Goal: Task Accomplishment & Management: Manage account settings

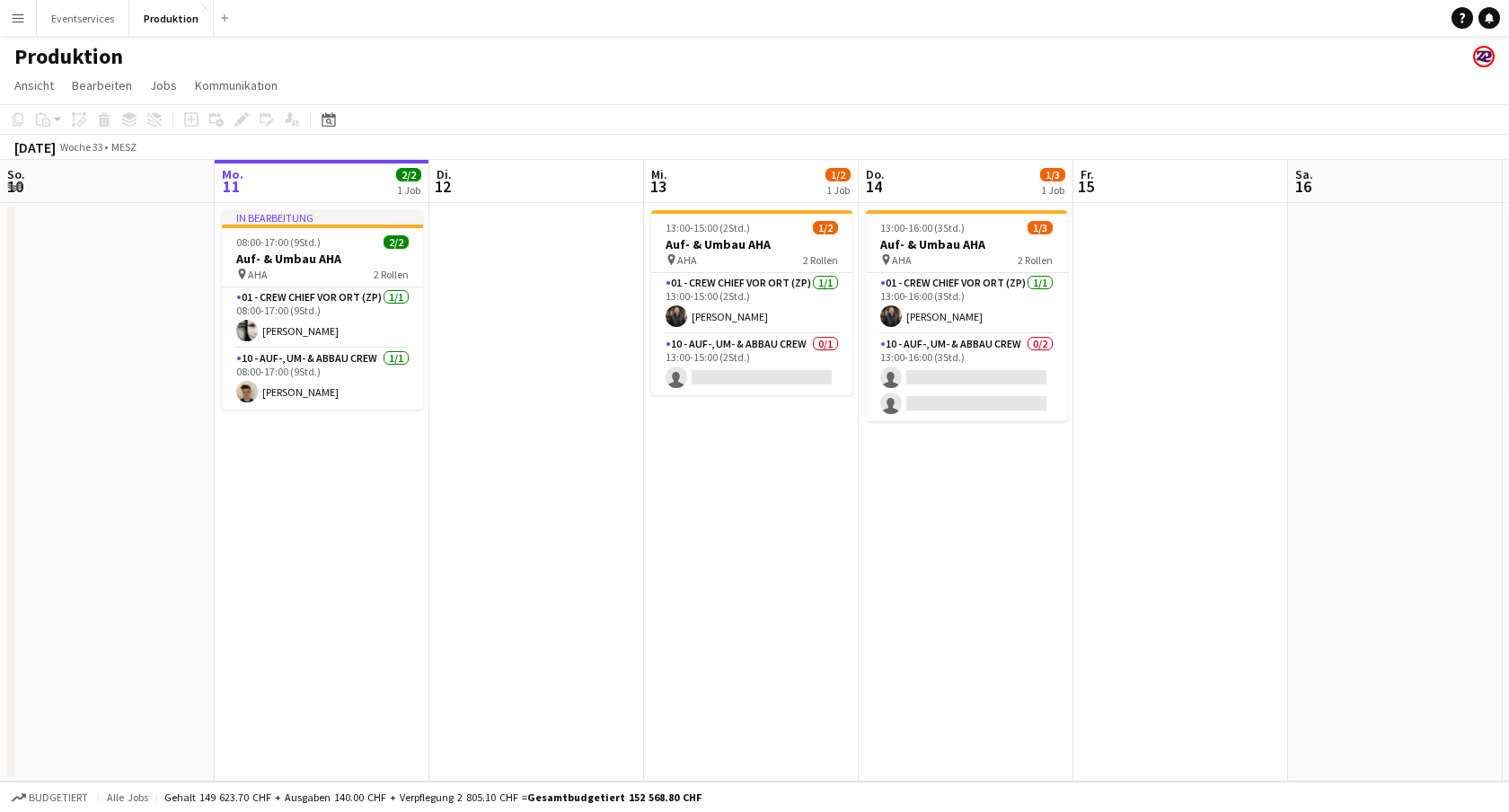
scroll to position [0, 731]
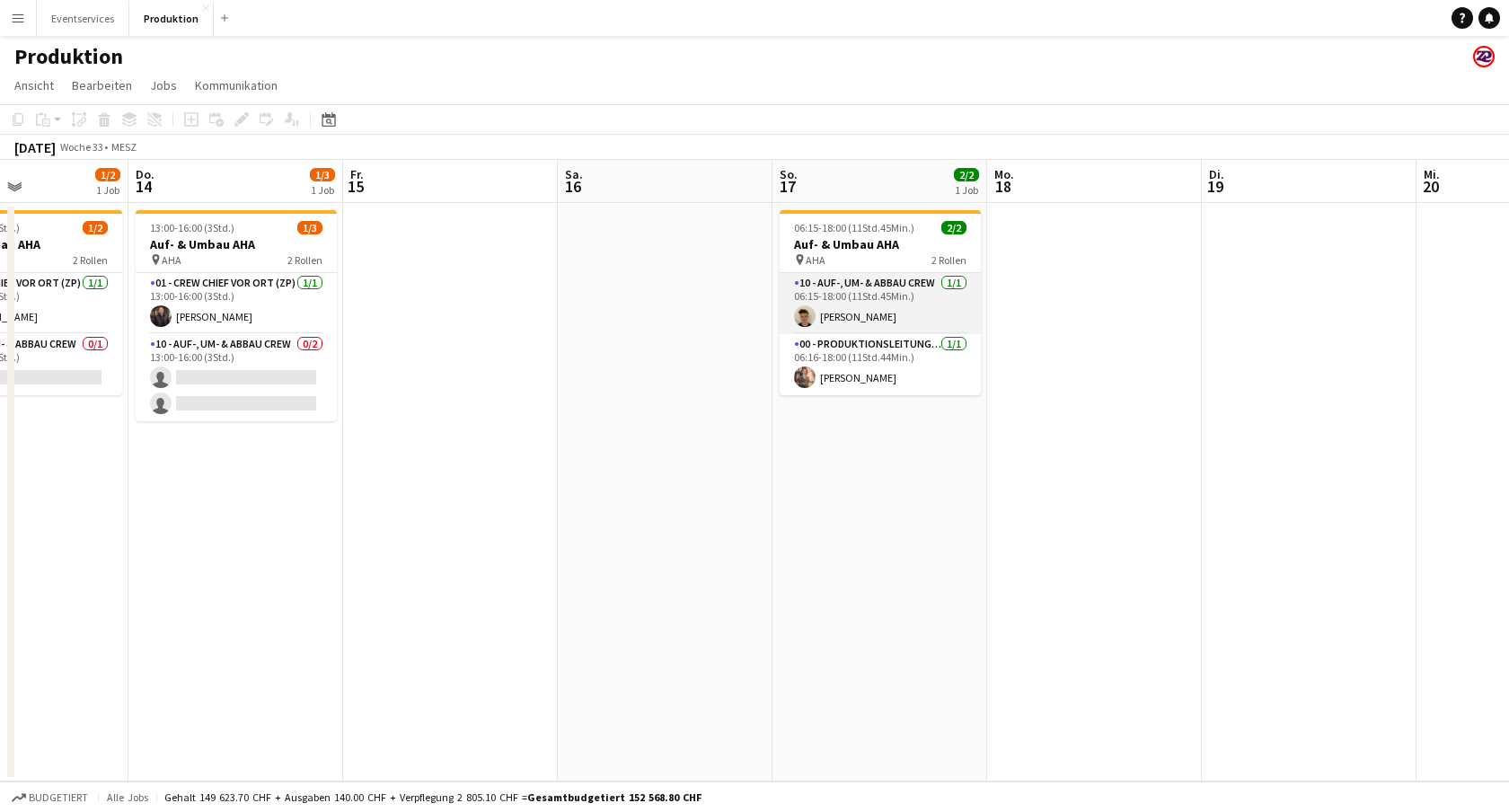
click at [910, 298] on app-card-role "10 - Auf-, Um- & Abbau Crew [DATE] 06:15-18:00 (11Std.45Min.) [PERSON_NAME]" at bounding box center [881, 303] width 201 height 61
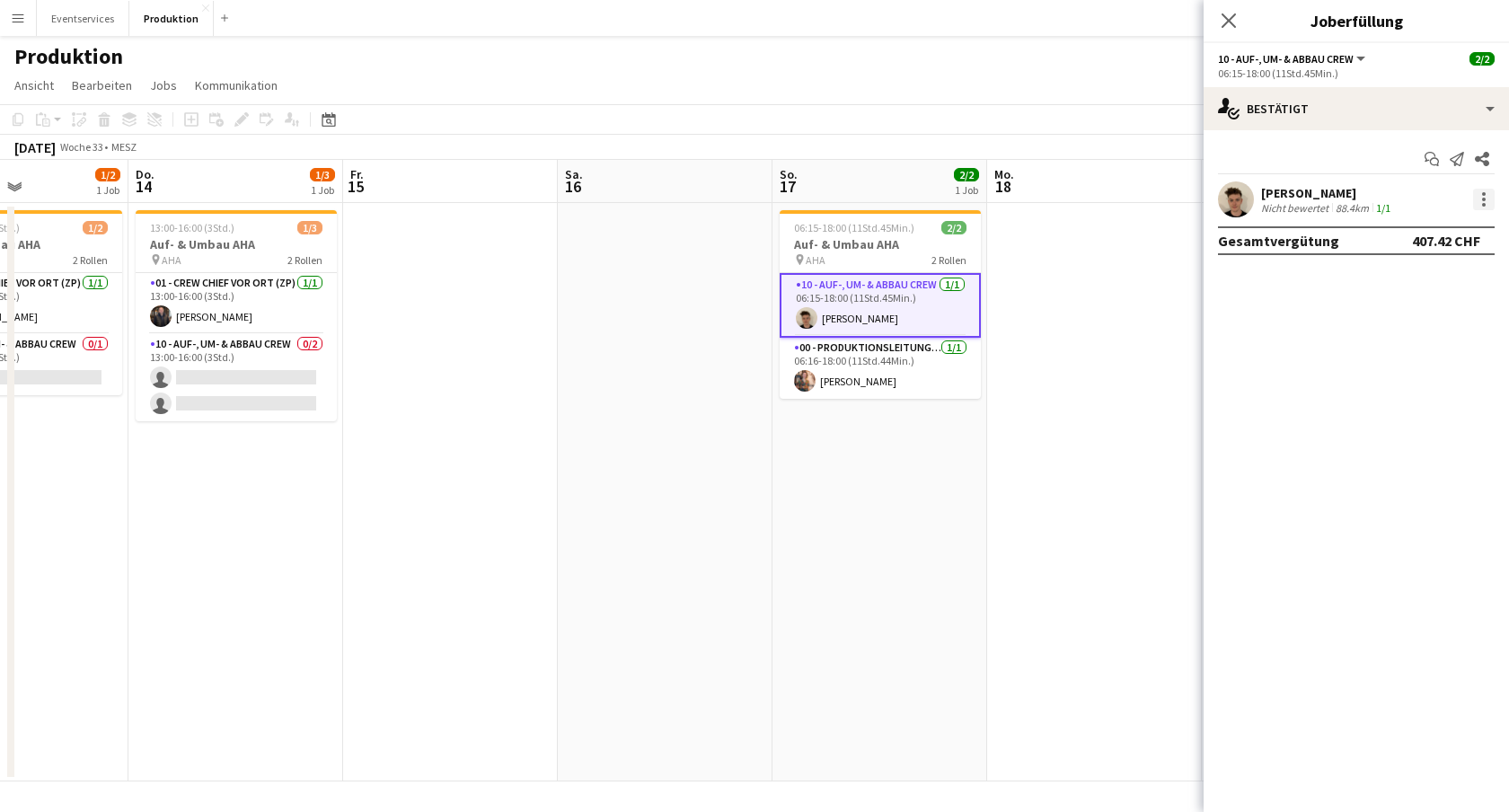
click at [1489, 200] on div at bounding box center [1484, 200] width 22 height 22
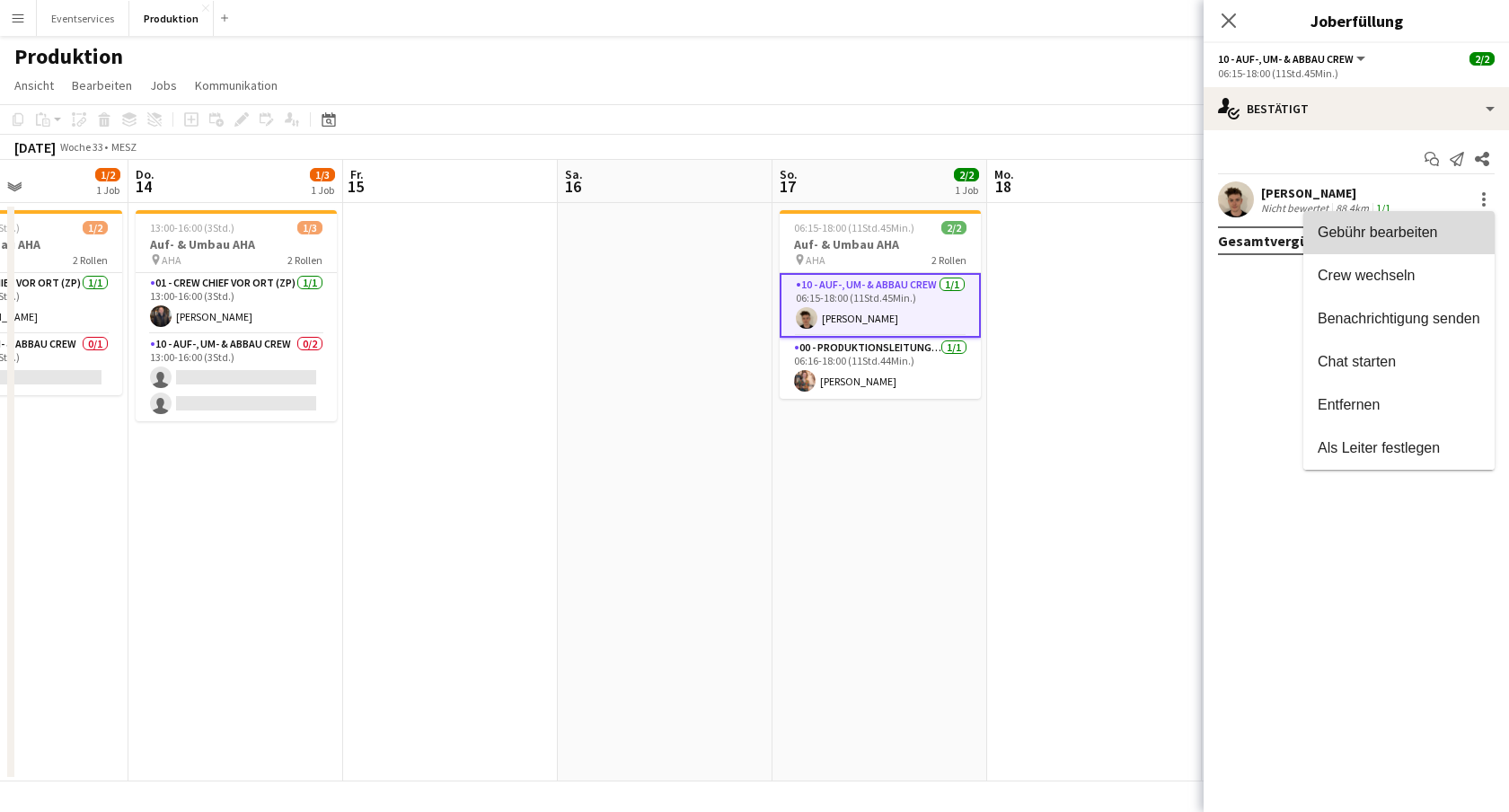
click at [1362, 239] on span "Gebühr bearbeiten" at bounding box center [1377, 232] width 120 height 16
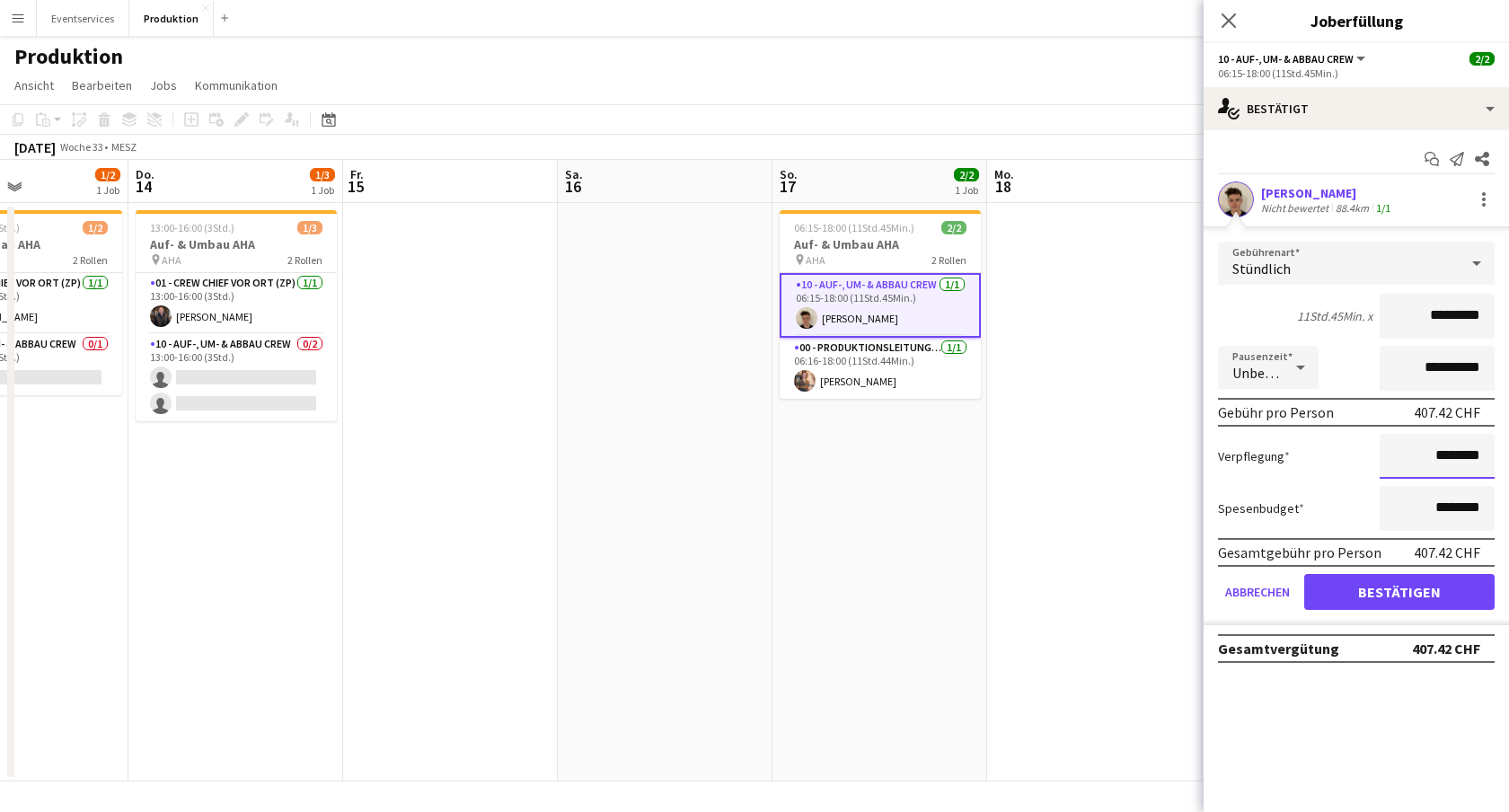
drag, startPoint x: 1417, startPoint y: 456, endPoint x: 1490, endPoint y: 460, distance: 73.1
click at [1490, 460] on input "********" at bounding box center [1438, 456] width 115 height 45
click at [1263, 517] on div "Spesenbudget ********" at bounding box center [1357, 508] width 277 height 45
drag, startPoint x: 1415, startPoint y: 455, endPoint x: 1501, endPoint y: 450, distance: 86.1
click at [1501, 450] on form "**********" at bounding box center [1357, 433] width 306 height 384
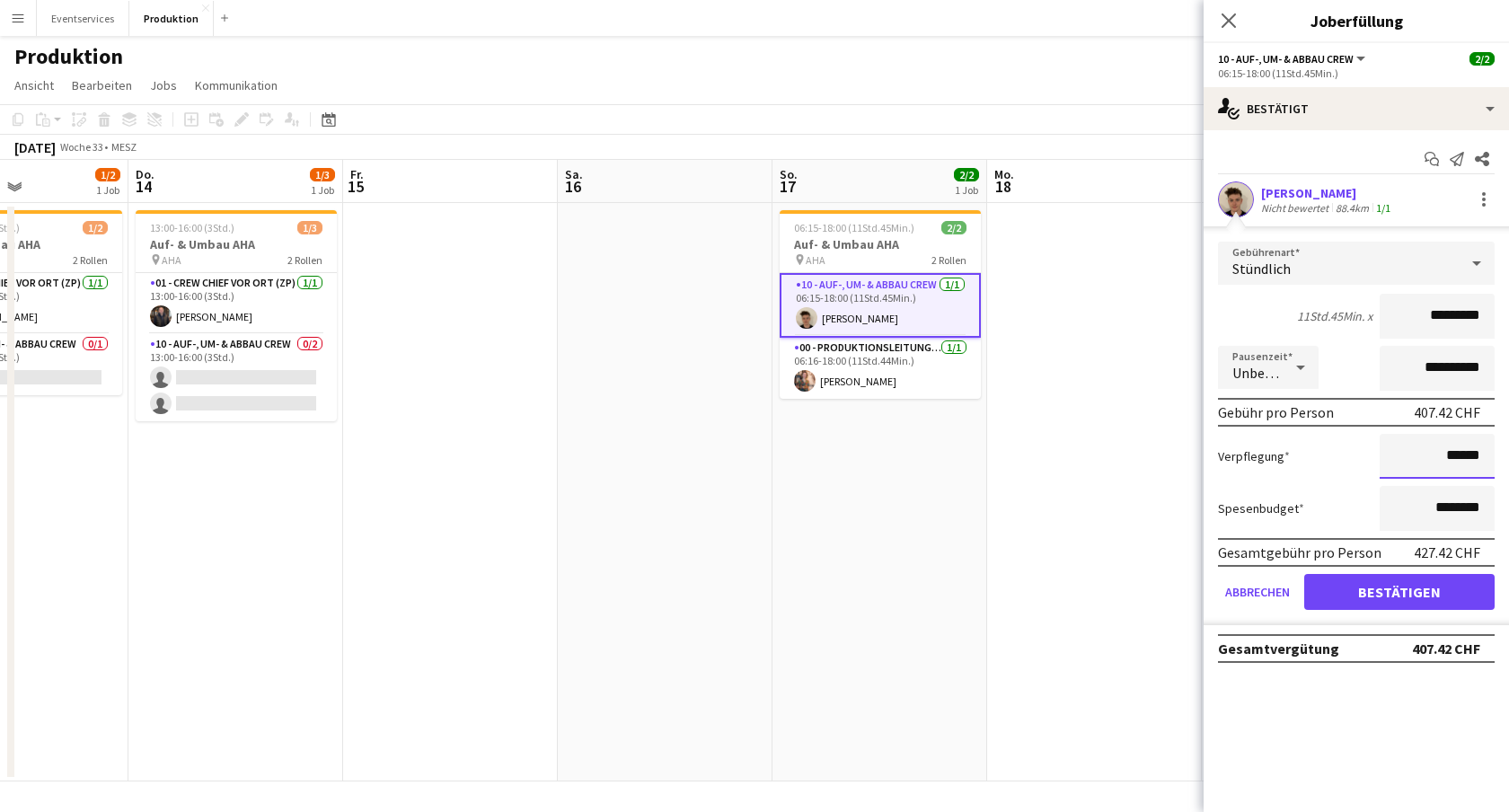
type input "******"
click at [1358, 702] on mat-expansion-panel "**********" at bounding box center [1357, 471] width 306 height 682
click at [1389, 590] on button "Bestätigen" at bounding box center [1400, 591] width 190 height 36
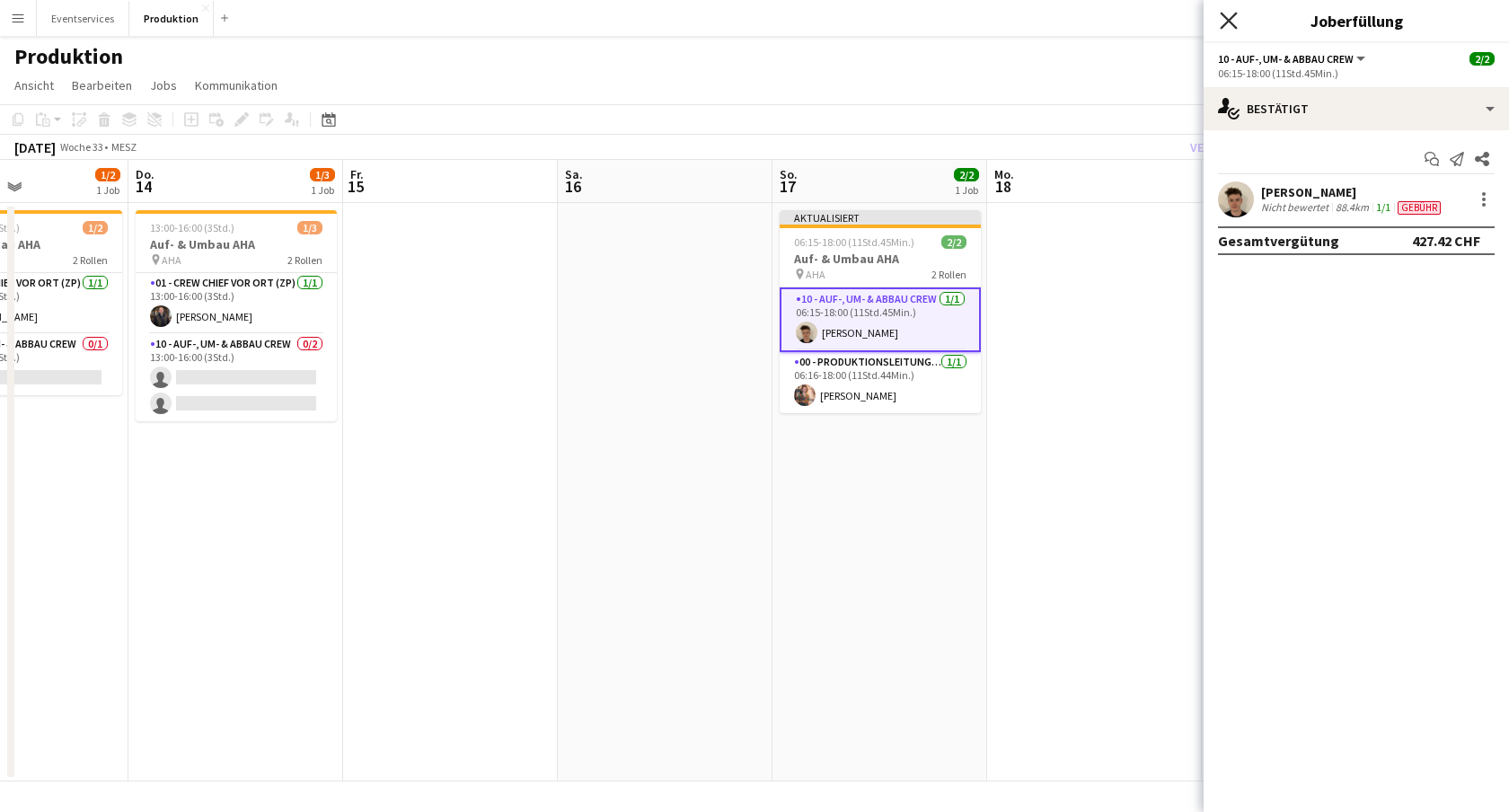
click at [1227, 22] on icon at bounding box center [1228, 20] width 17 height 17
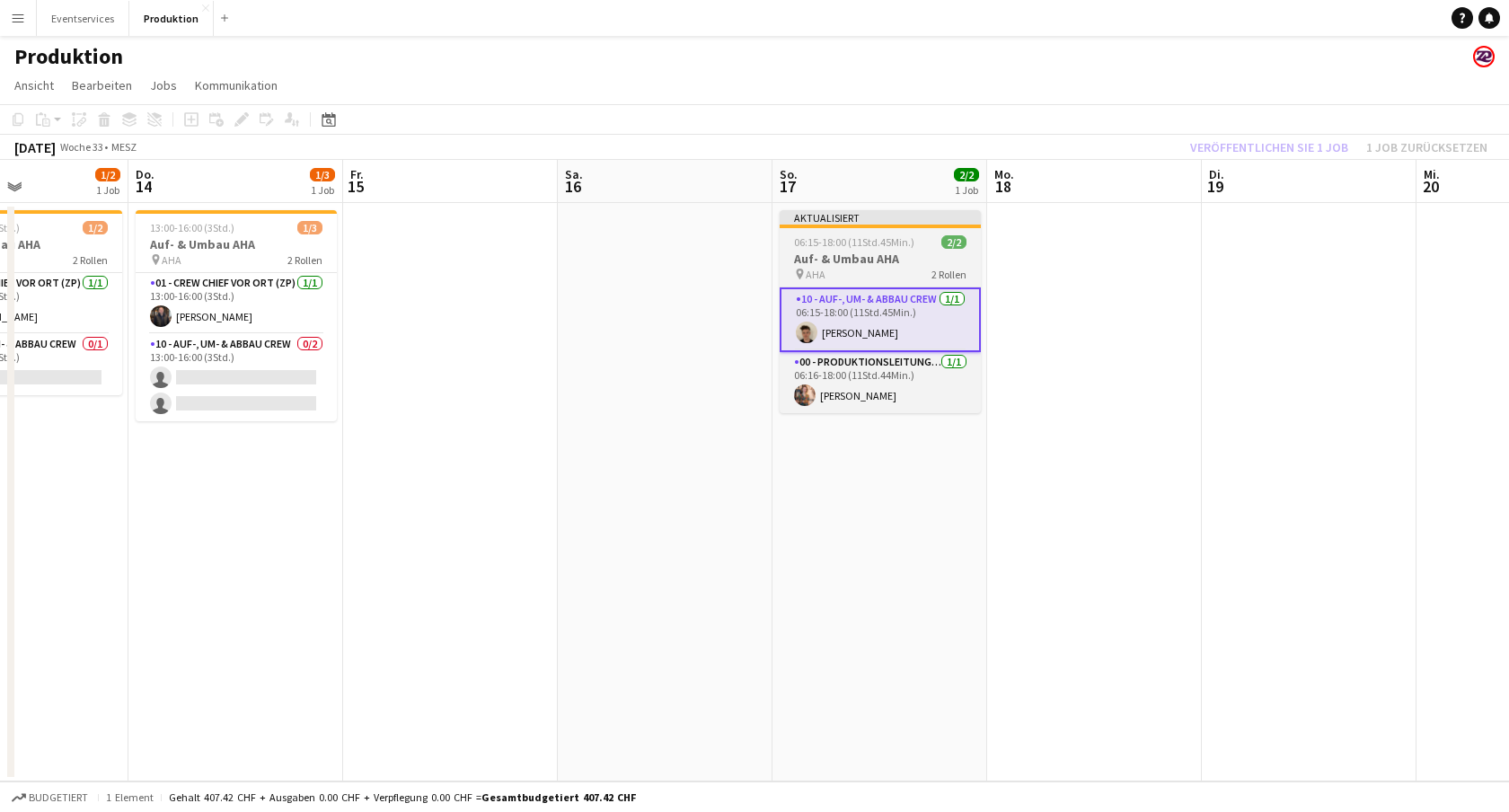
click at [867, 252] on h3 "Auf- & Umbau AHA" at bounding box center [881, 259] width 201 height 16
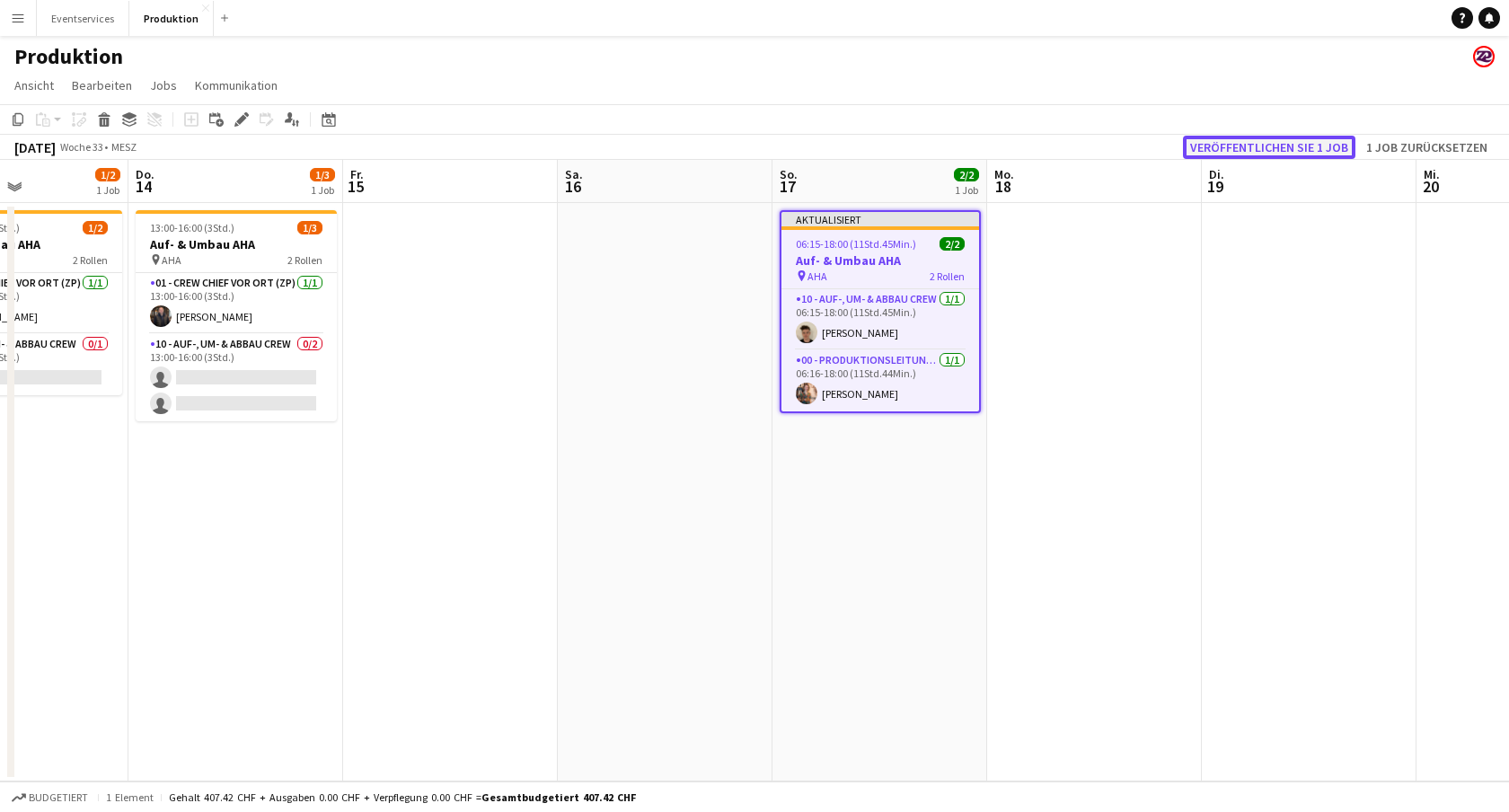
click at [1232, 142] on button "Veröffentlichen Sie 1 Job" at bounding box center [1269, 147] width 172 height 24
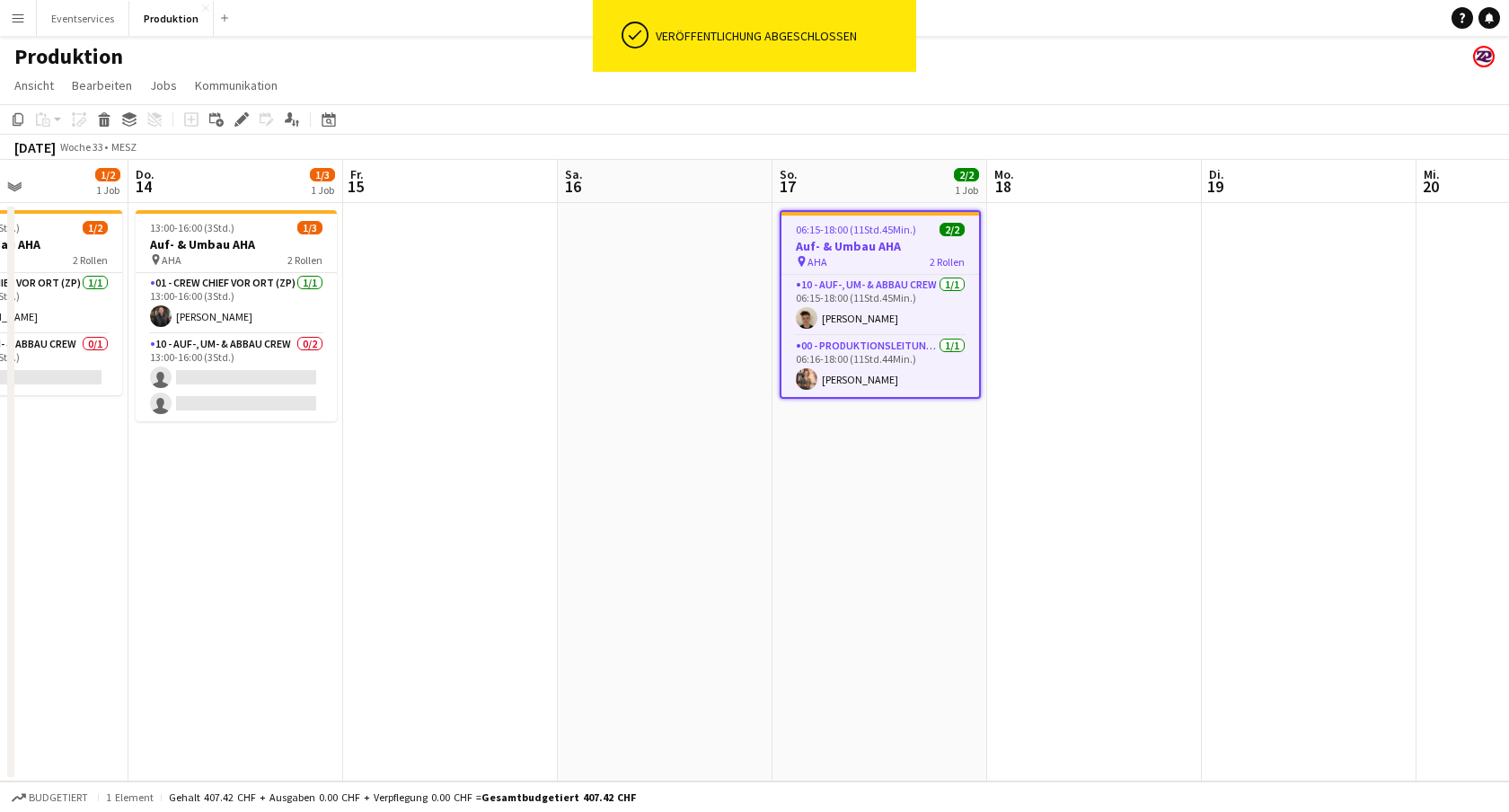
click at [820, 251] on h3 "Auf- & Umbau AHA" at bounding box center [881, 246] width 198 height 16
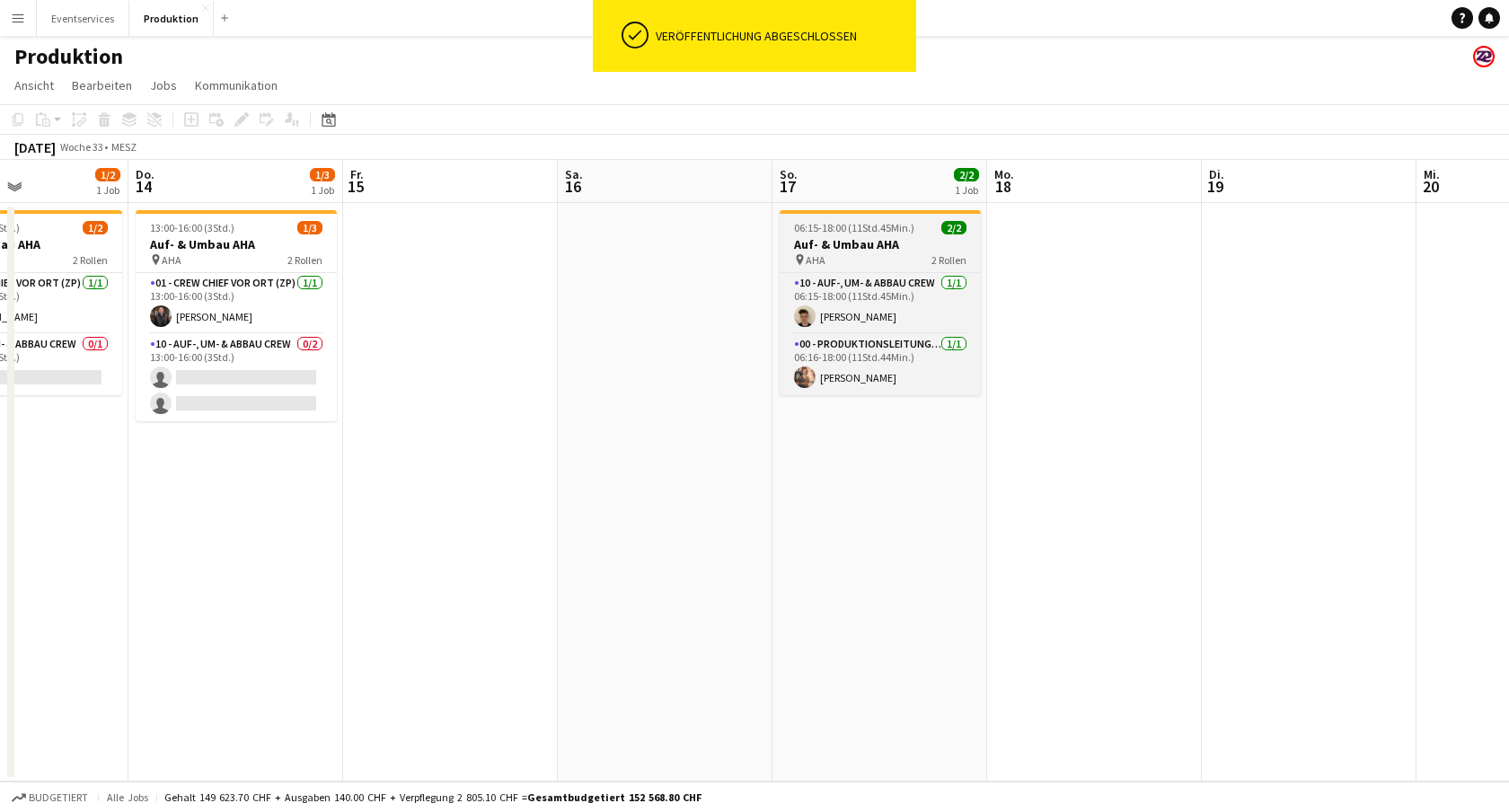
click at [820, 251] on h3 "Auf- & Umbau AHA" at bounding box center [881, 244] width 201 height 16
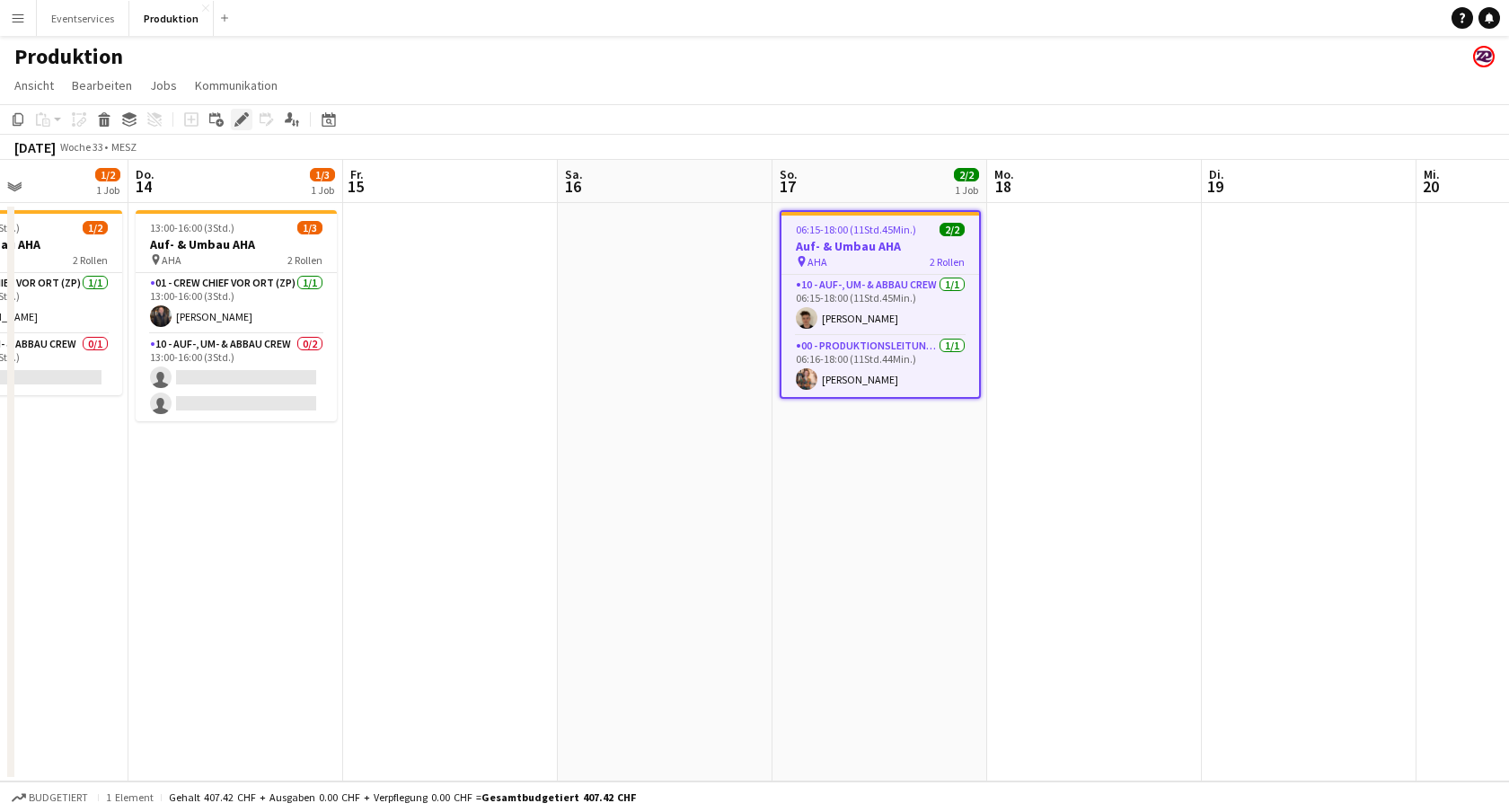
click at [238, 116] on icon "Bearbeiten" at bounding box center [242, 120] width 15 height 15
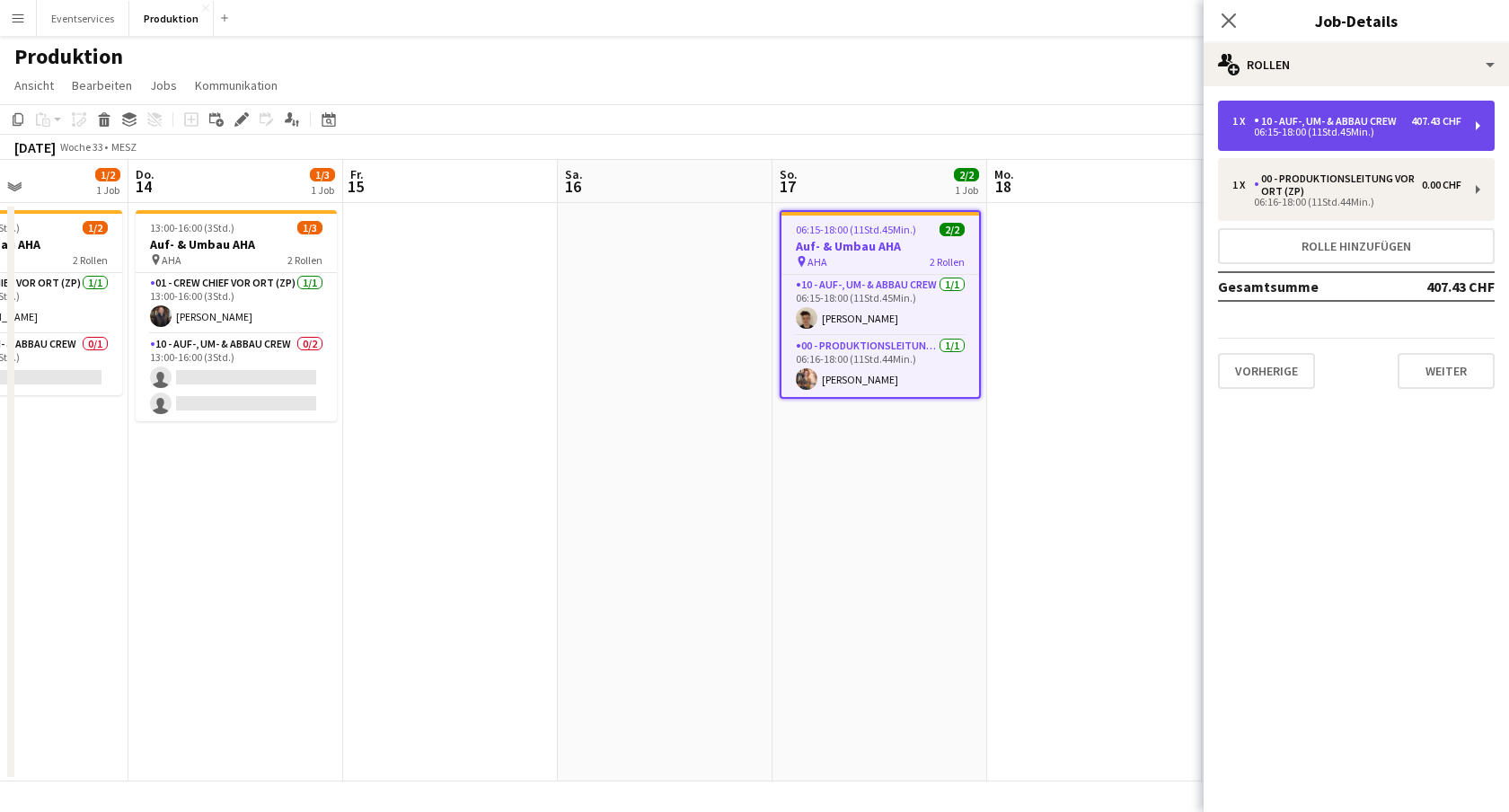
click at [1480, 127] on div "1 x 10 - Auf-, Um- & Abbau Crew 407.43 CHF 06:15-18:00 (11Std.45Min.)" at bounding box center [1357, 125] width 277 height 50
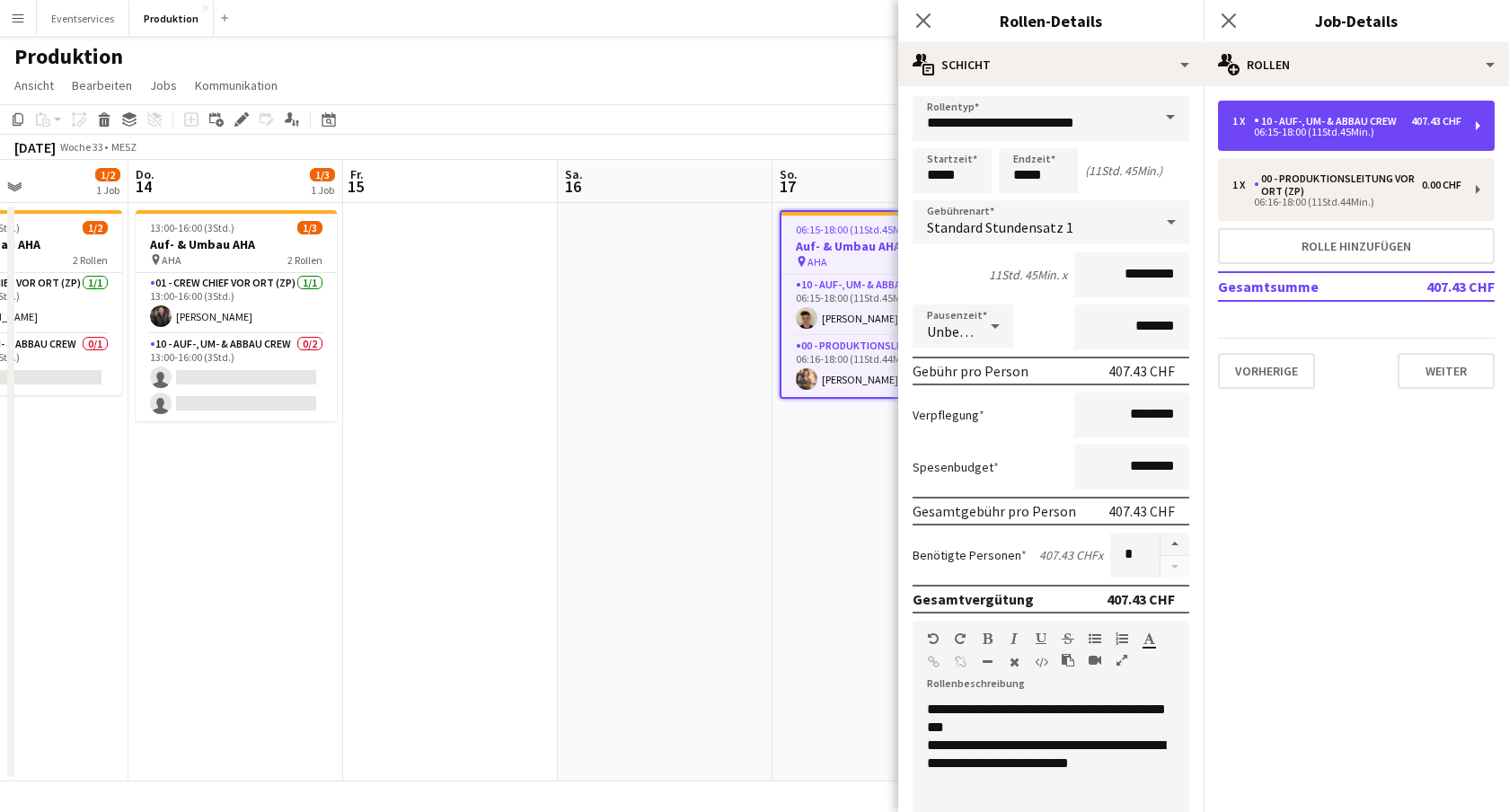
scroll to position [0, 0]
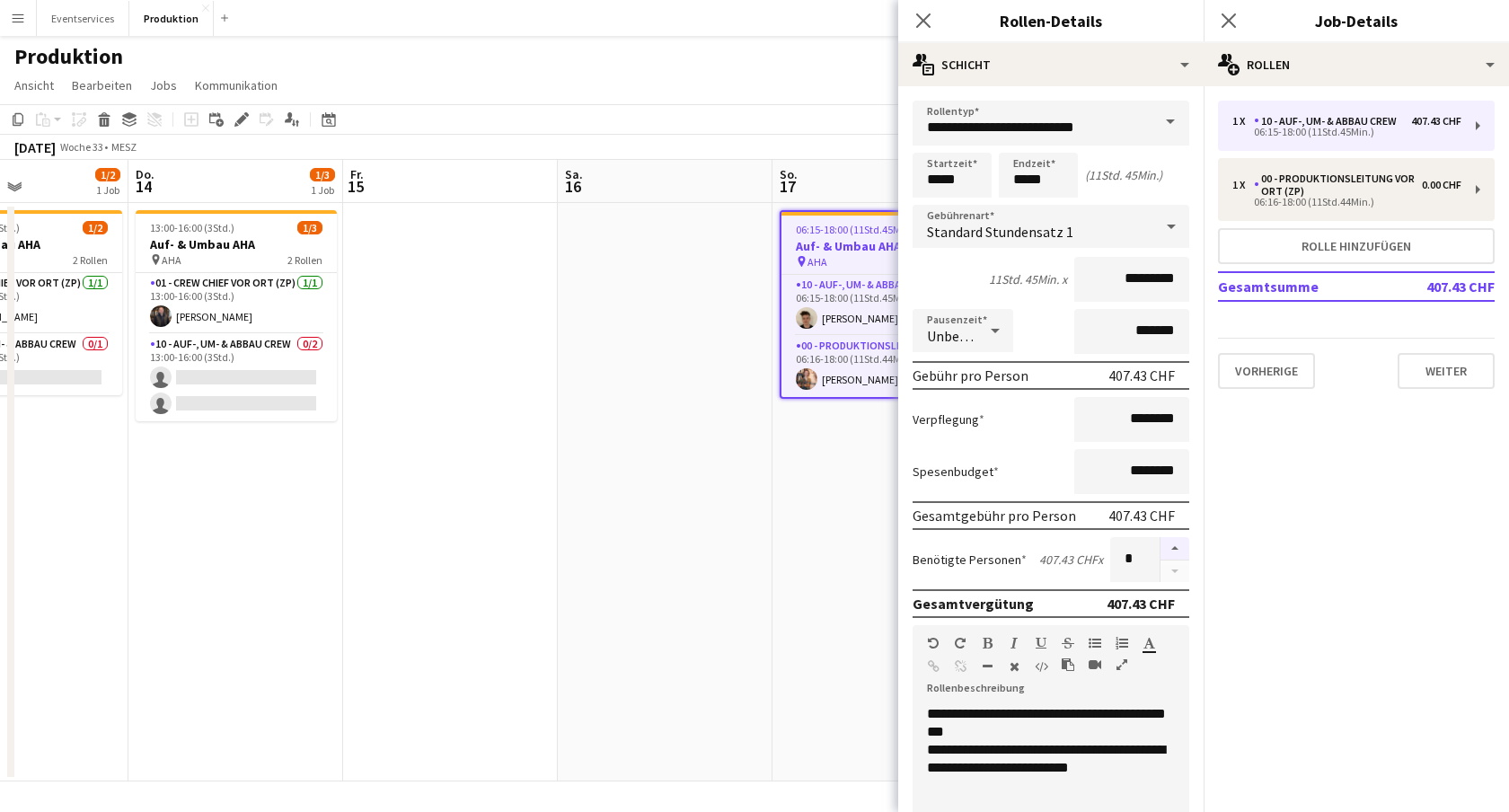
click at [1177, 548] on button "button" at bounding box center [1175, 549] width 28 height 24
type input "*"
drag, startPoint x: 1121, startPoint y: 417, endPoint x: 1197, endPoint y: 417, distance: 76.0
click at [1197, 417] on form "**********" at bounding box center [1051, 711] width 306 height 1222
type input "******"
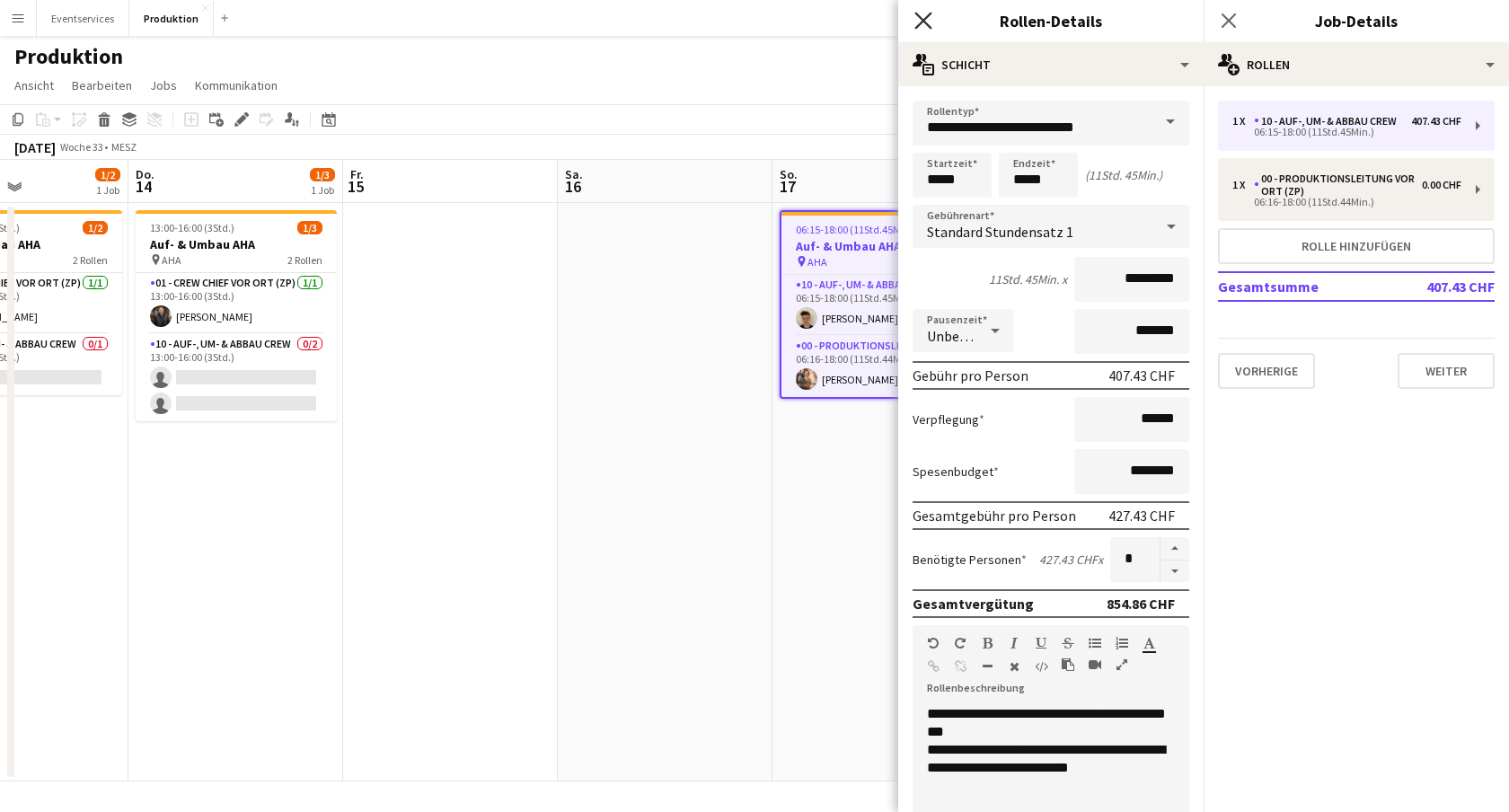
click at [926, 20] on icon "Pop-in schließen" at bounding box center [923, 20] width 17 height 17
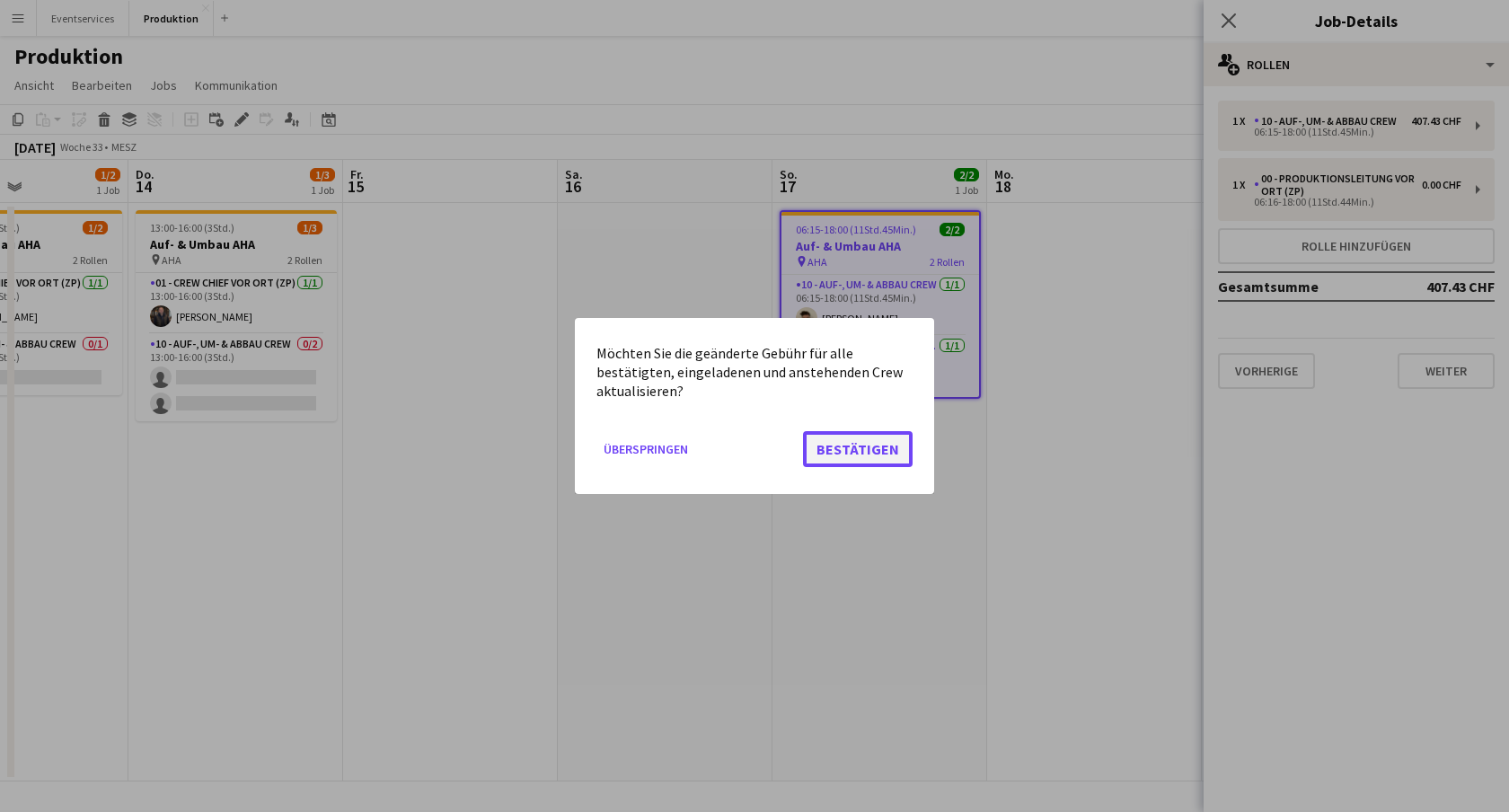
click at [863, 448] on button "Bestätigen" at bounding box center [858, 449] width 110 height 36
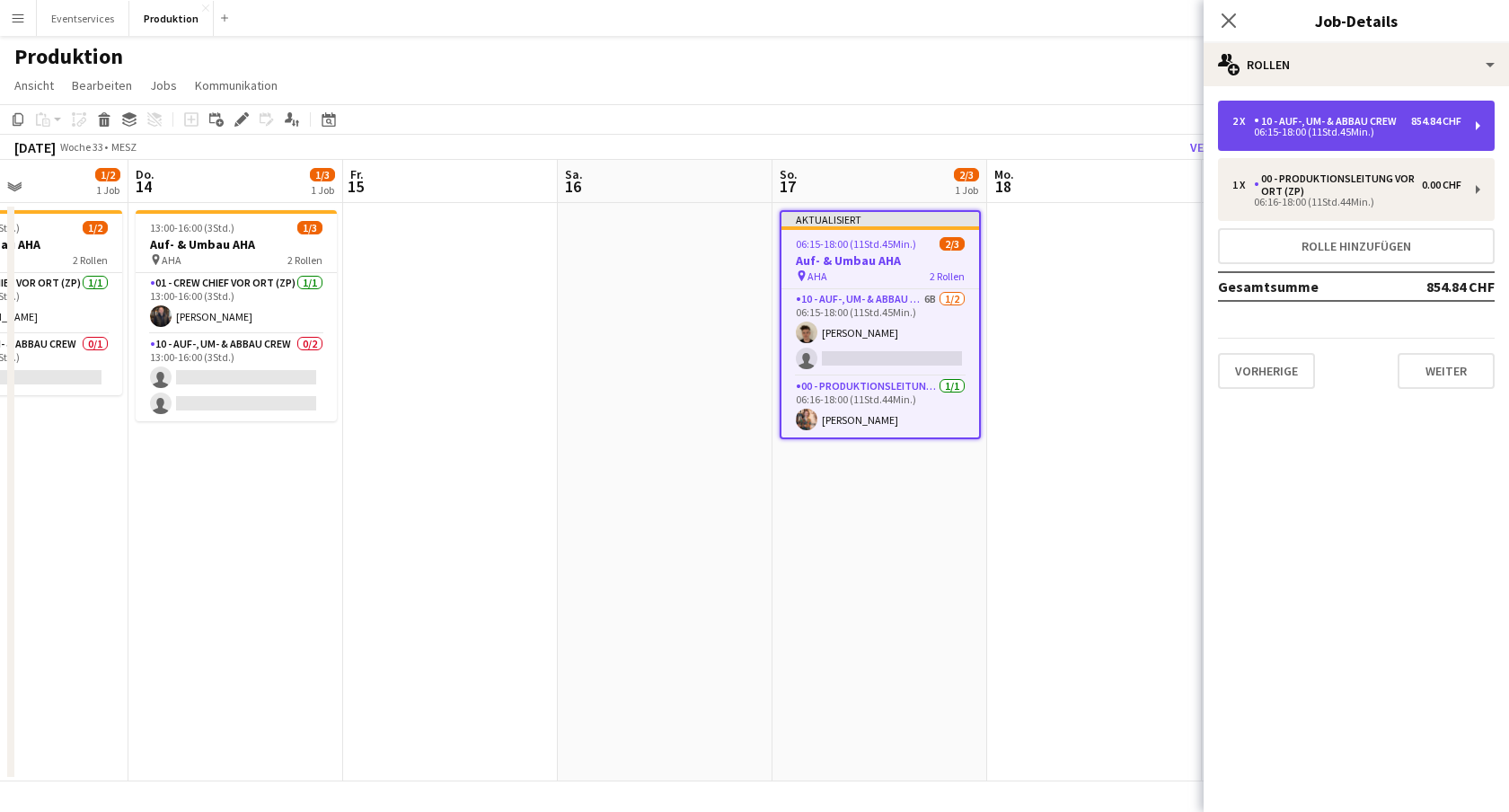
click at [1479, 124] on div "2 x 10 - Auf-, Um- & Abbau Crew 854.84 CHF 06:15-18:00 (11Std.45Min.)" at bounding box center [1357, 125] width 277 height 50
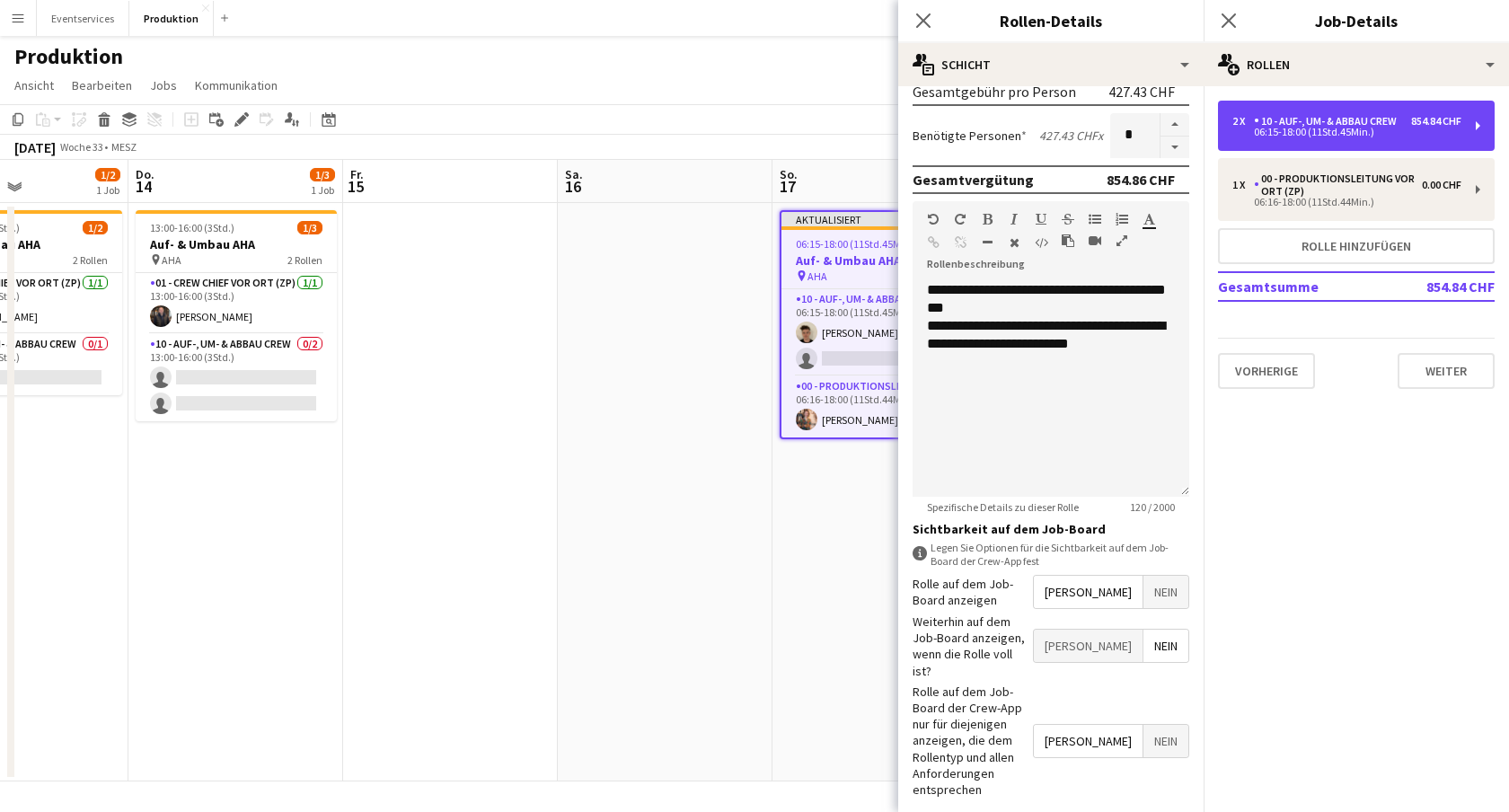
scroll to position [430, 0]
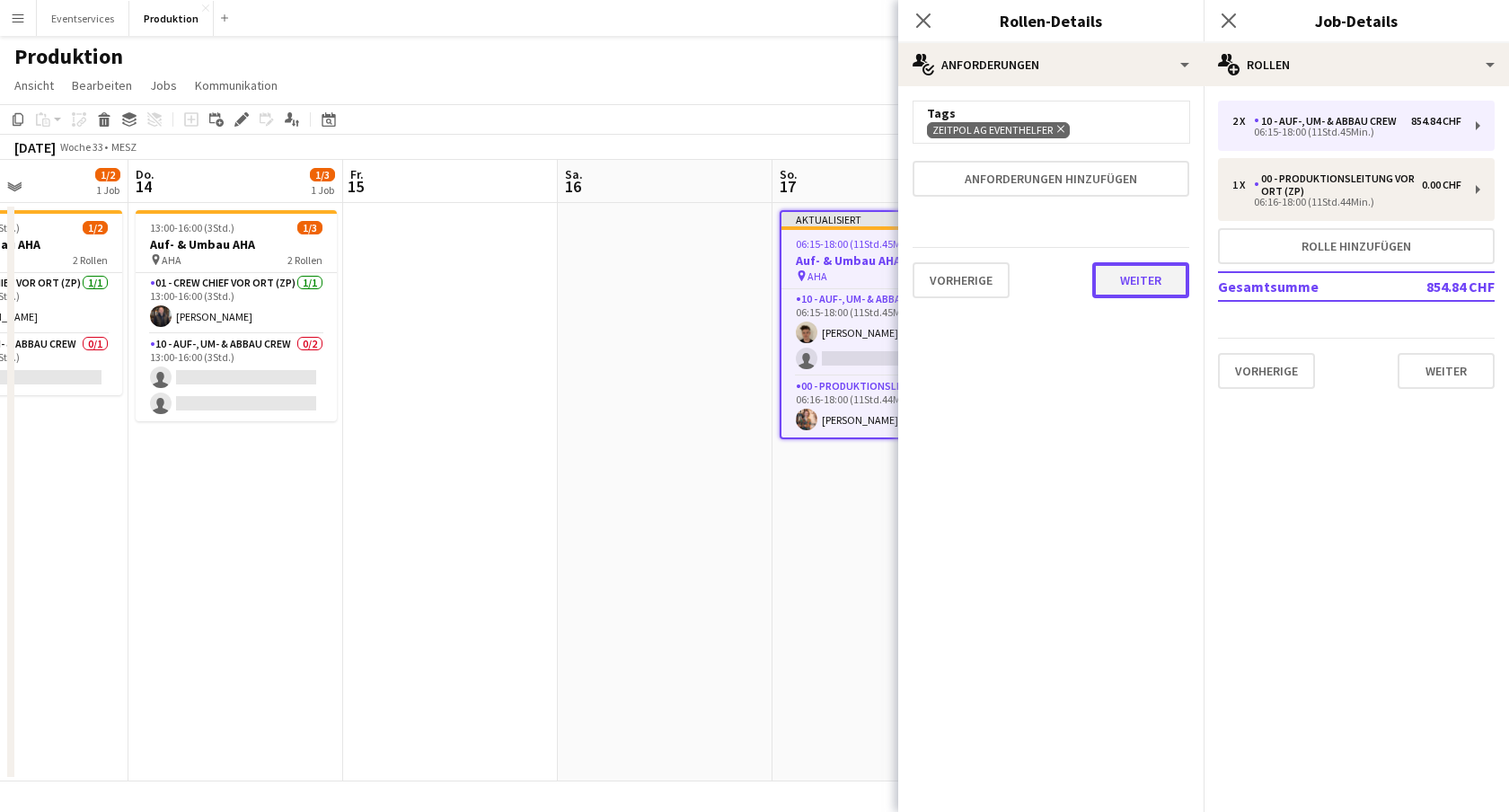
click at [1128, 277] on button "Weiter" at bounding box center [1141, 280] width 97 height 36
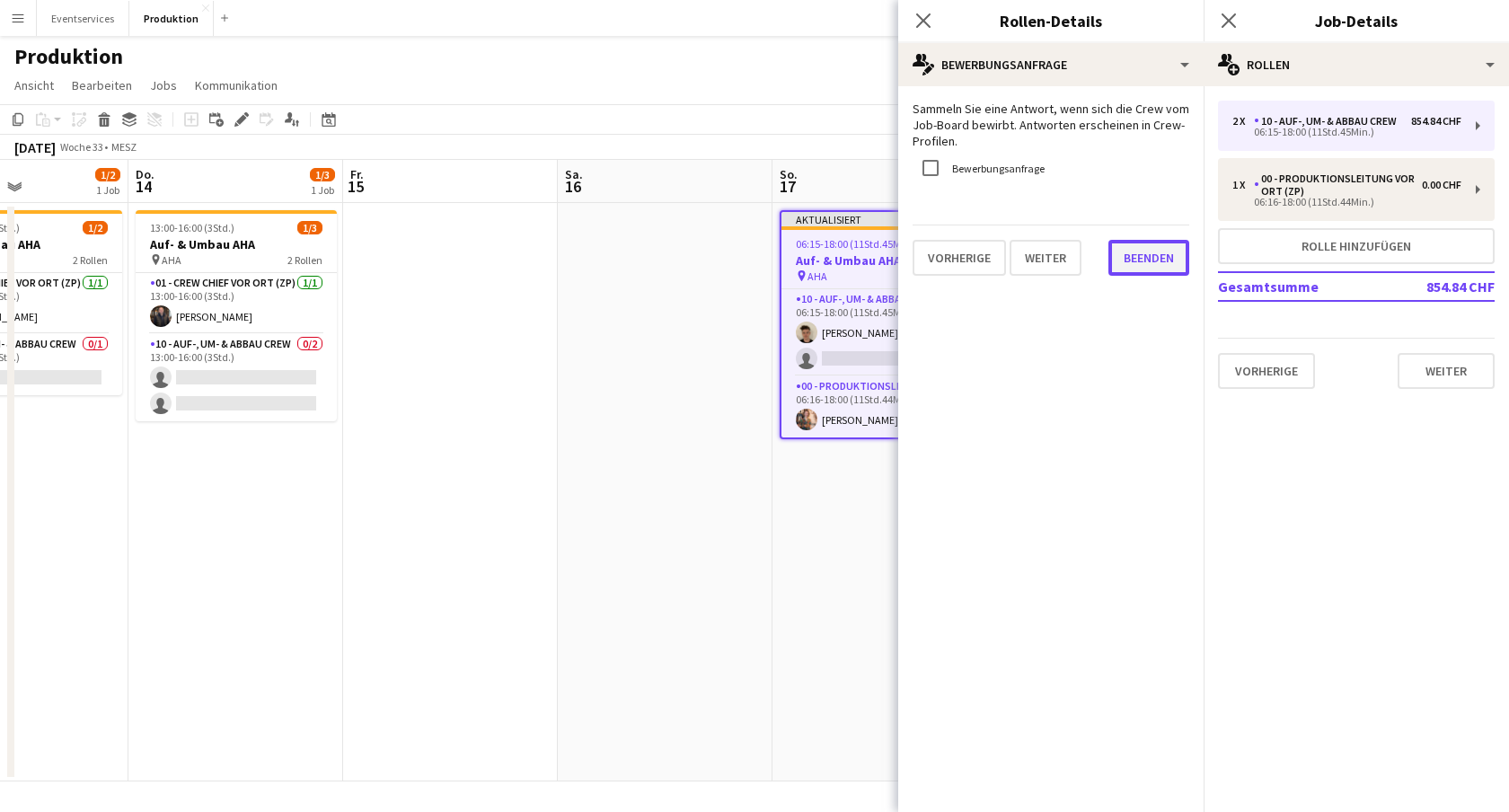
click at [1154, 261] on button "Beenden" at bounding box center [1149, 257] width 81 height 36
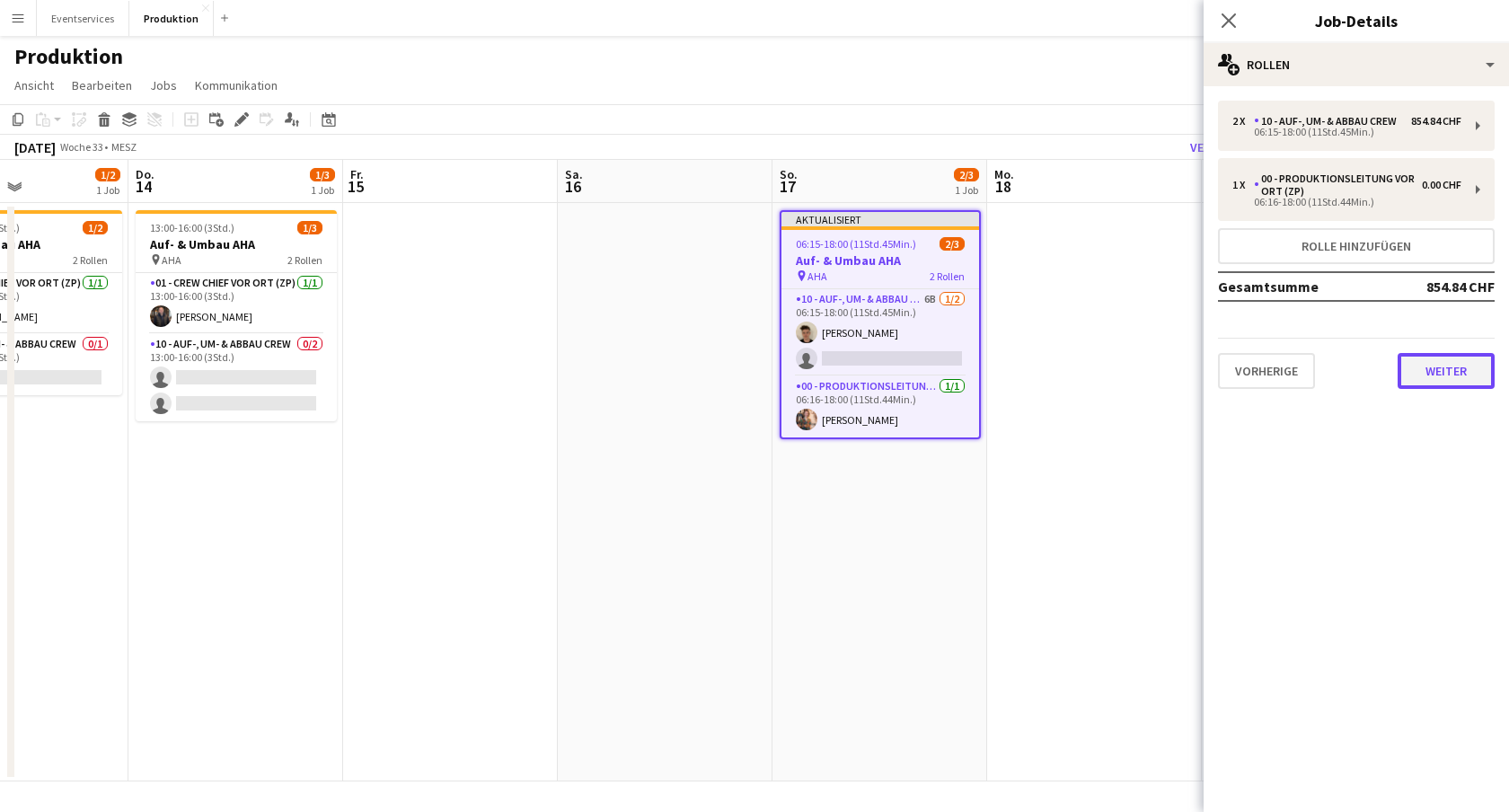
click at [1447, 372] on button "Weiter" at bounding box center [1447, 371] width 97 height 36
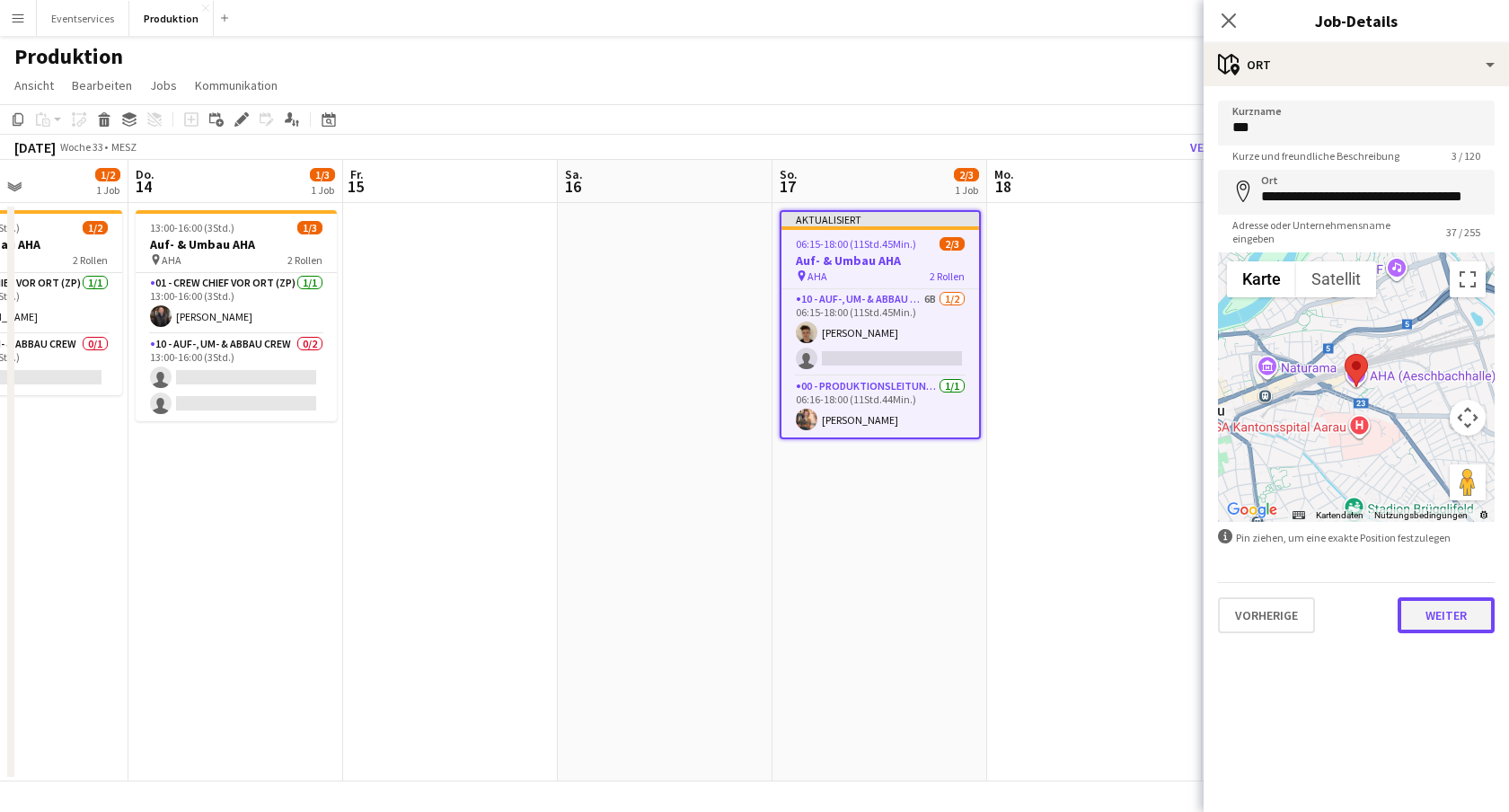
click at [1435, 608] on button "Weiter" at bounding box center [1447, 615] width 97 height 36
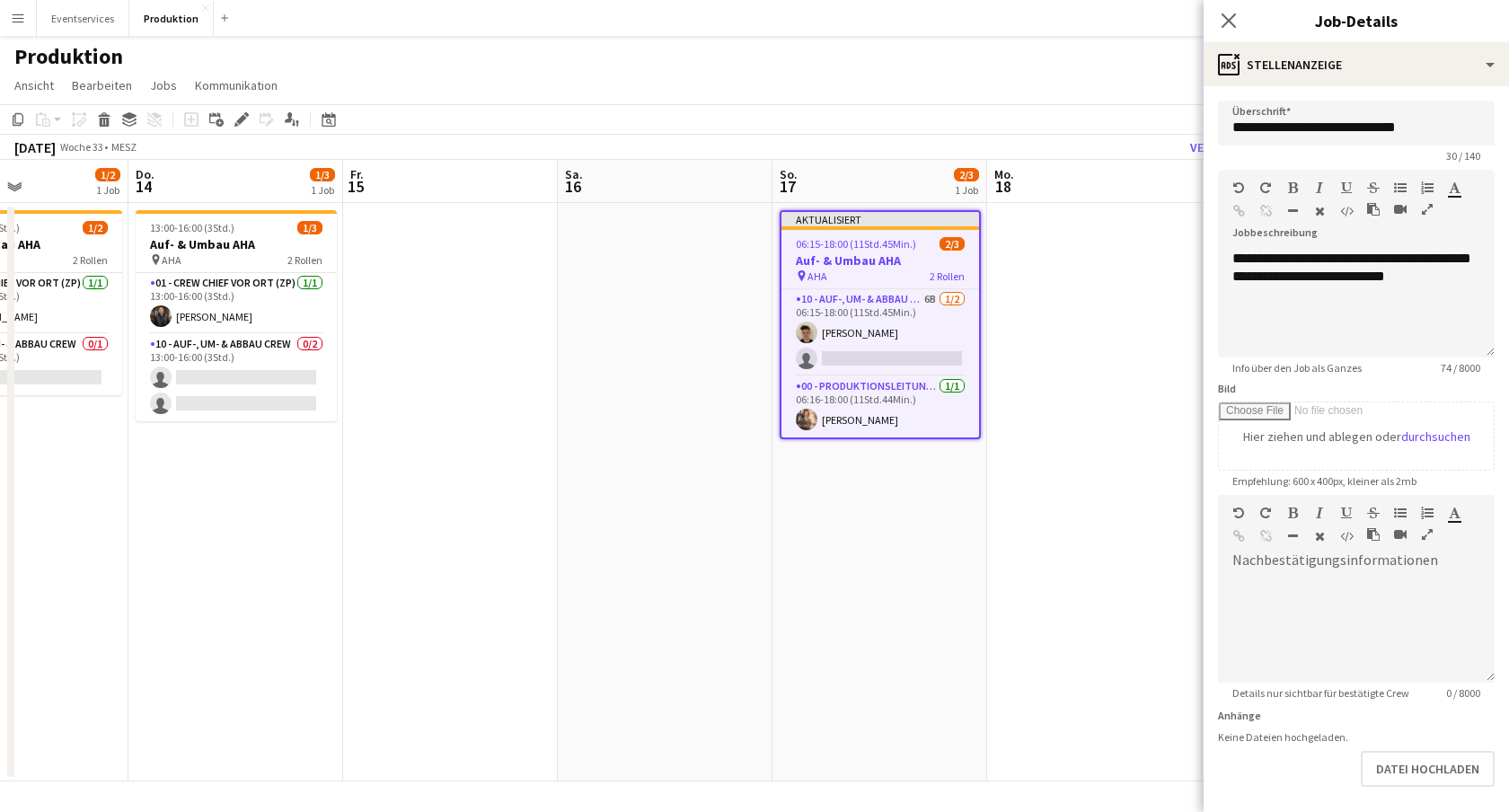
scroll to position [75, 0]
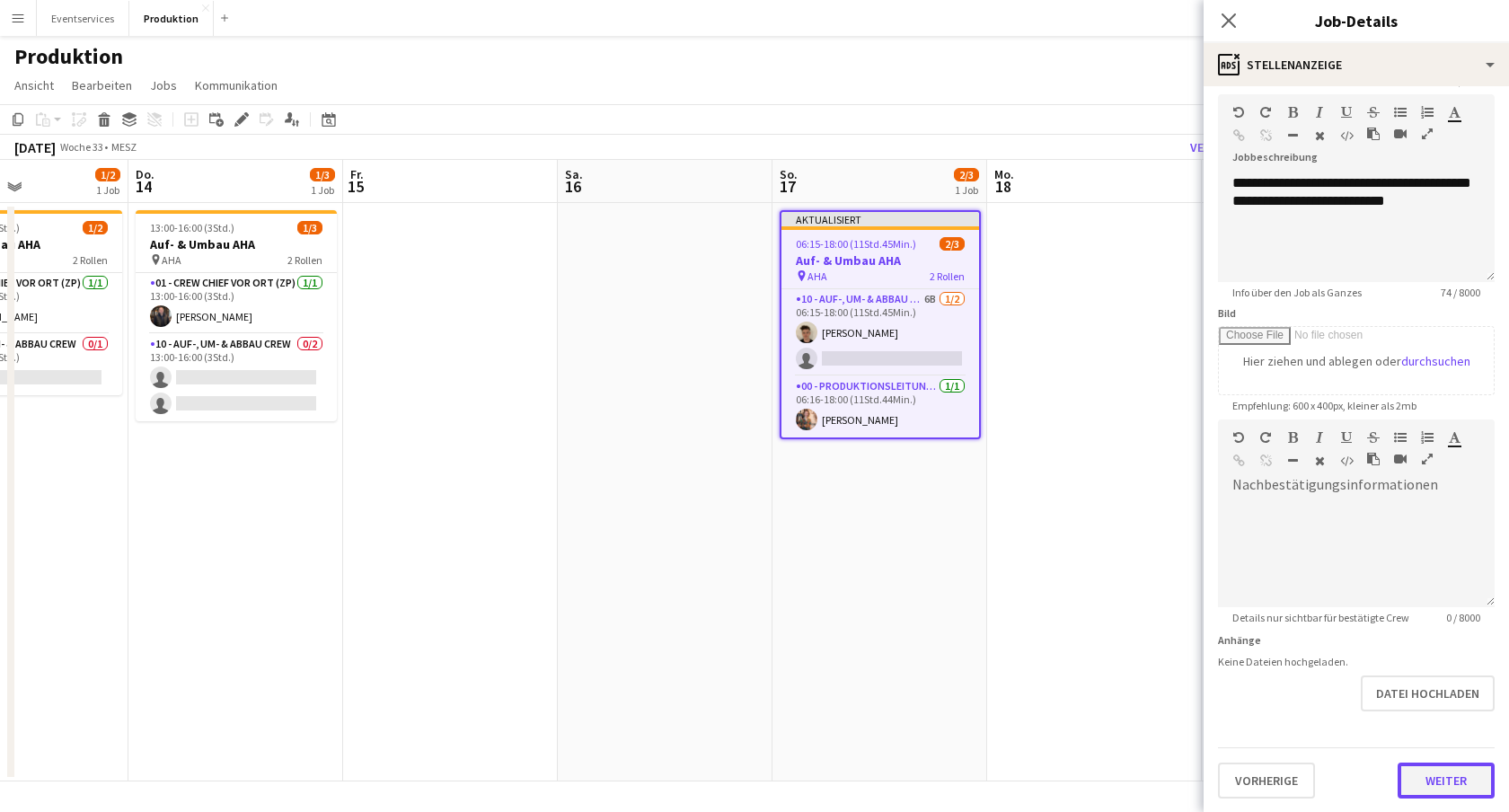
click at [1414, 777] on button "Weiter" at bounding box center [1447, 780] width 97 height 36
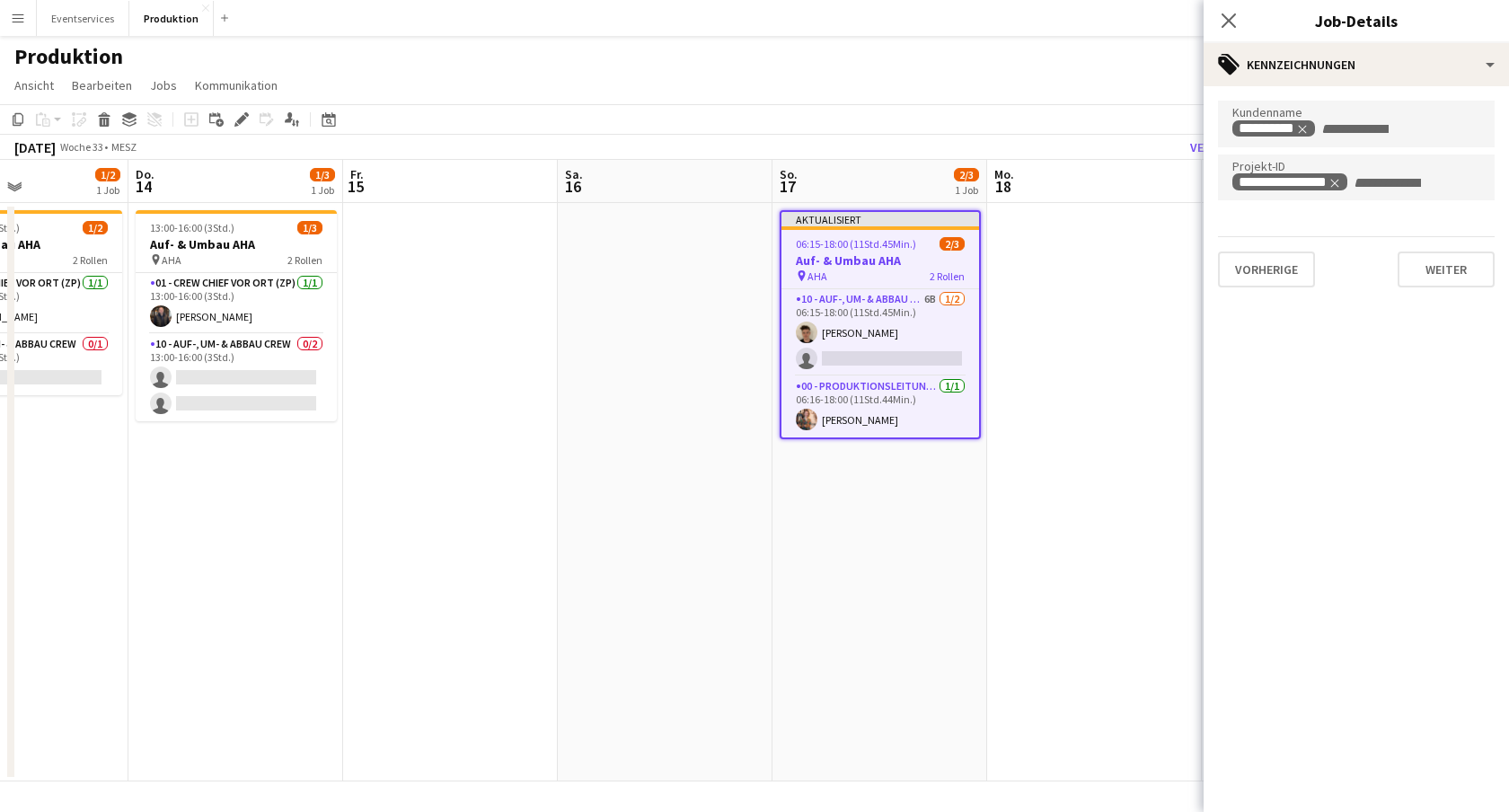
scroll to position [0, 0]
click at [1433, 277] on button "Weiter" at bounding box center [1447, 269] width 97 height 36
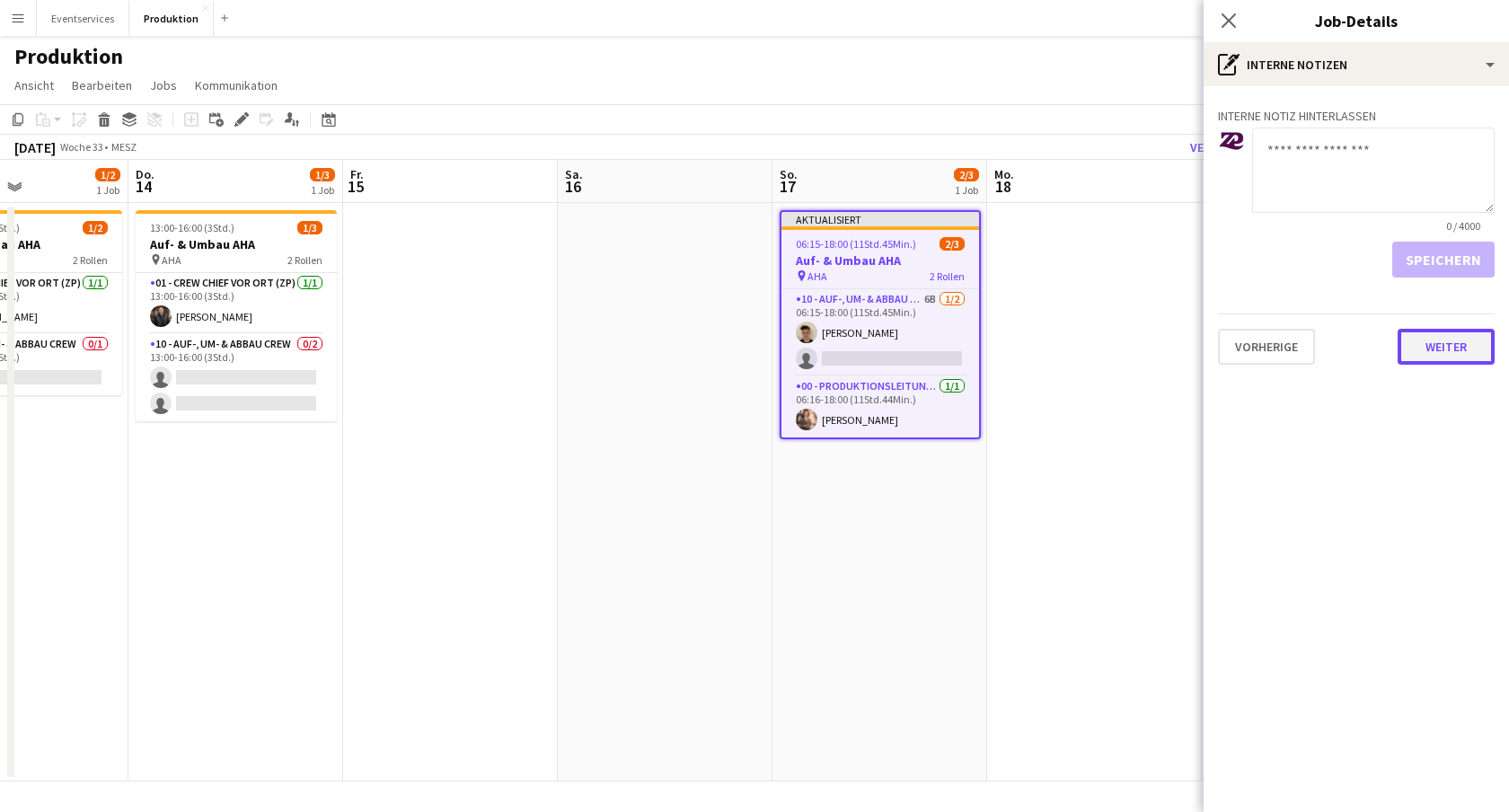
click at [1445, 346] on button "Weiter" at bounding box center [1447, 346] width 97 height 36
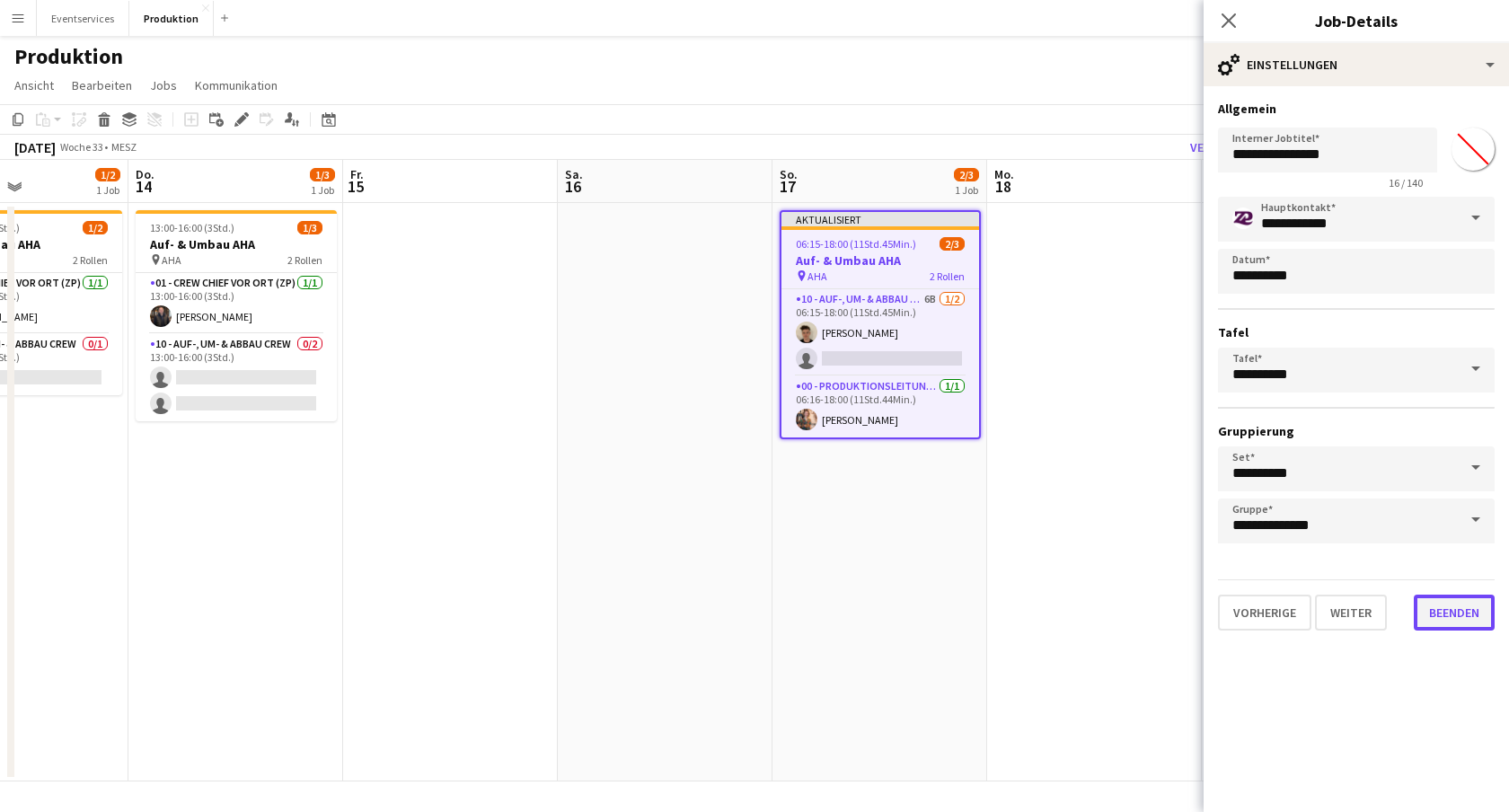
click at [1445, 616] on button "Beenden" at bounding box center [1454, 612] width 81 height 36
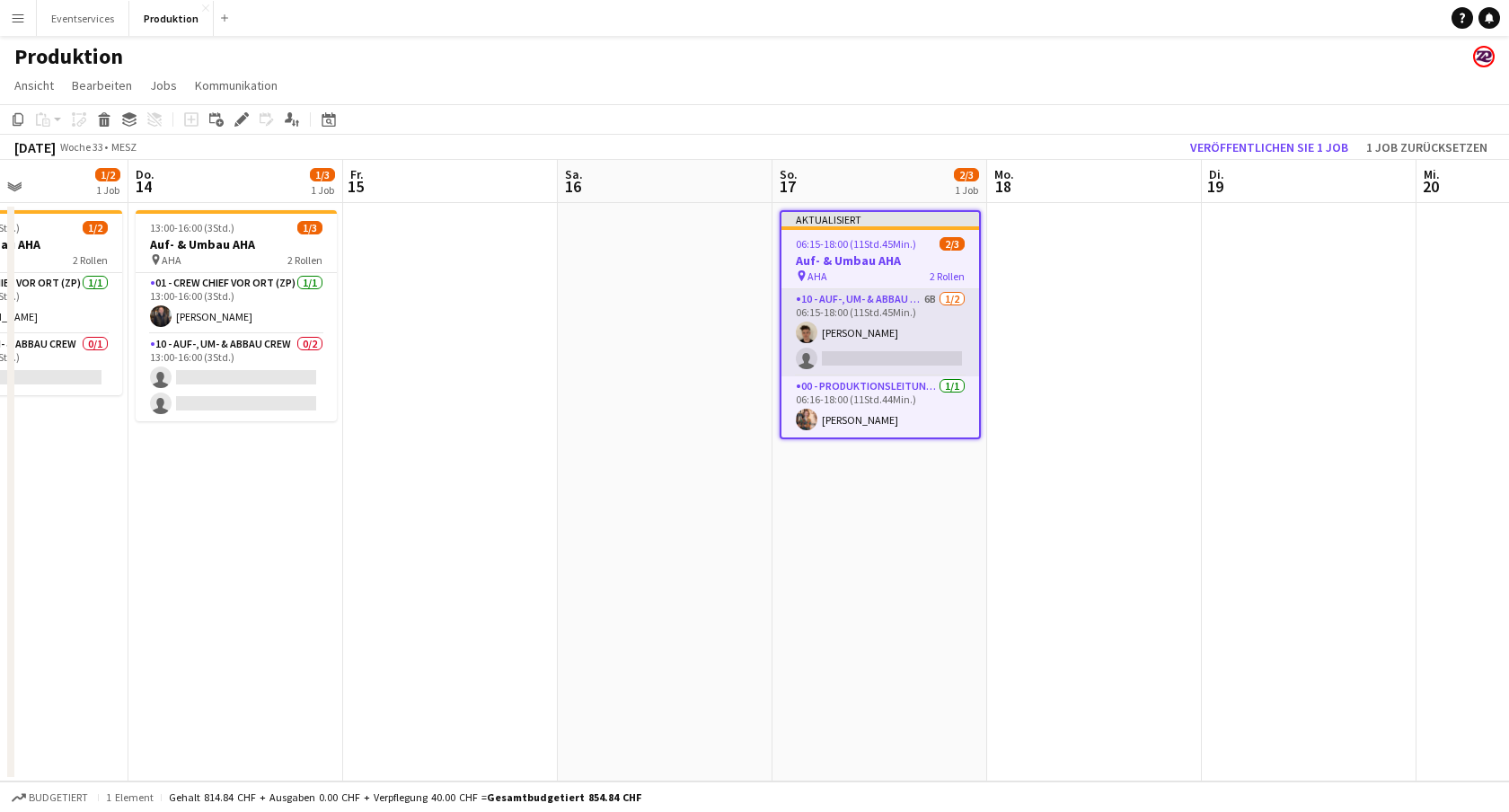
click at [887, 360] on app-card-role "10 - Auf-, Um- & Abbau Crew 6B [DATE] 06:15-18:00 (11Std.45Min.) [PERSON_NAME] …" at bounding box center [881, 332] width 198 height 87
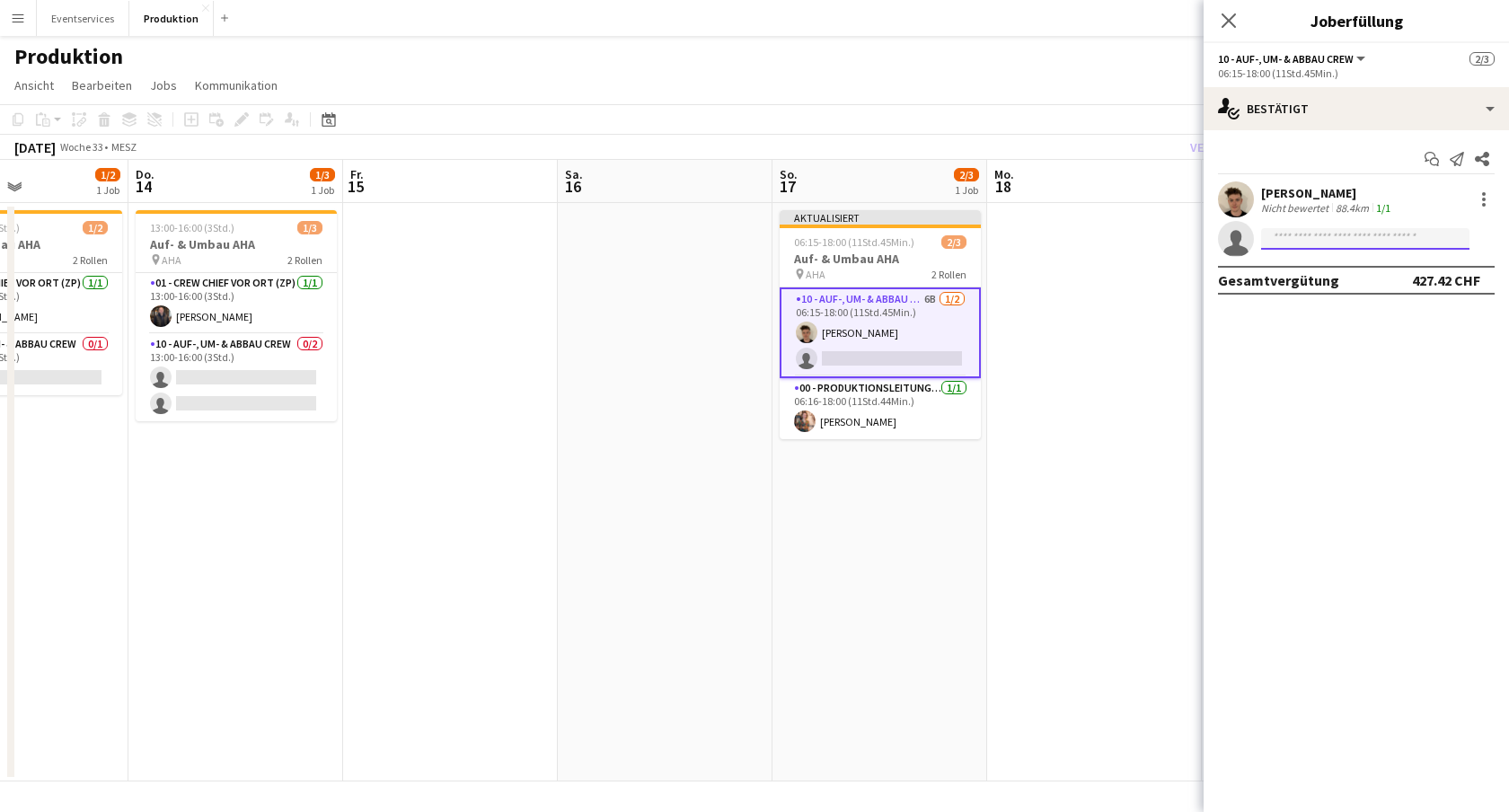
click at [1306, 234] on input at bounding box center [1366, 239] width 209 height 22
type input "*"
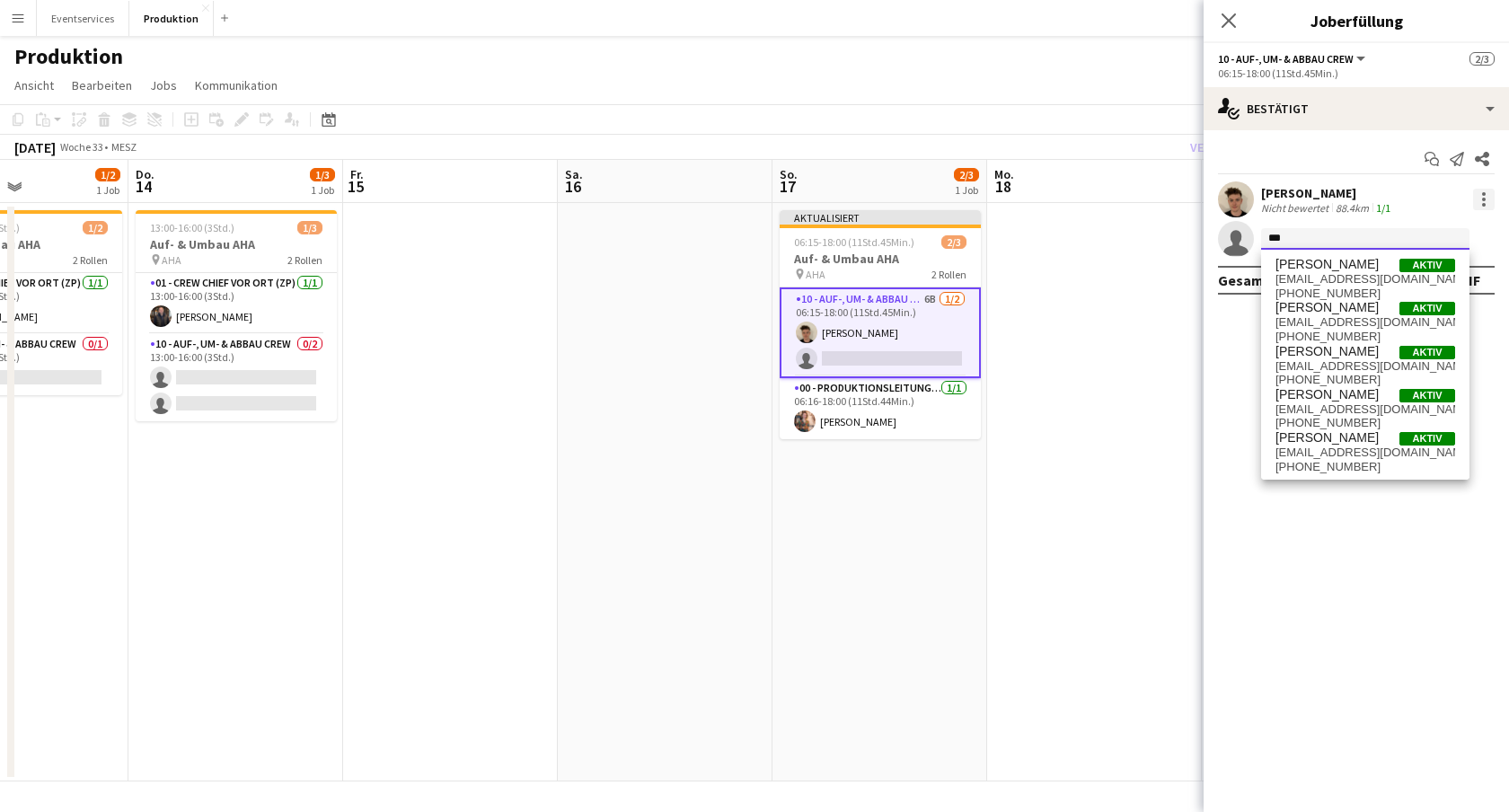
type input "****"
click at [1481, 245] on form at bounding box center [1374, 239] width 241 height 23
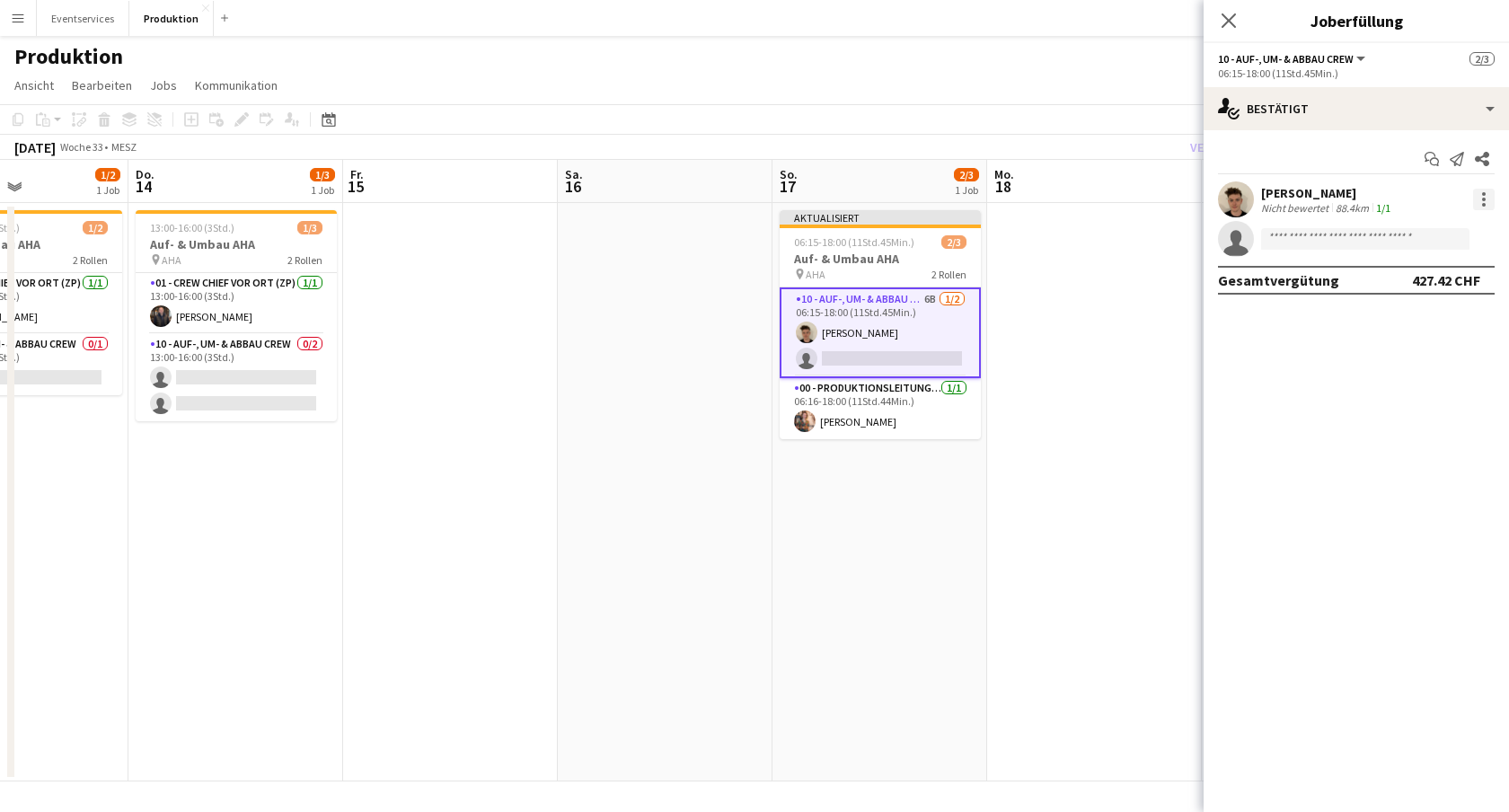
click at [1487, 191] on div at bounding box center [1484, 200] width 22 height 22
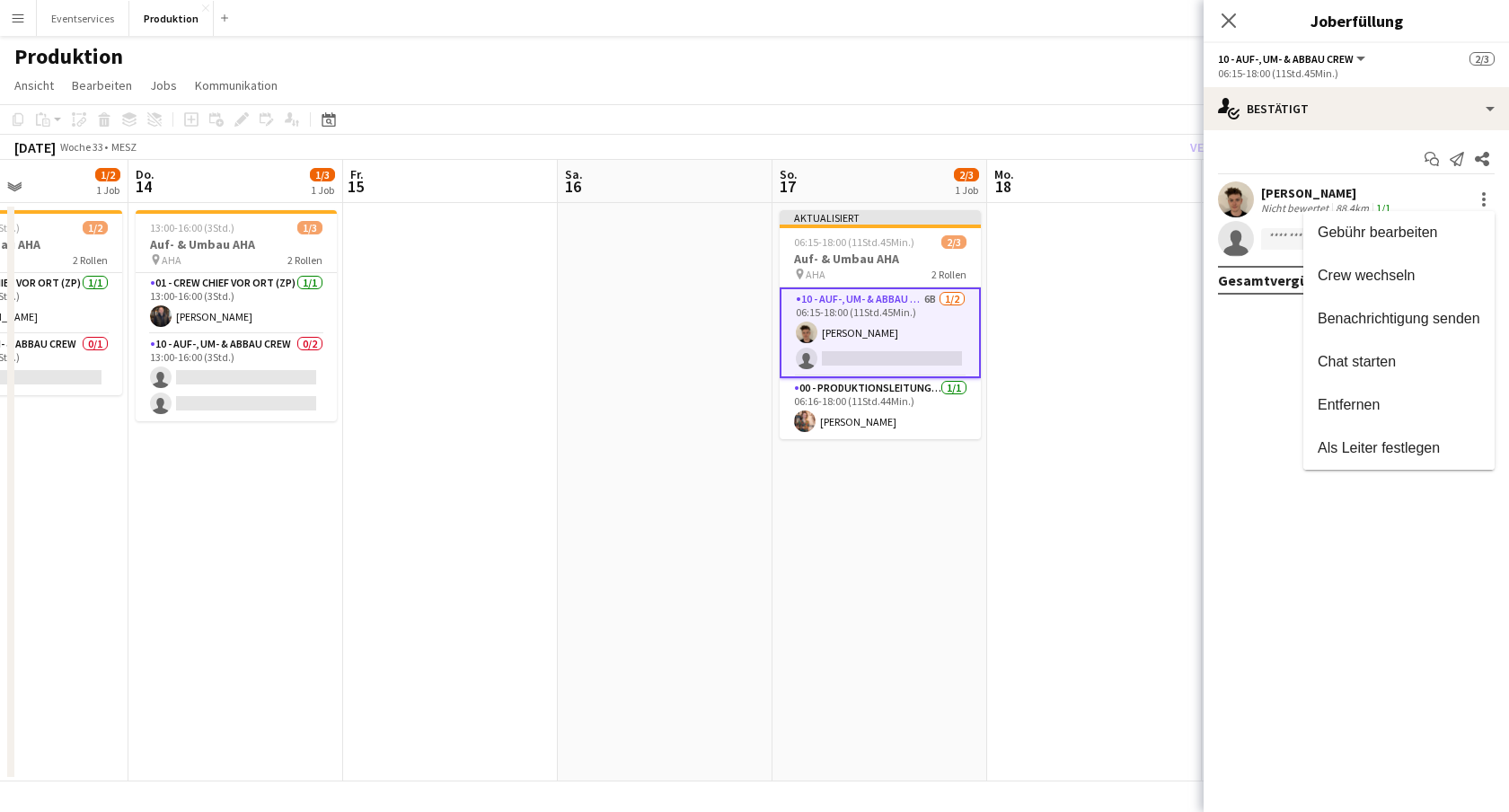
click at [1423, 89] on div at bounding box center [754, 406] width 1509 height 812
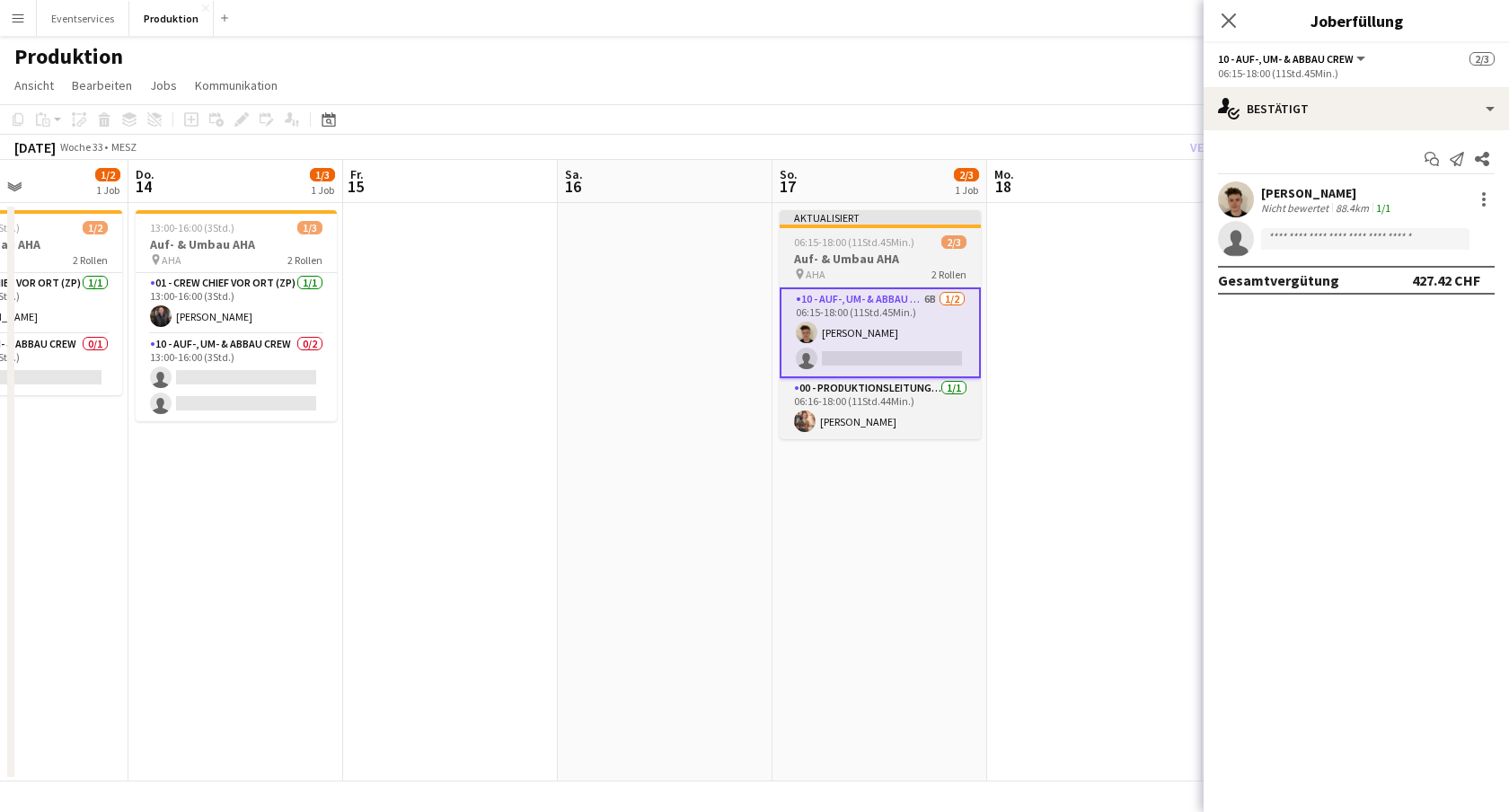
click at [878, 270] on div "pin AHA 2 Rollen" at bounding box center [881, 274] width 201 height 15
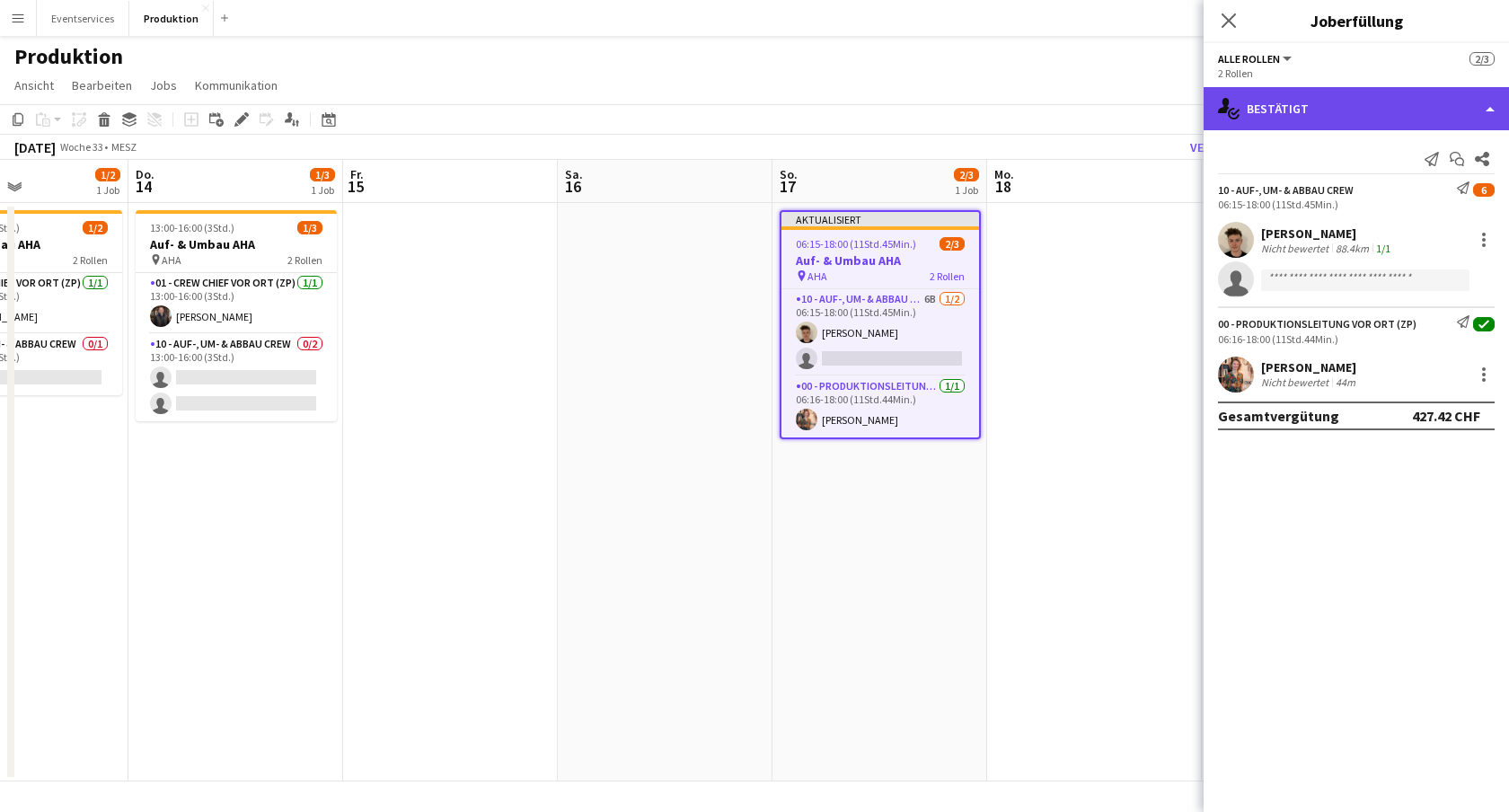
click at [1470, 104] on div "single-neutral-actions-check-2 Bestätigt" at bounding box center [1357, 108] width 306 height 43
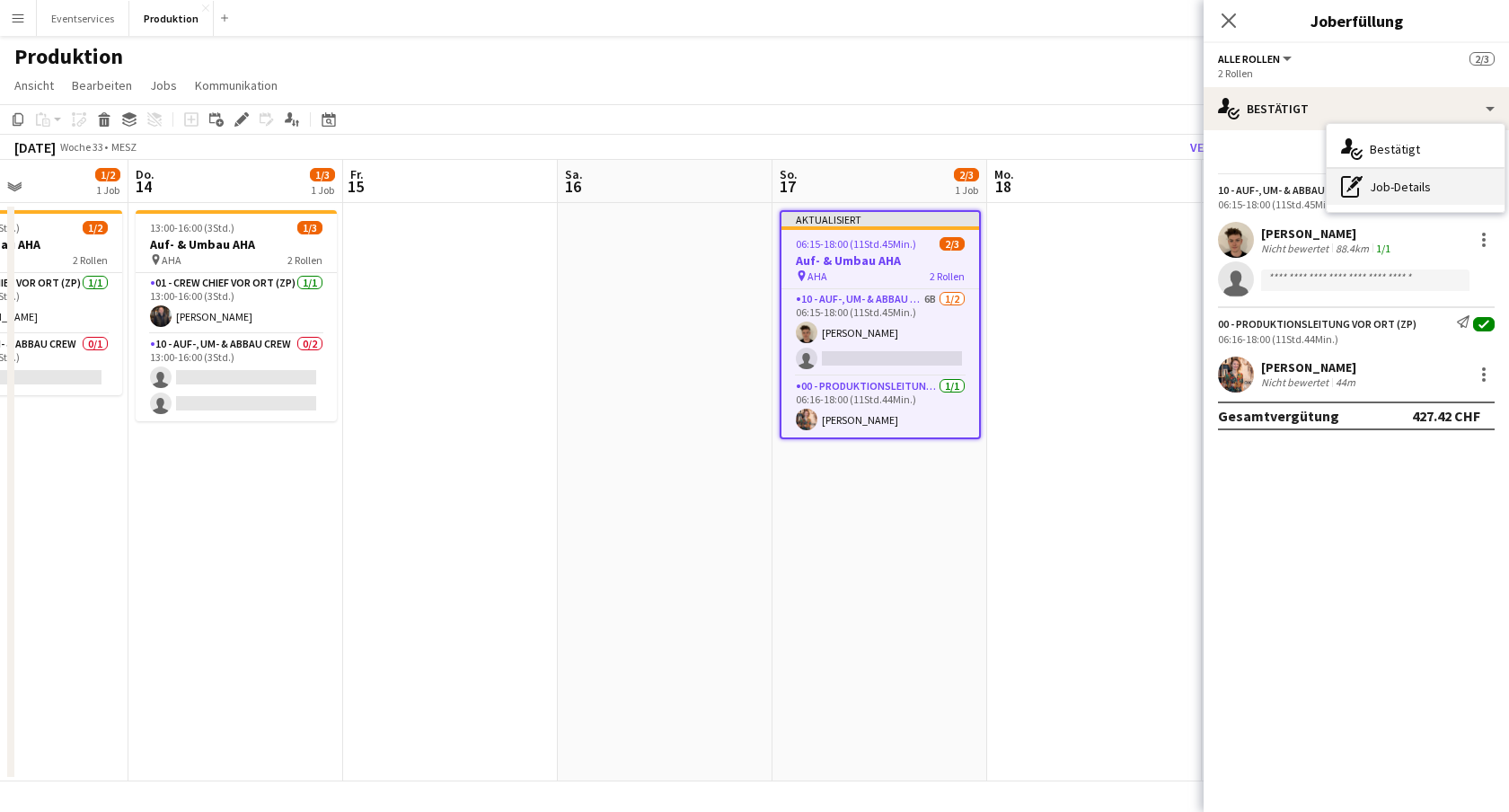
click at [1389, 195] on div "pen-write Job-Details" at bounding box center [1416, 186] width 178 height 36
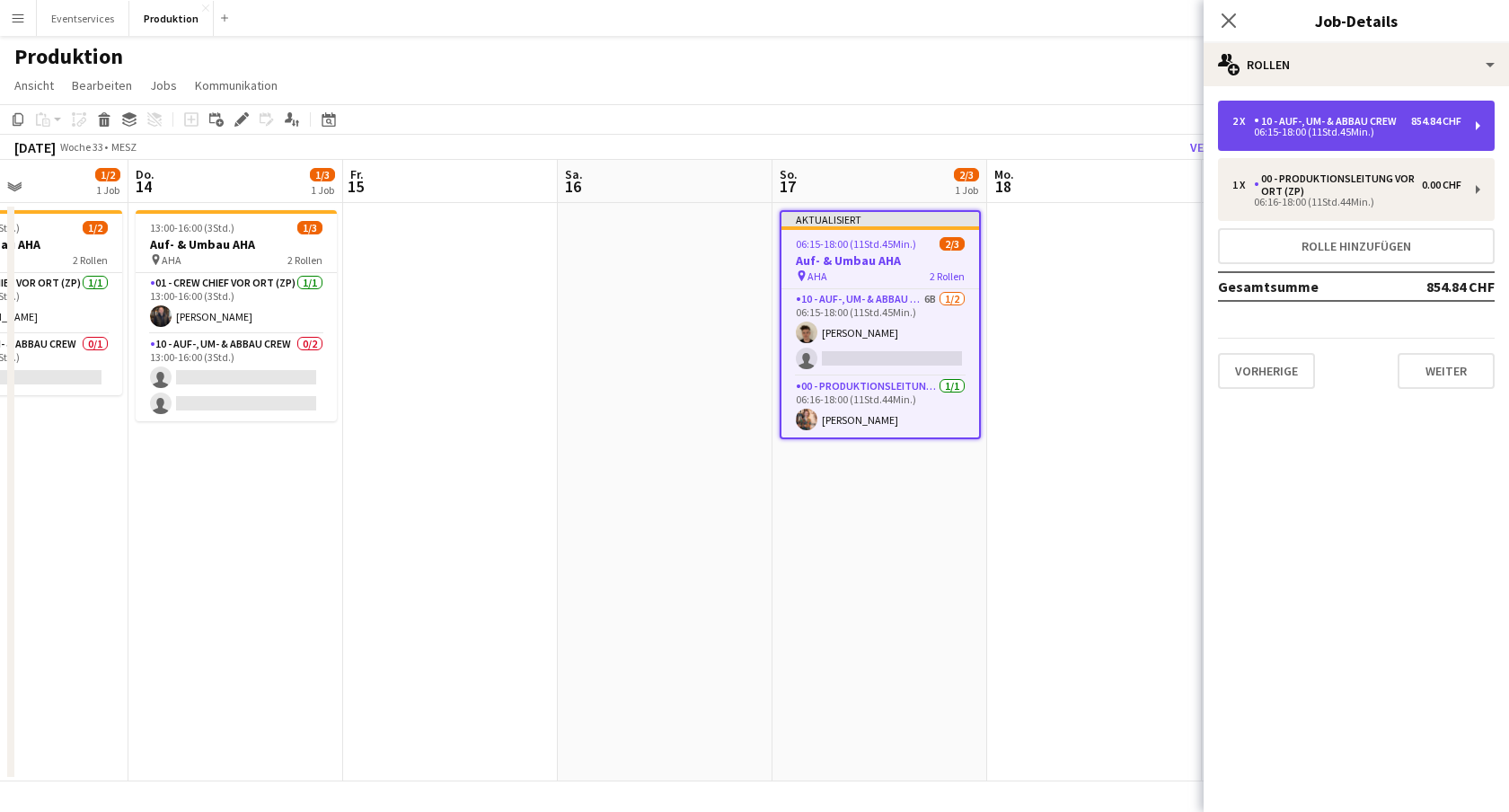
click at [1462, 146] on div "2 x 10 - Auf-, Um- & Abbau Crew 854.84 CHF 06:15-18:00 (11Std.45Min.)" at bounding box center [1357, 125] width 277 height 50
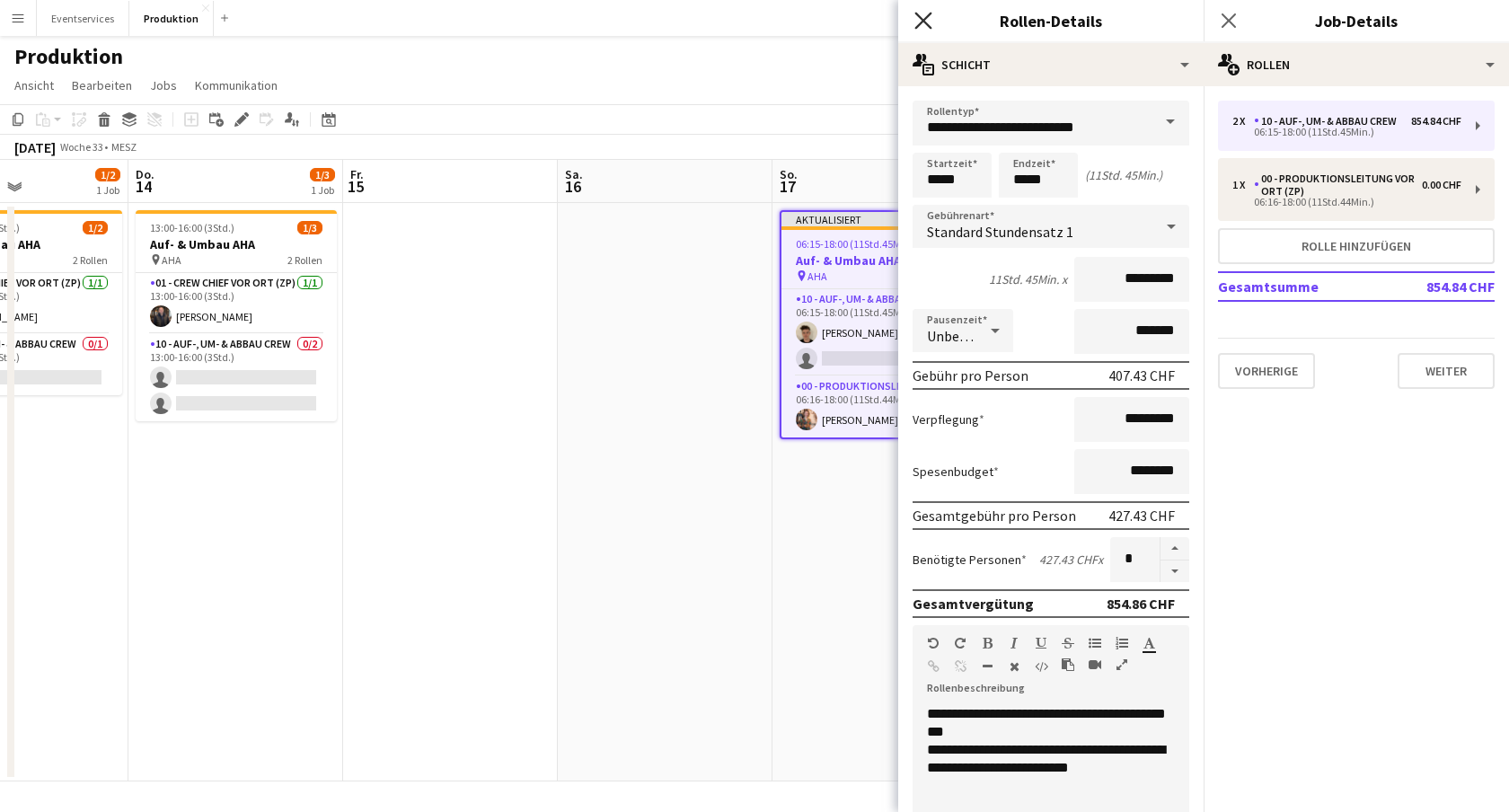
click at [918, 19] on icon "Pop-in schließen" at bounding box center [923, 20] width 17 height 17
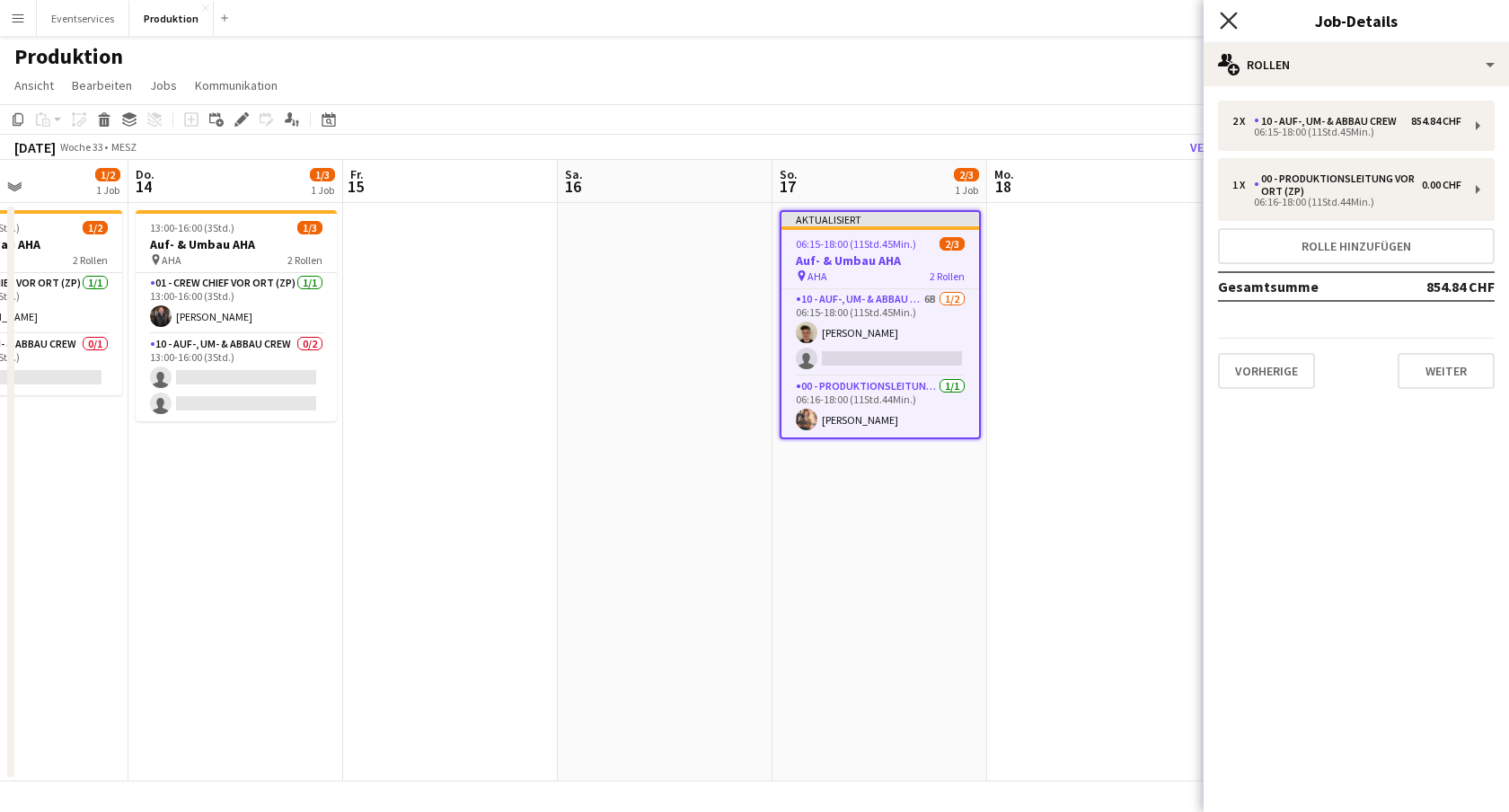
click at [1225, 17] on icon at bounding box center [1228, 20] width 17 height 17
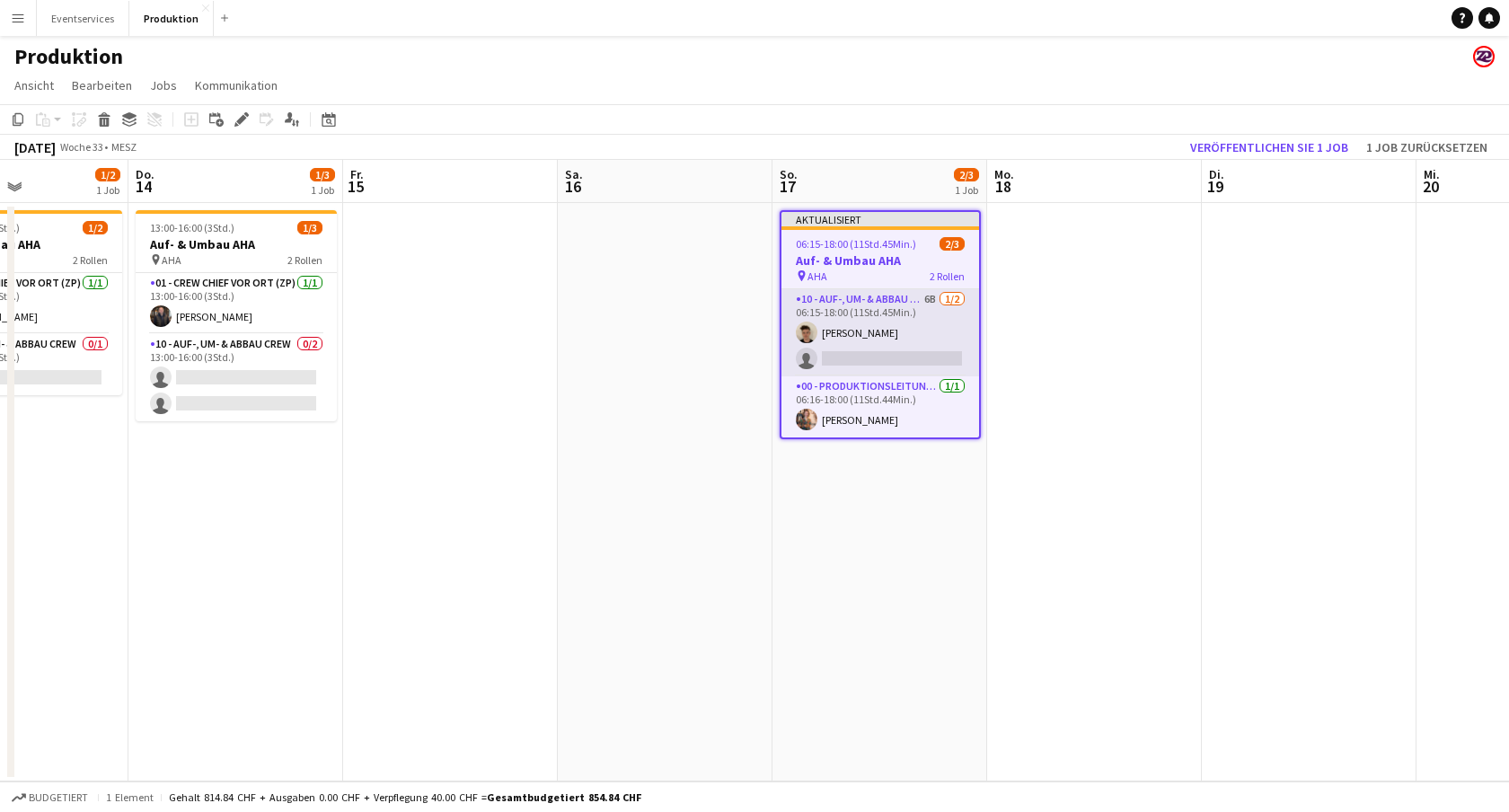
click at [885, 352] on app-card-role "10 - Auf-, Um- & Abbau Crew 6B [DATE] 06:15-18:00 (11Std.45Min.) [PERSON_NAME] …" at bounding box center [881, 332] width 198 height 87
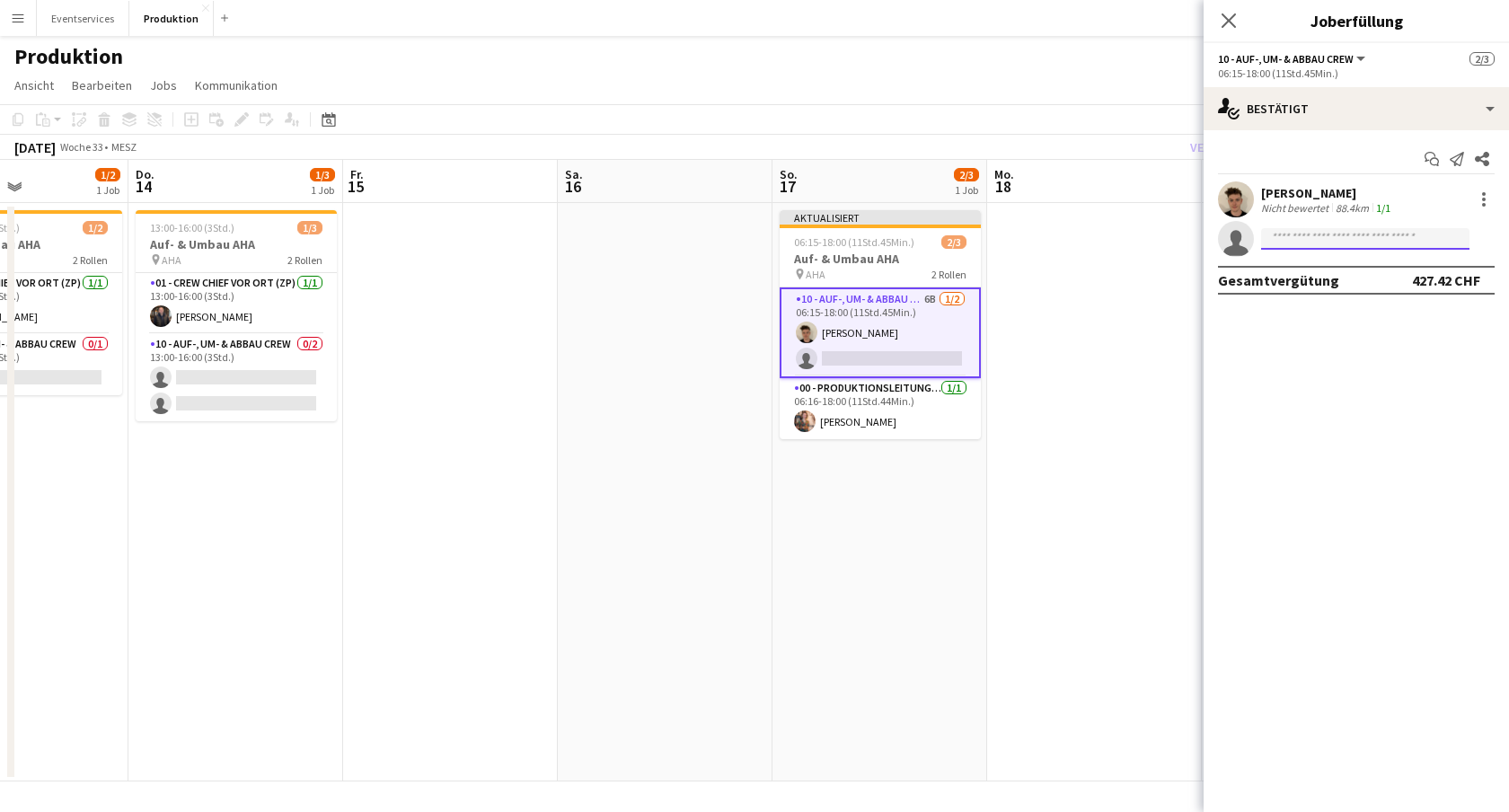
click at [1325, 242] on input at bounding box center [1366, 239] width 209 height 22
type input "**********"
click at [1227, 24] on icon at bounding box center [1228, 20] width 17 height 17
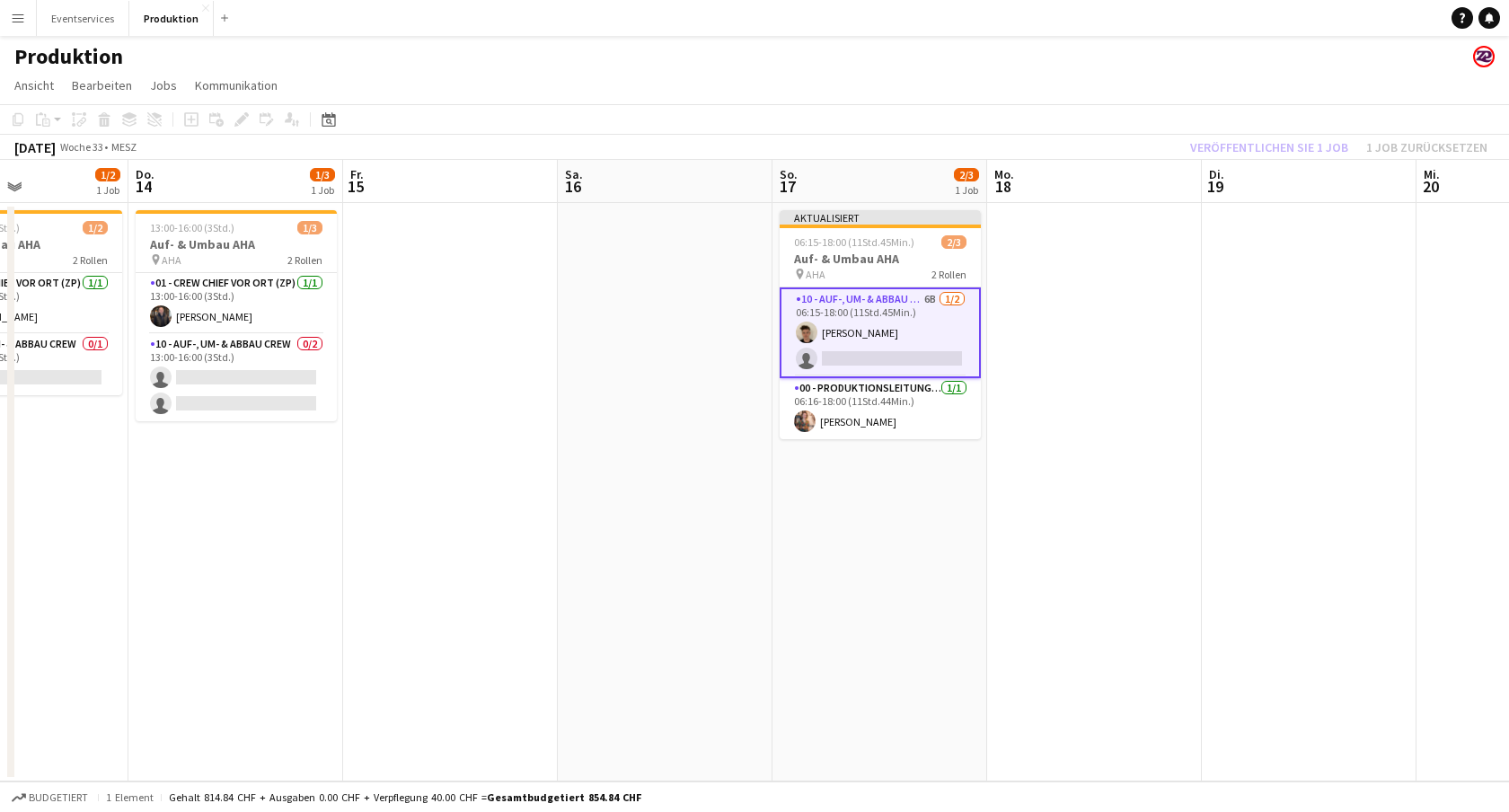
click at [932, 102] on app-page-menu "Ansicht Tagesansicht erweitert Tagesansicht zusammengeklappt Monatsansicht Datu…" at bounding box center [754, 87] width 1509 height 34
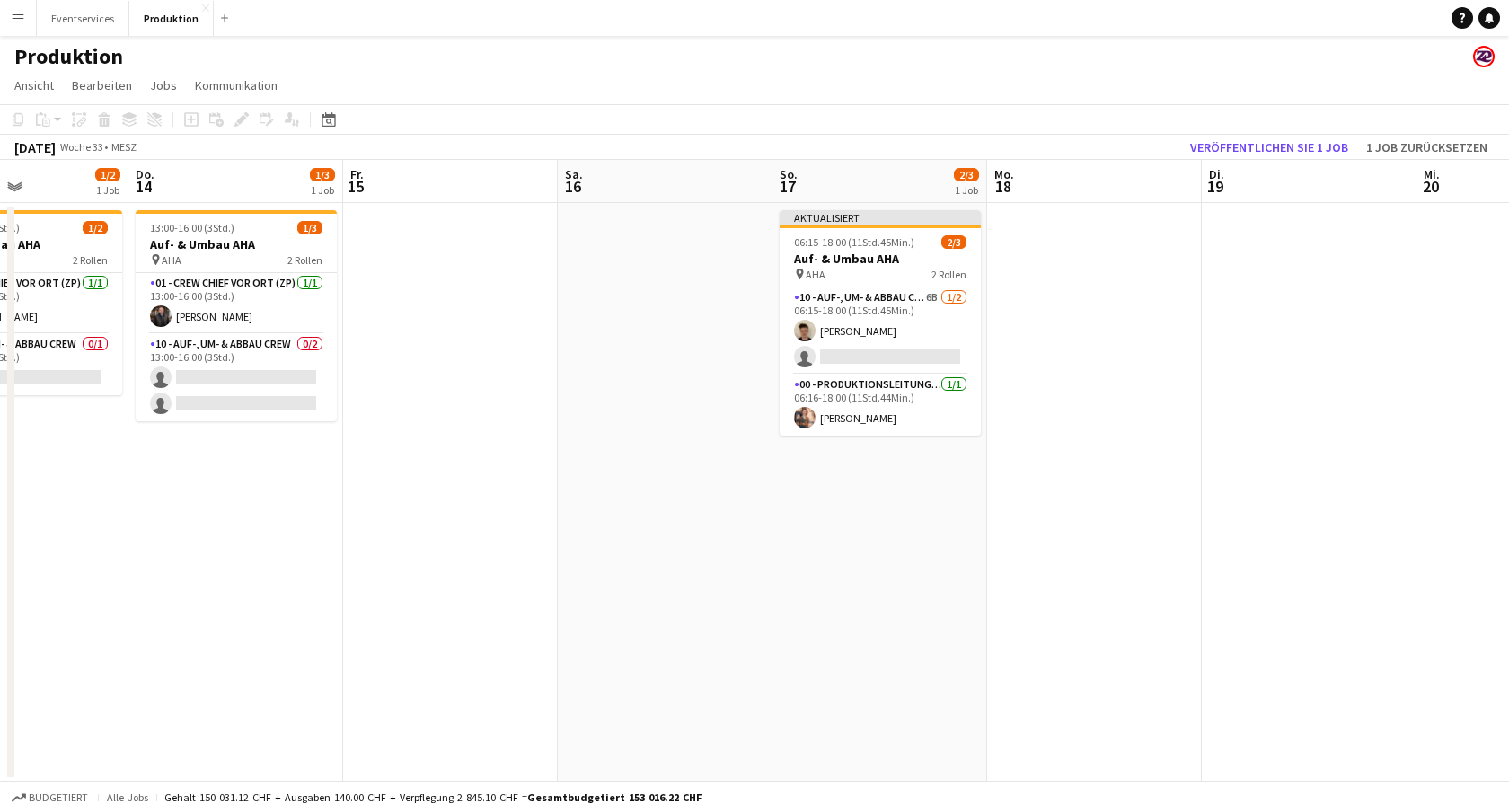
click at [11, 11] on app-icon "Menü" at bounding box center [18, 18] width 15 height 15
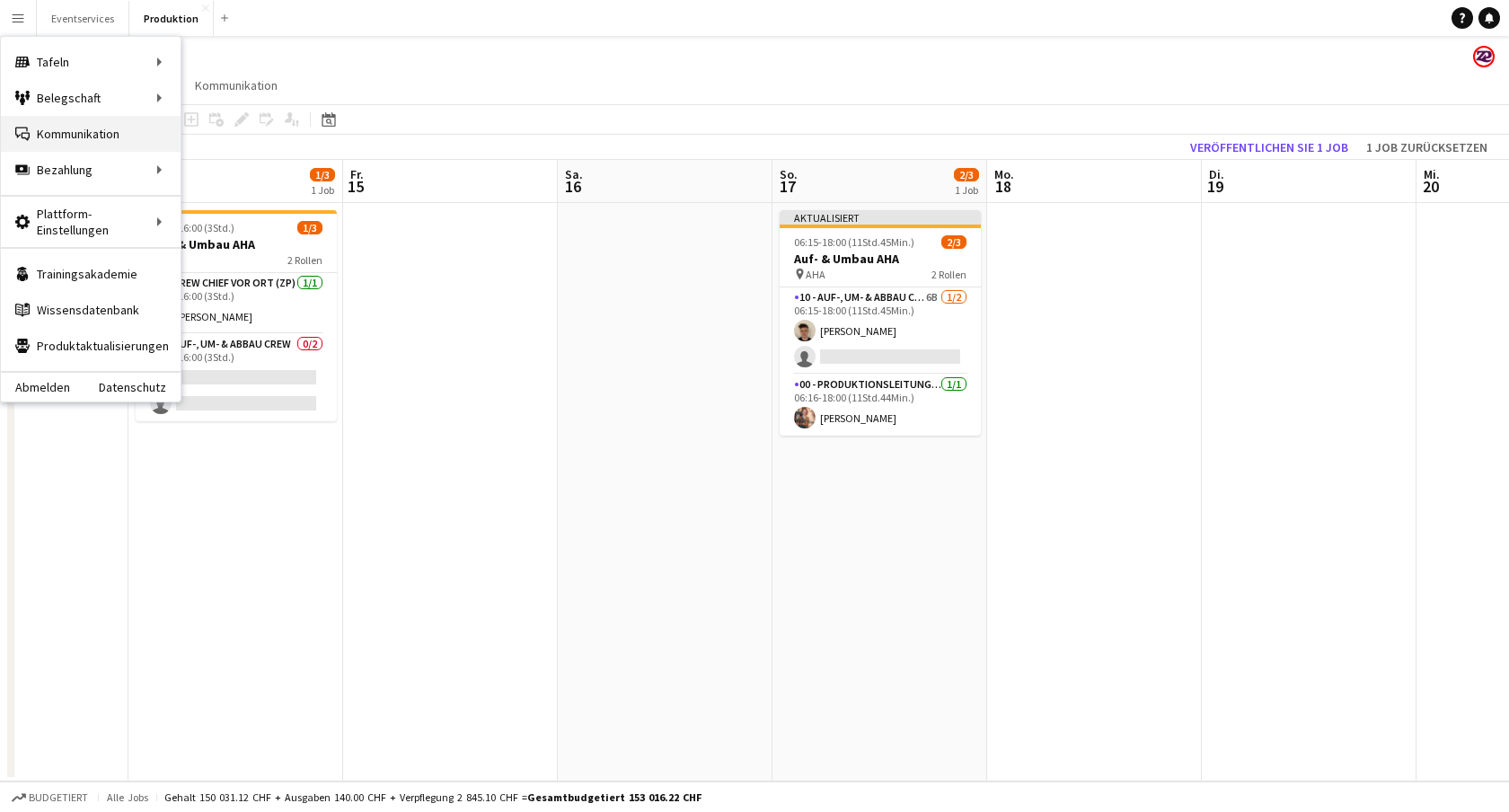
click at [38, 141] on link "Kommunikation Kommunikation" at bounding box center [91, 134] width 179 height 36
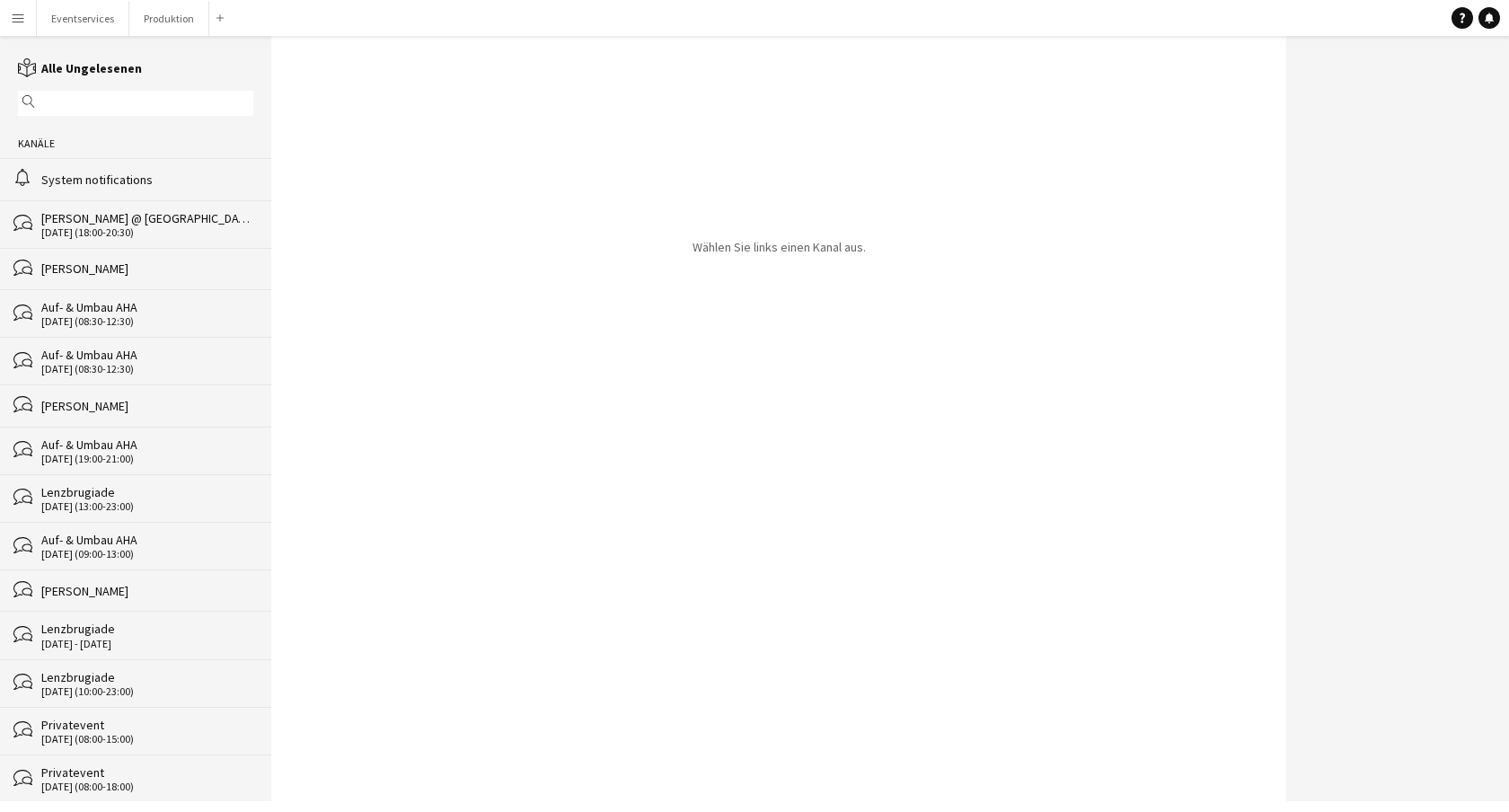
click at [28, 22] on button "Menü" at bounding box center [17, 17] width 36 height 36
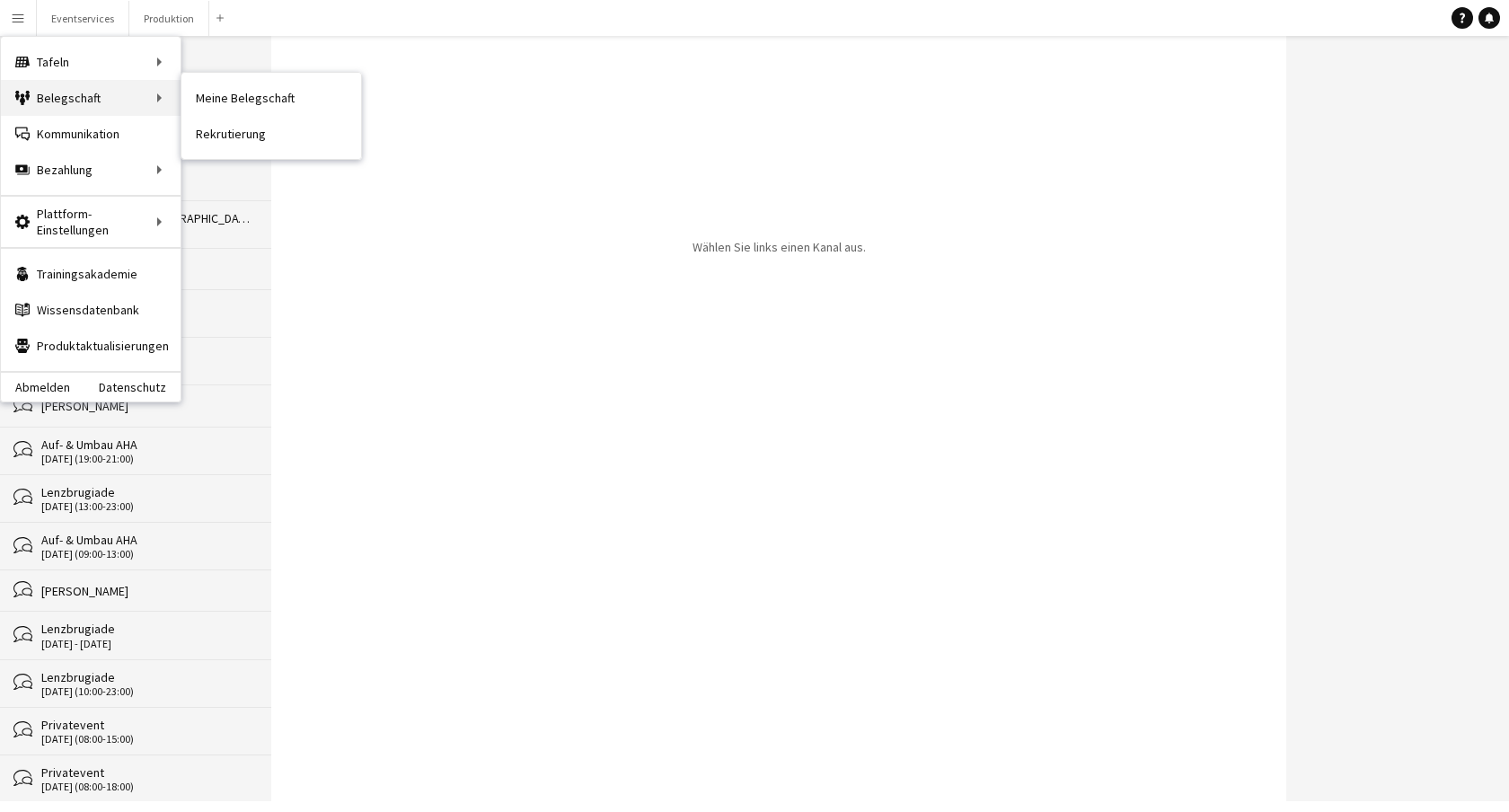
click at [64, 105] on div "Belegschaft Belegschaft" at bounding box center [91, 97] width 179 height 36
click at [231, 92] on link "Meine Belegschaft" at bounding box center [271, 97] width 179 height 36
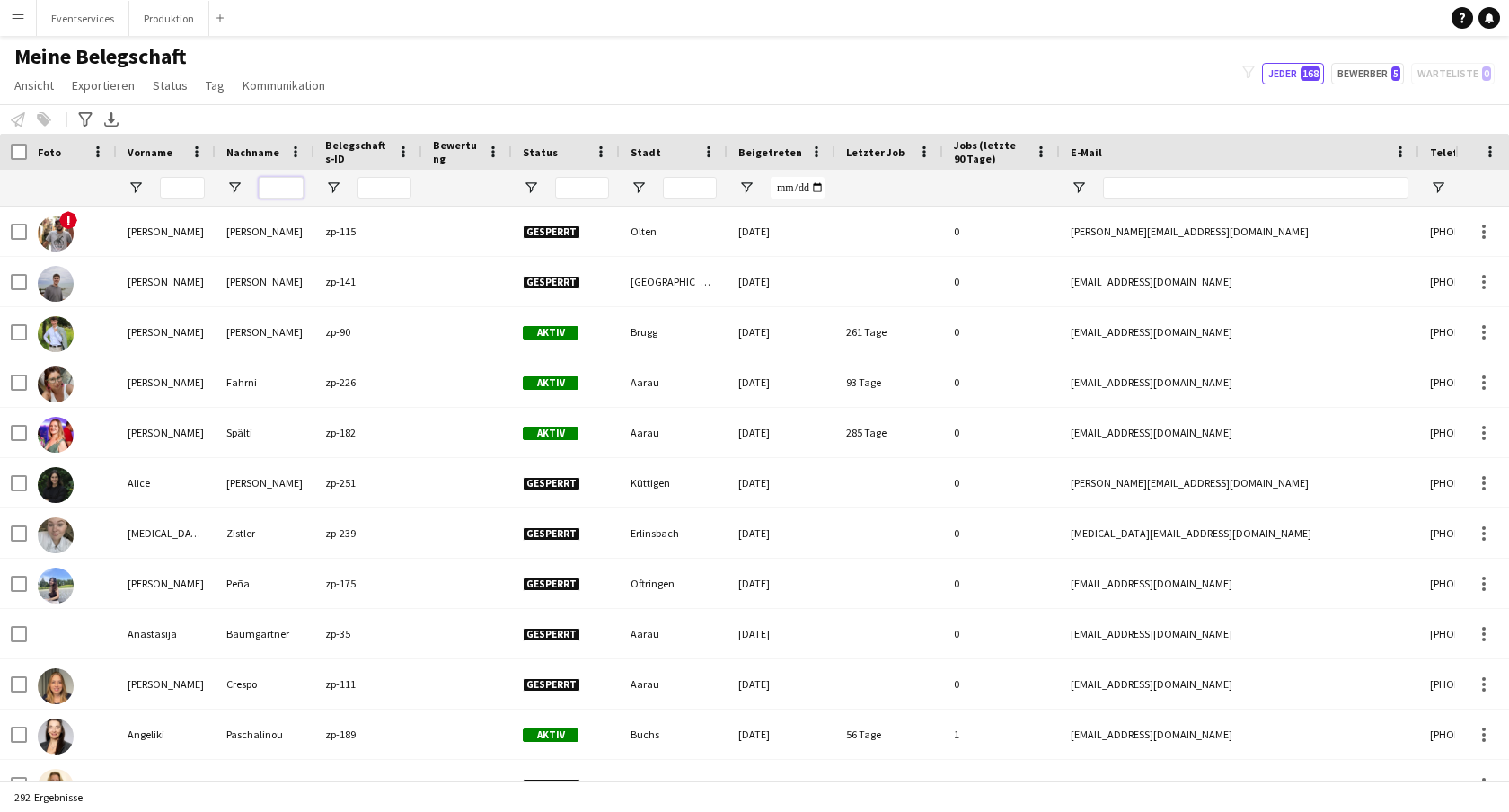
click at [291, 178] on input "Nachname Filtereingang" at bounding box center [281, 188] width 45 height 22
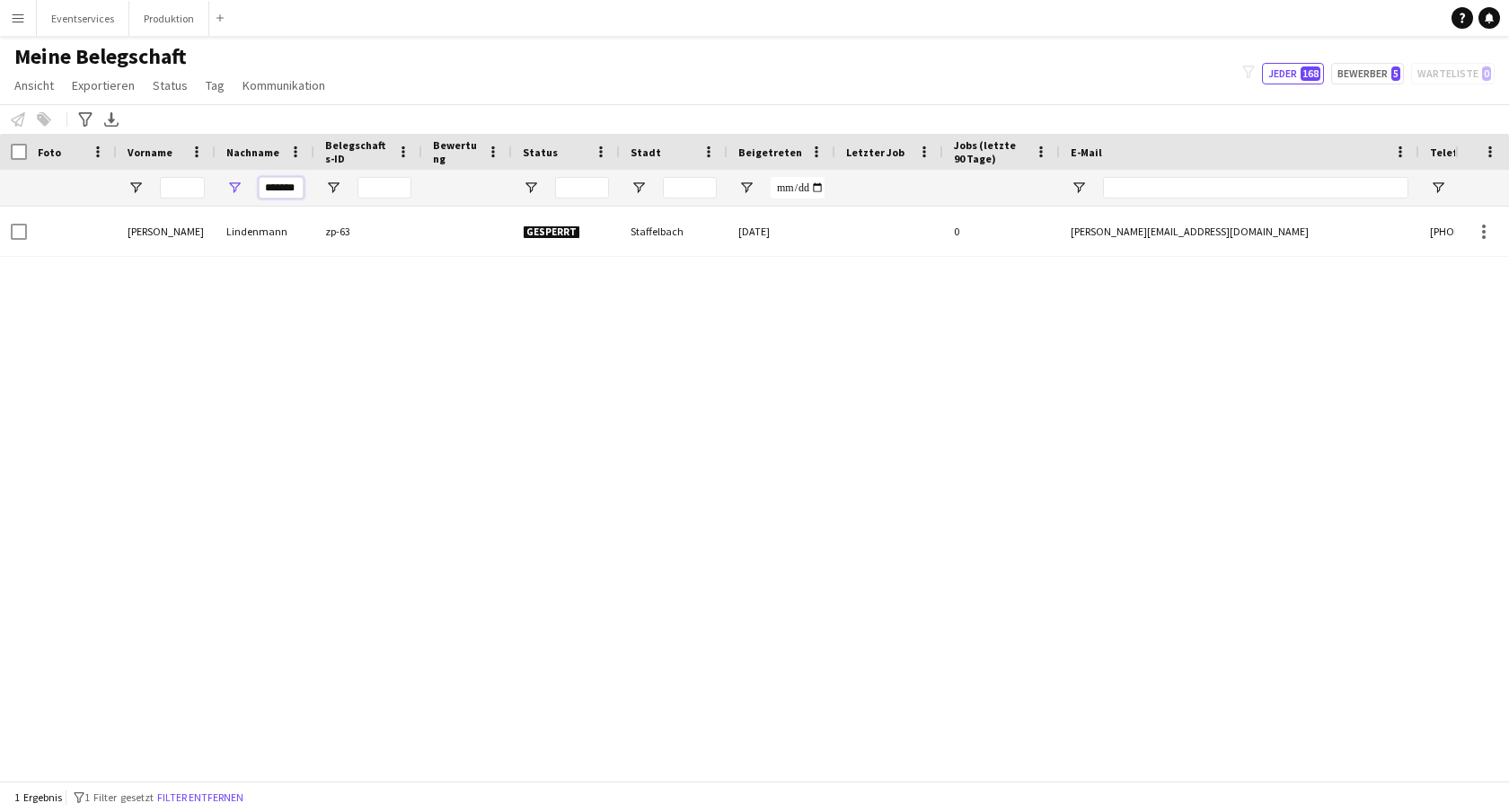
scroll to position [0, 1]
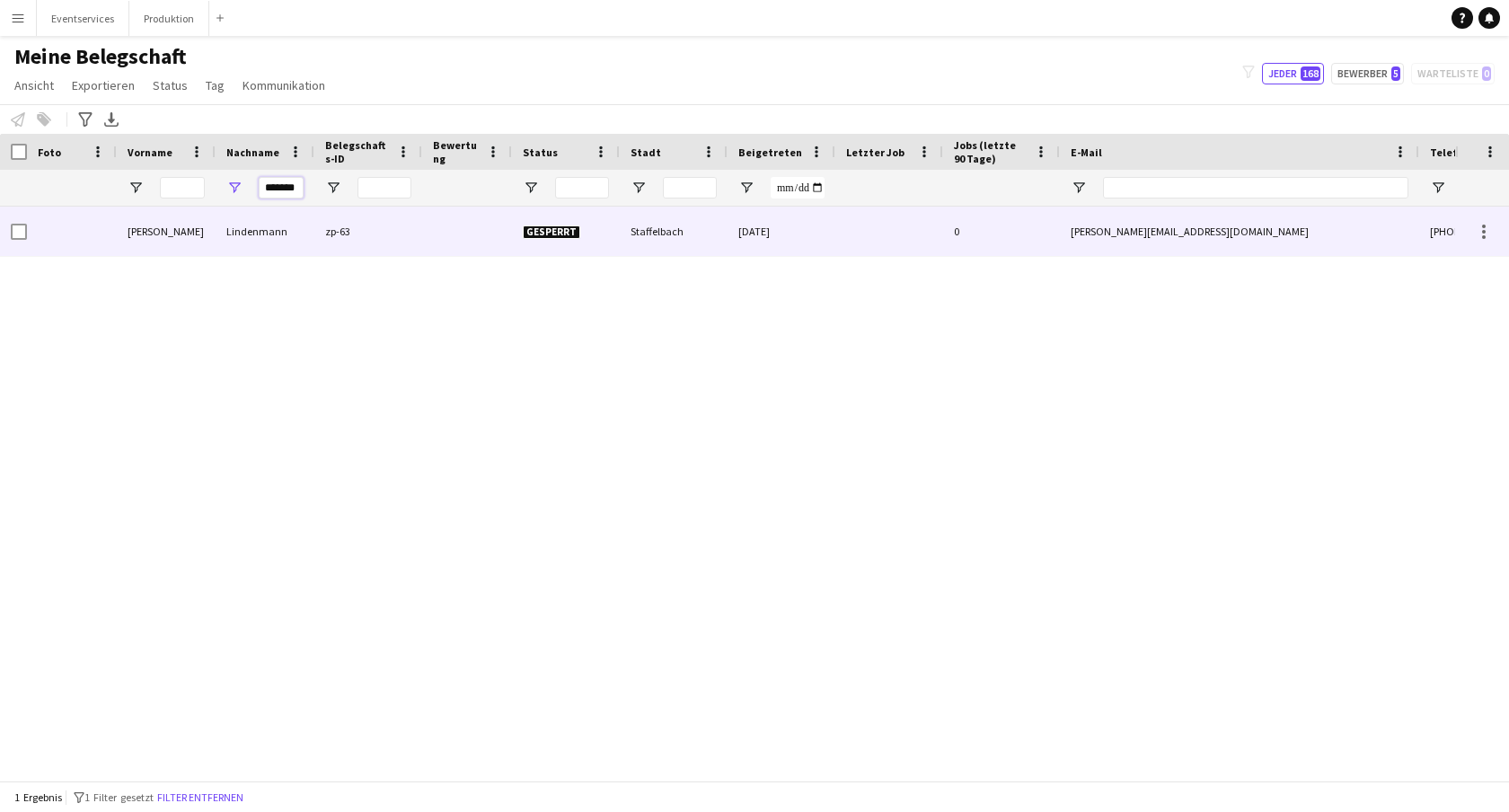
type input "*******"
click at [215, 255] on div "[PERSON_NAME]" at bounding box center [167, 232] width 99 height 49
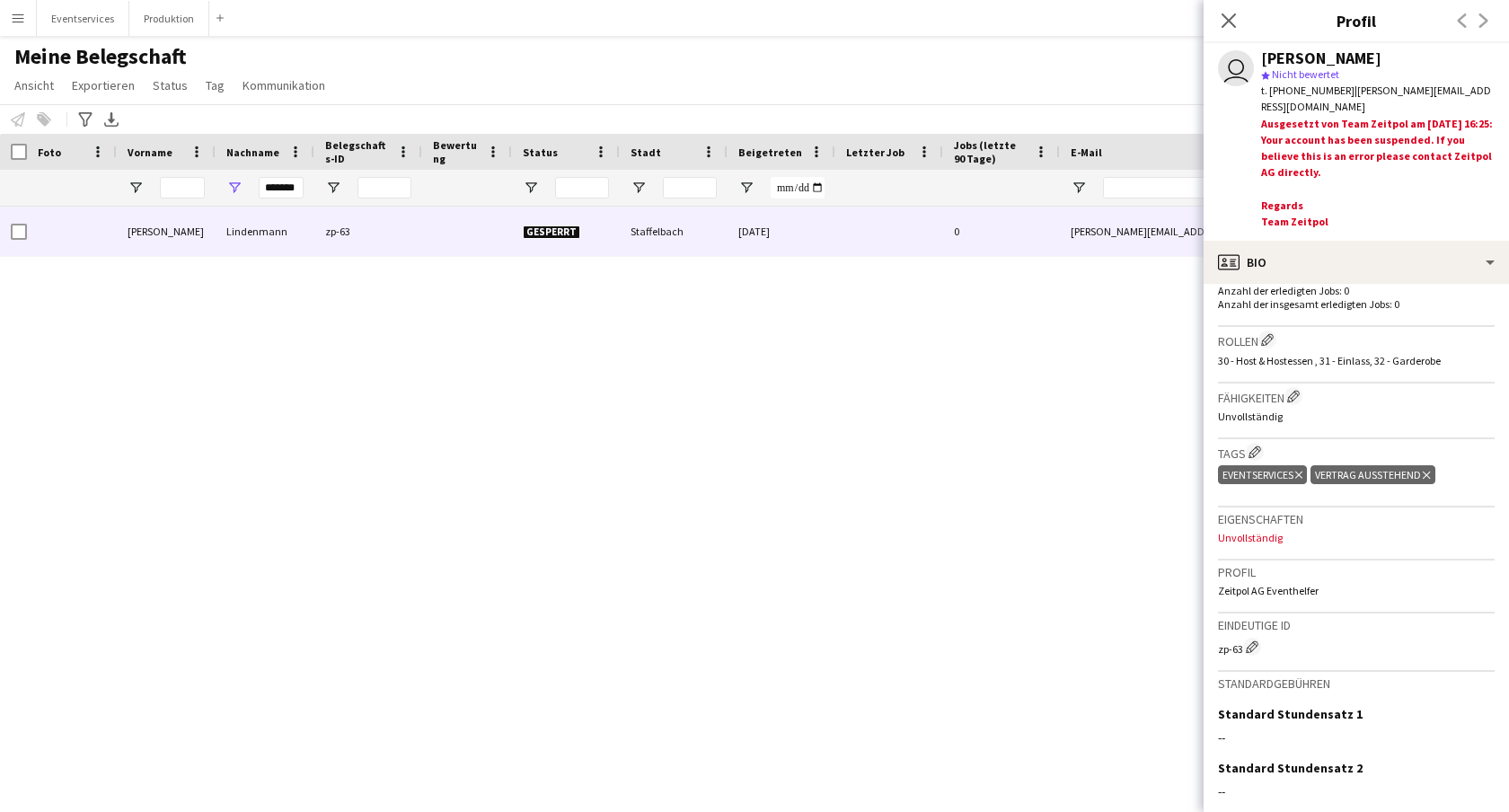
scroll to position [680, 0]
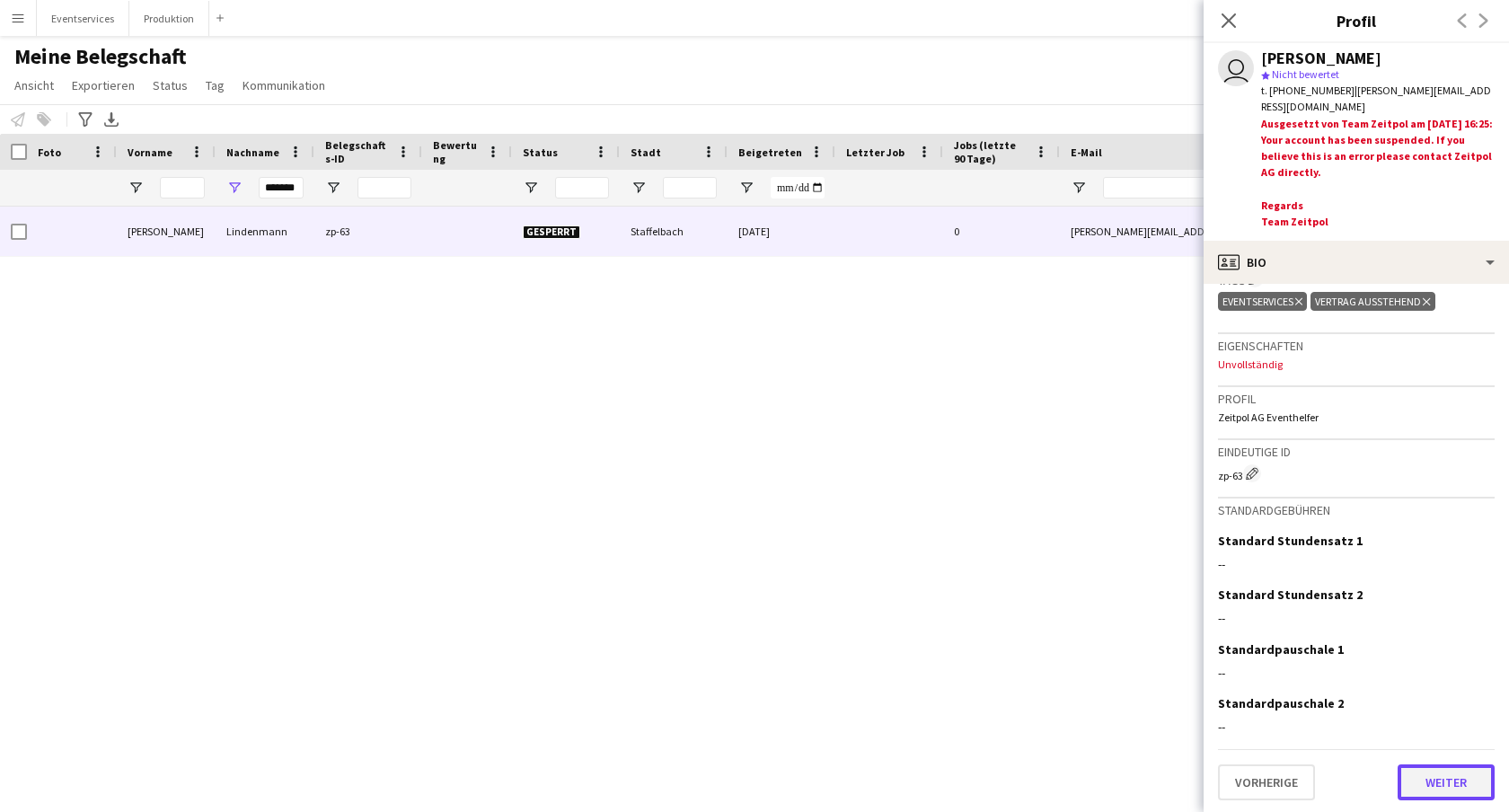
click at [1448, 779] on button "Weiter" at bounding box center [1447, 782] width 97 height 36
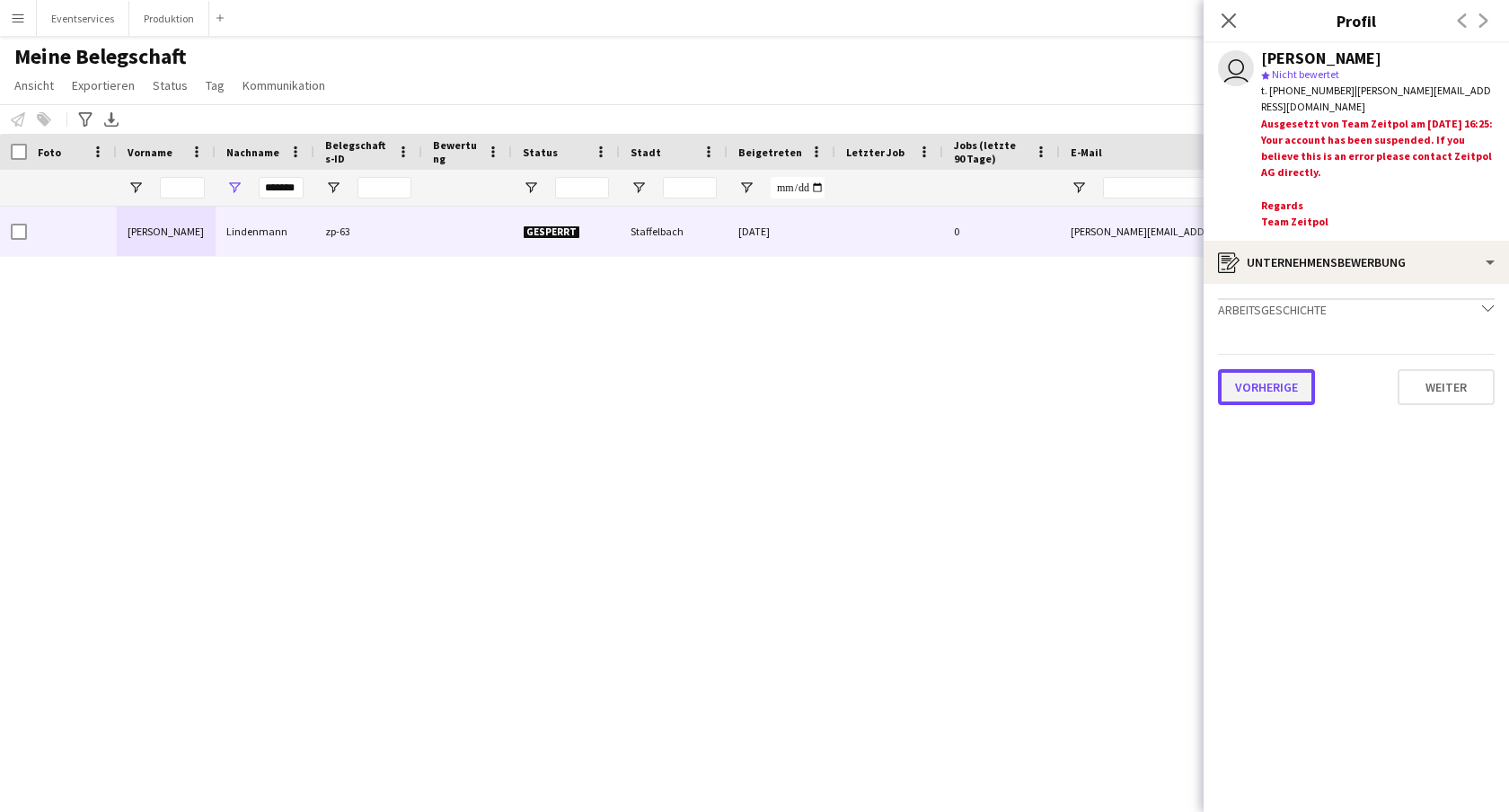
click at [1267, 381] on button "Vorherige" at bounding box center [1267, 386] width 97 height 36
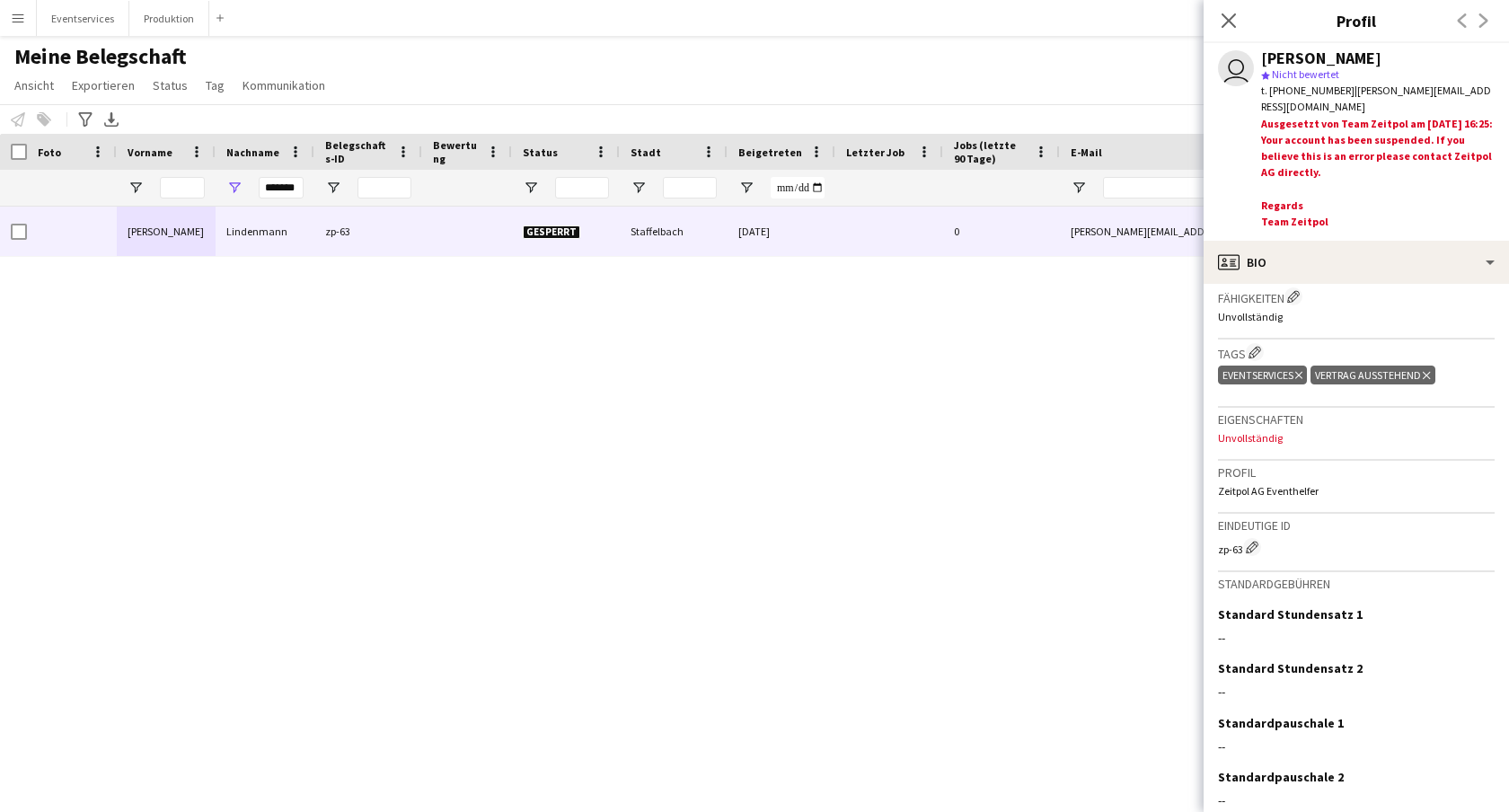
scroll to position [609, 0]
click at [1226, 14] on icon "Pop-in schließen" at bounding box center [1228, 20] width 17 height 17
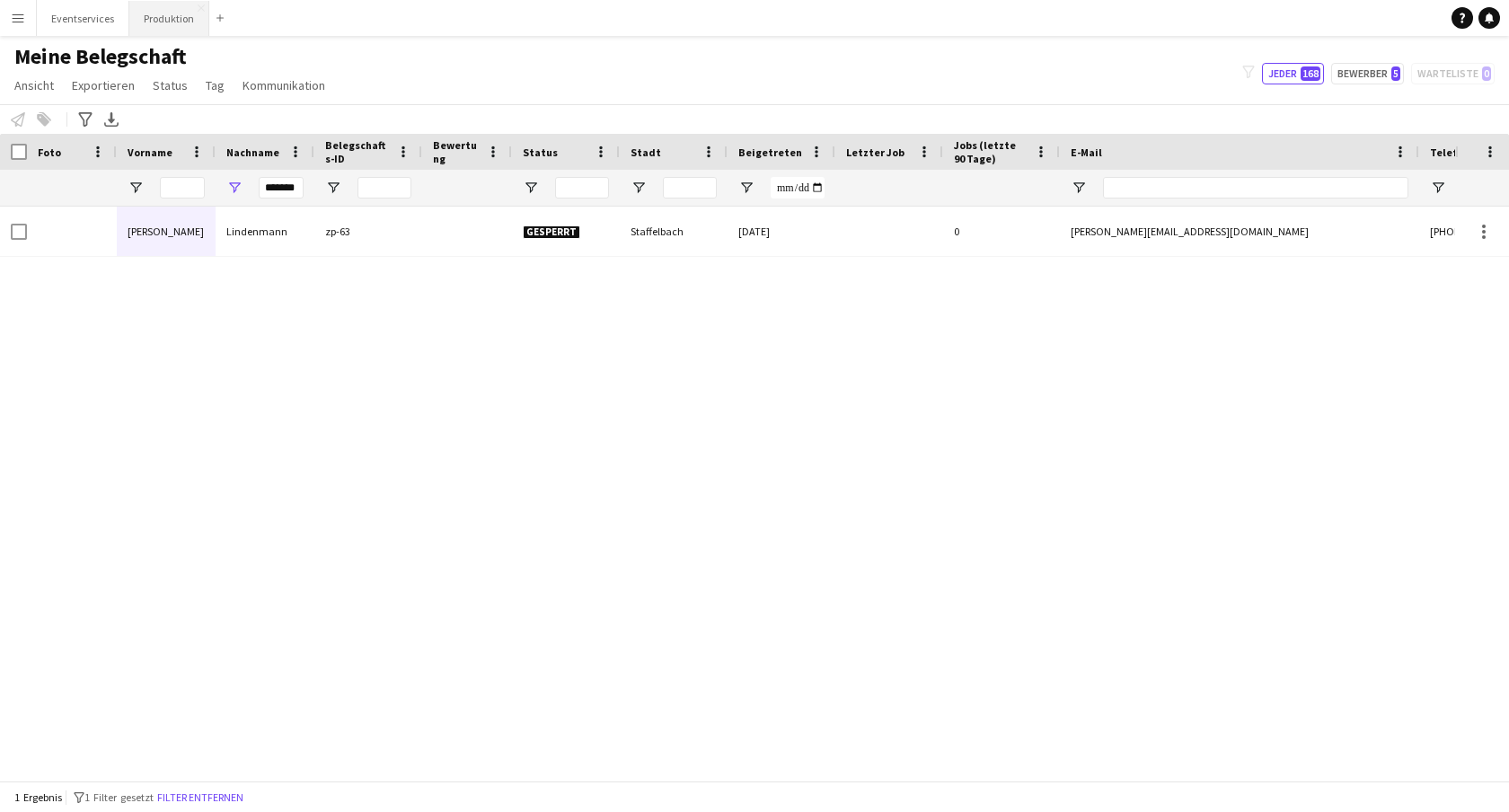
click at [153, 17] on button "Produktion Schließen" at bounding box center [168, 18] width 80 height 35
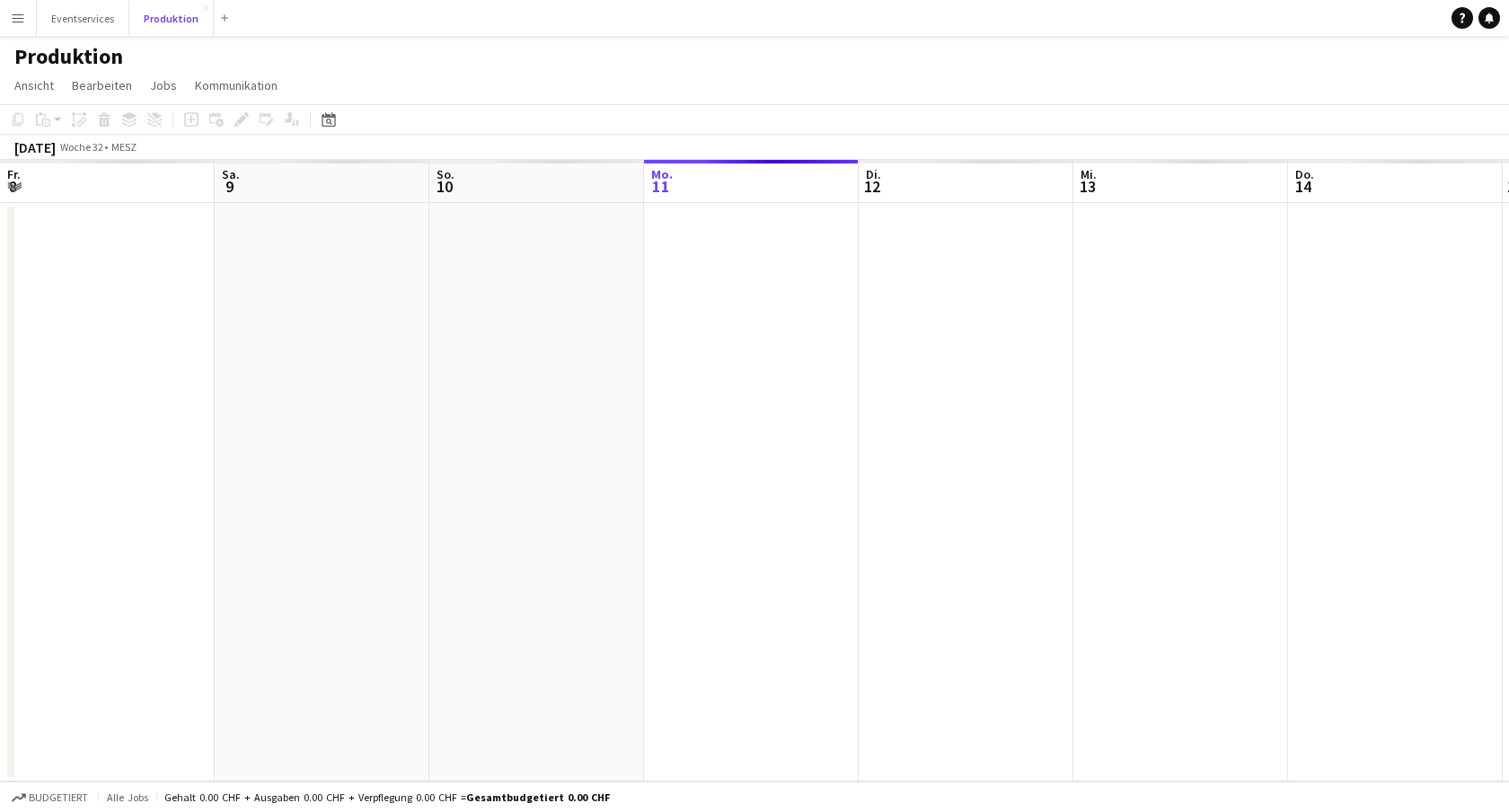
scroll to position [0, 429]
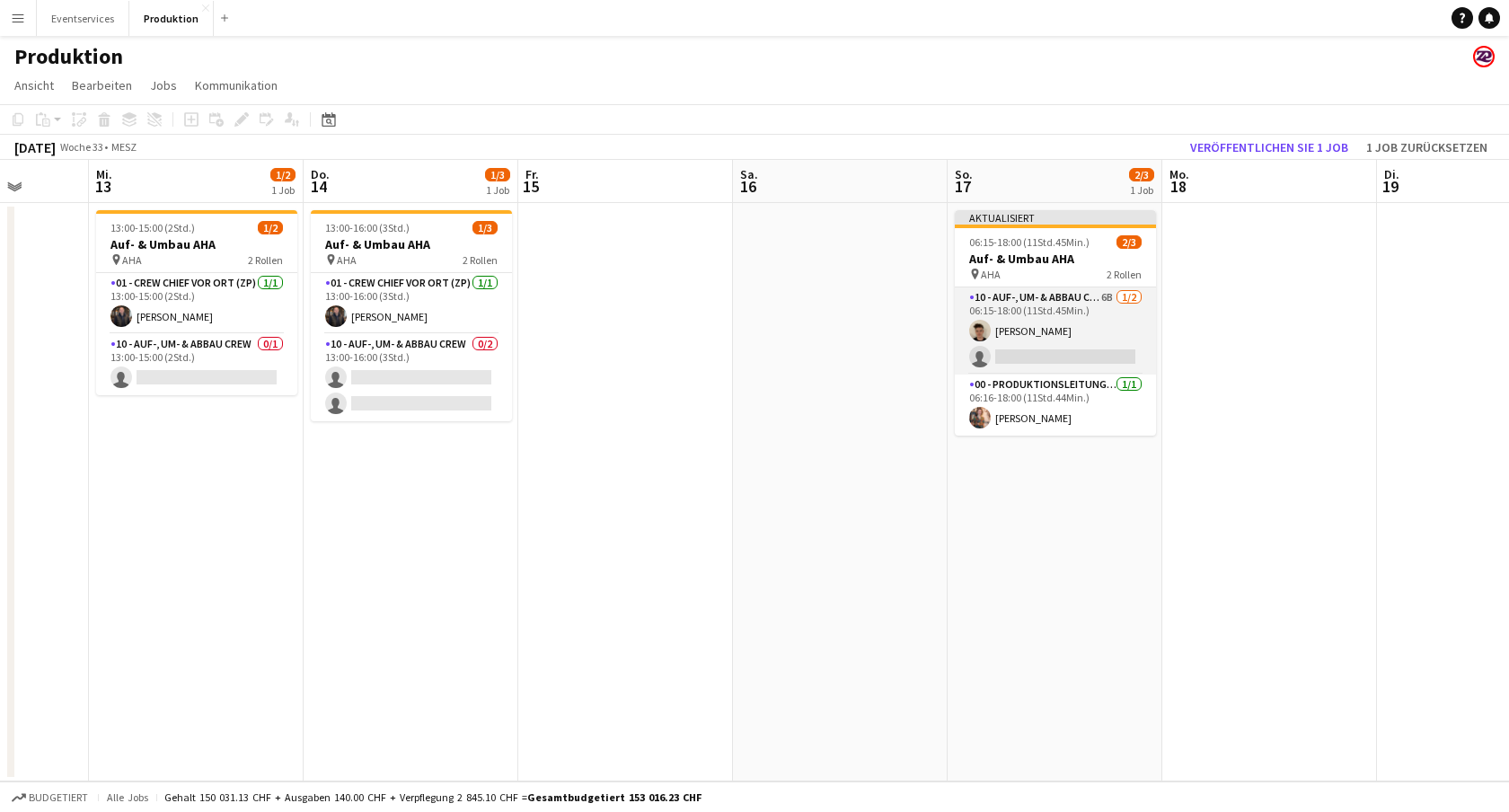
click at [1053, 353] on app-card-role "10 - Auf-, Um- & Abbau Crew 6B [DATE] 06:15-18:00 (11Std.45Min.) [PERSON_NAME] …" at bounding box center [1056, 330] width 201 height 87
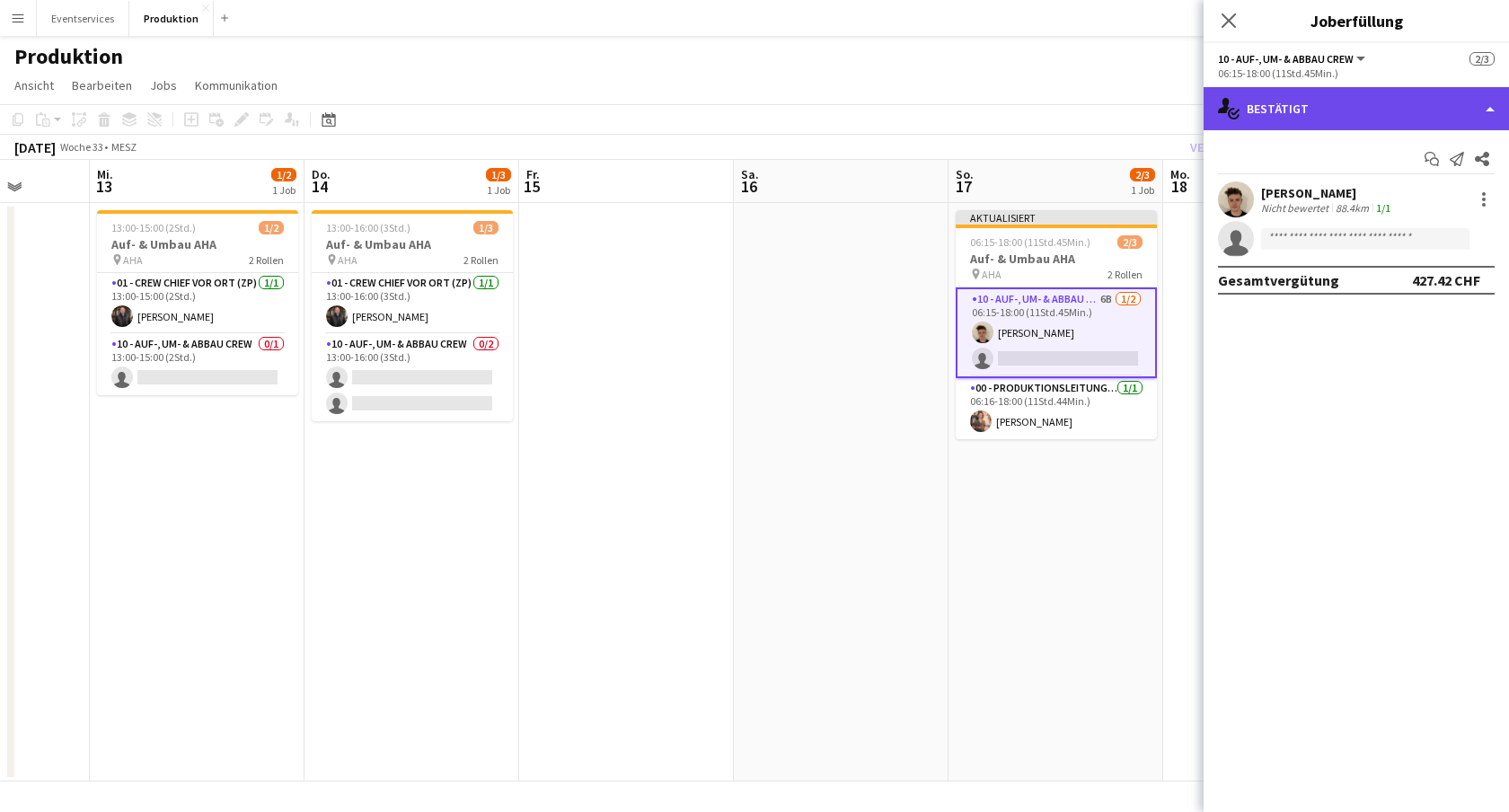
click at [1467, 117] on div "single-neutral-actions-check-2 Bestätigt" at bounding box center [1357, 108] width 306 height 43
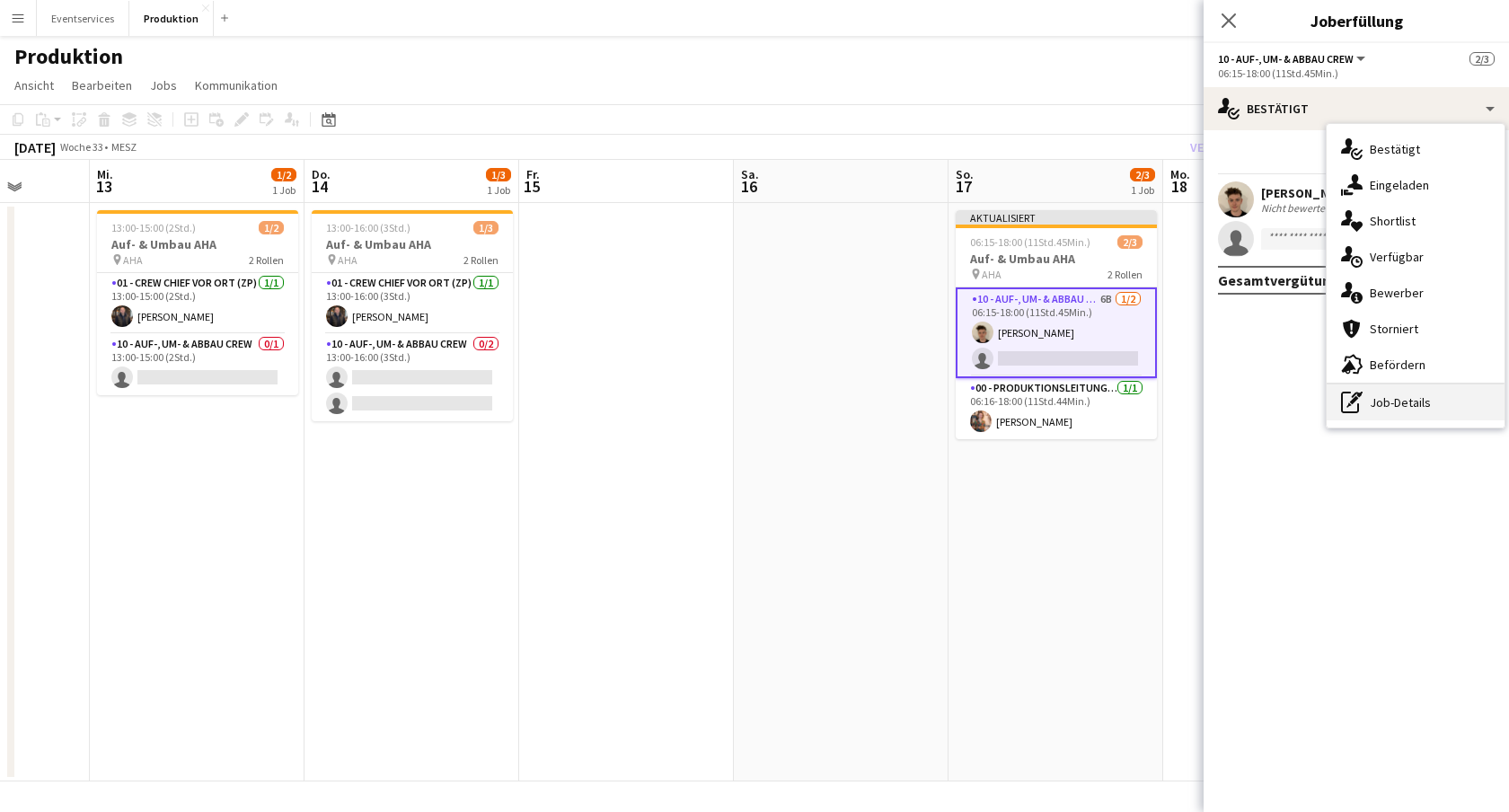
click at [1381, 391] on div "pen-write Job-Details" at bounding box center [1416, 402] width 178 height 36
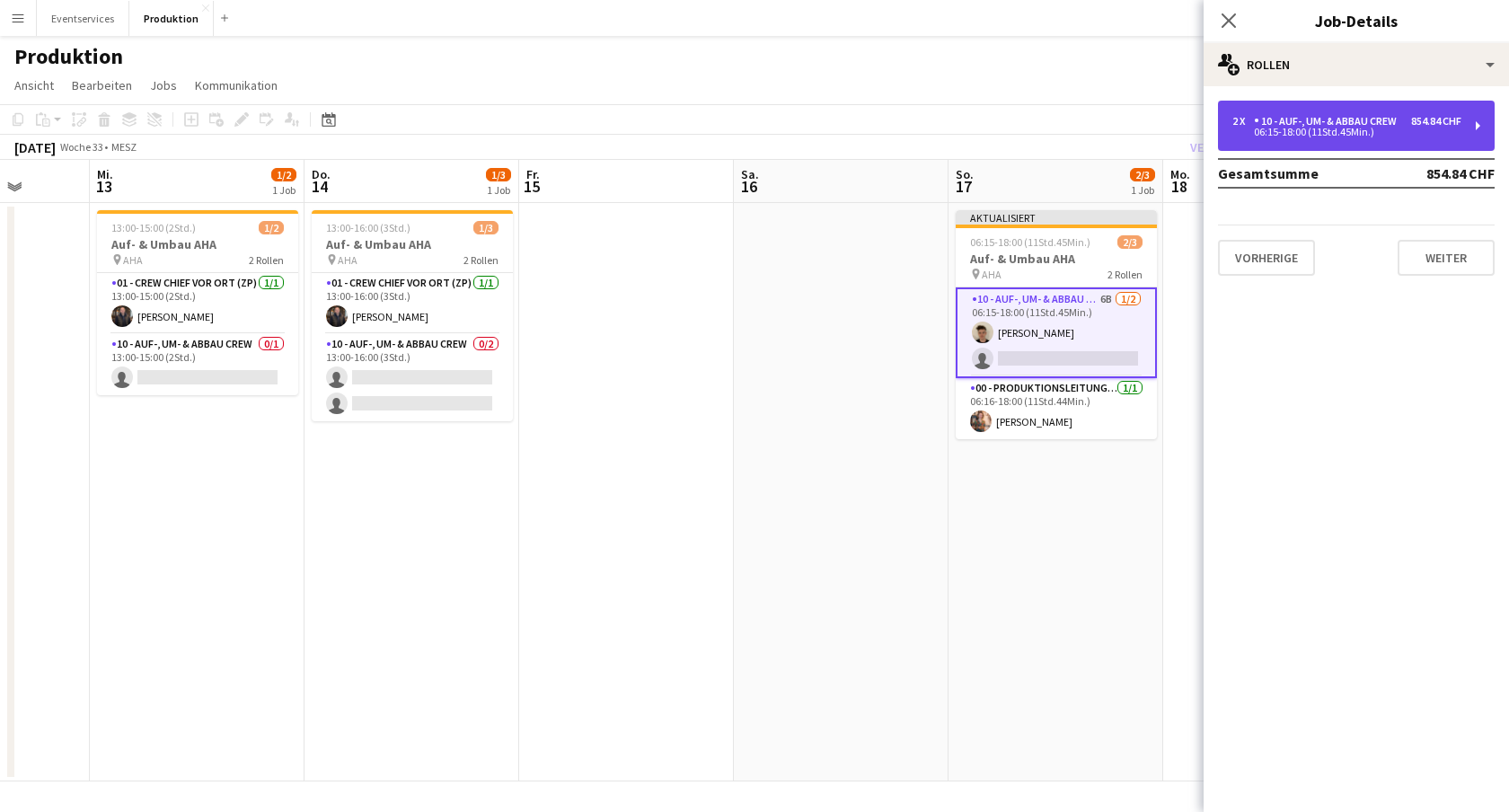
click at [1354, 119] on div "10 - Auf-, Um- & Abbau Crew" at bounding box center [1330, 122] width 150 height 13
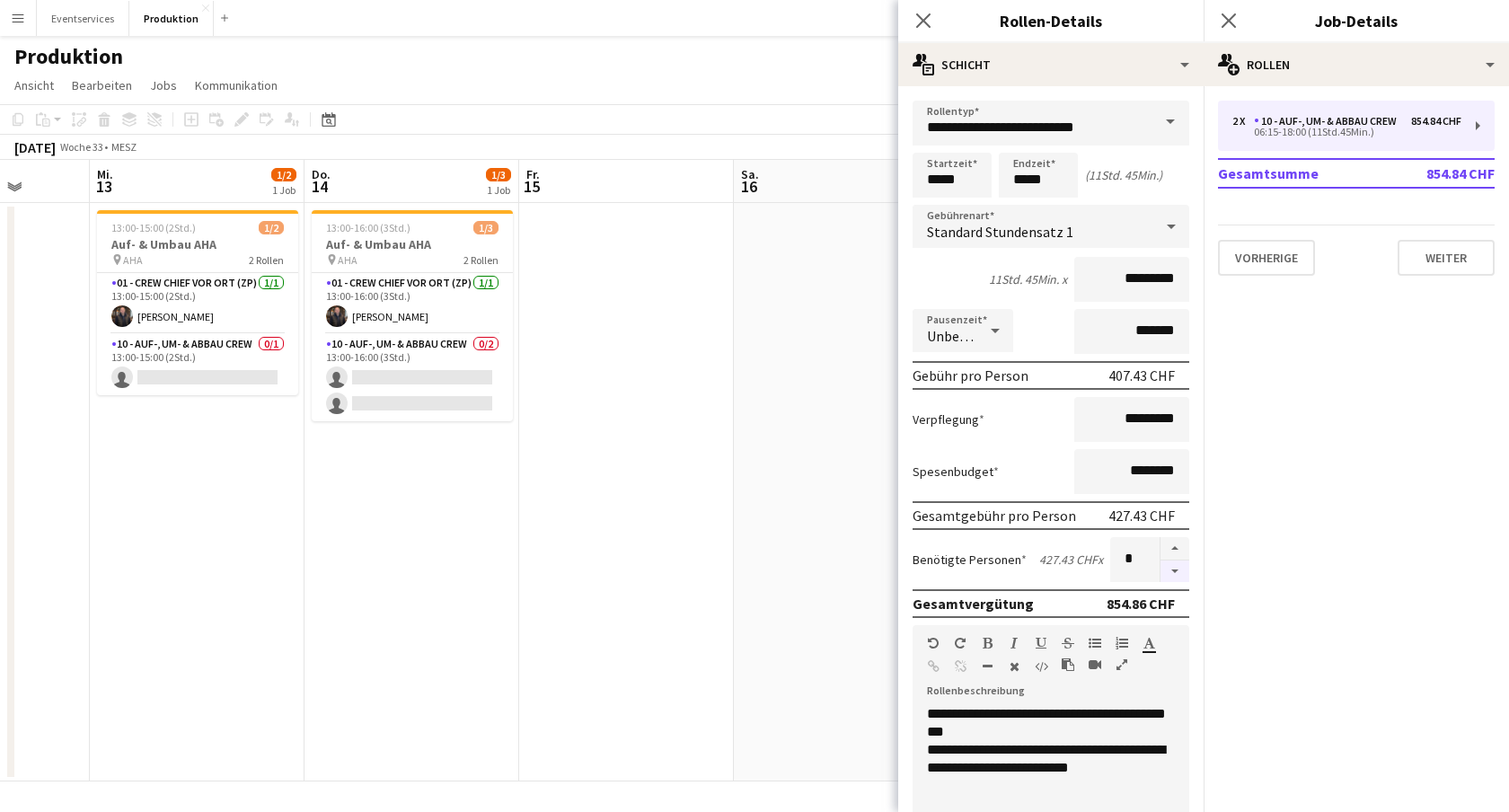
click at [1177, 570] on button "button" at bounding box center [1175, 571] width 28 height 23
type input "*"
click at [931, 21] on icon "Pop-in schließen" at bounding box center [923, 20] width 17 height 17
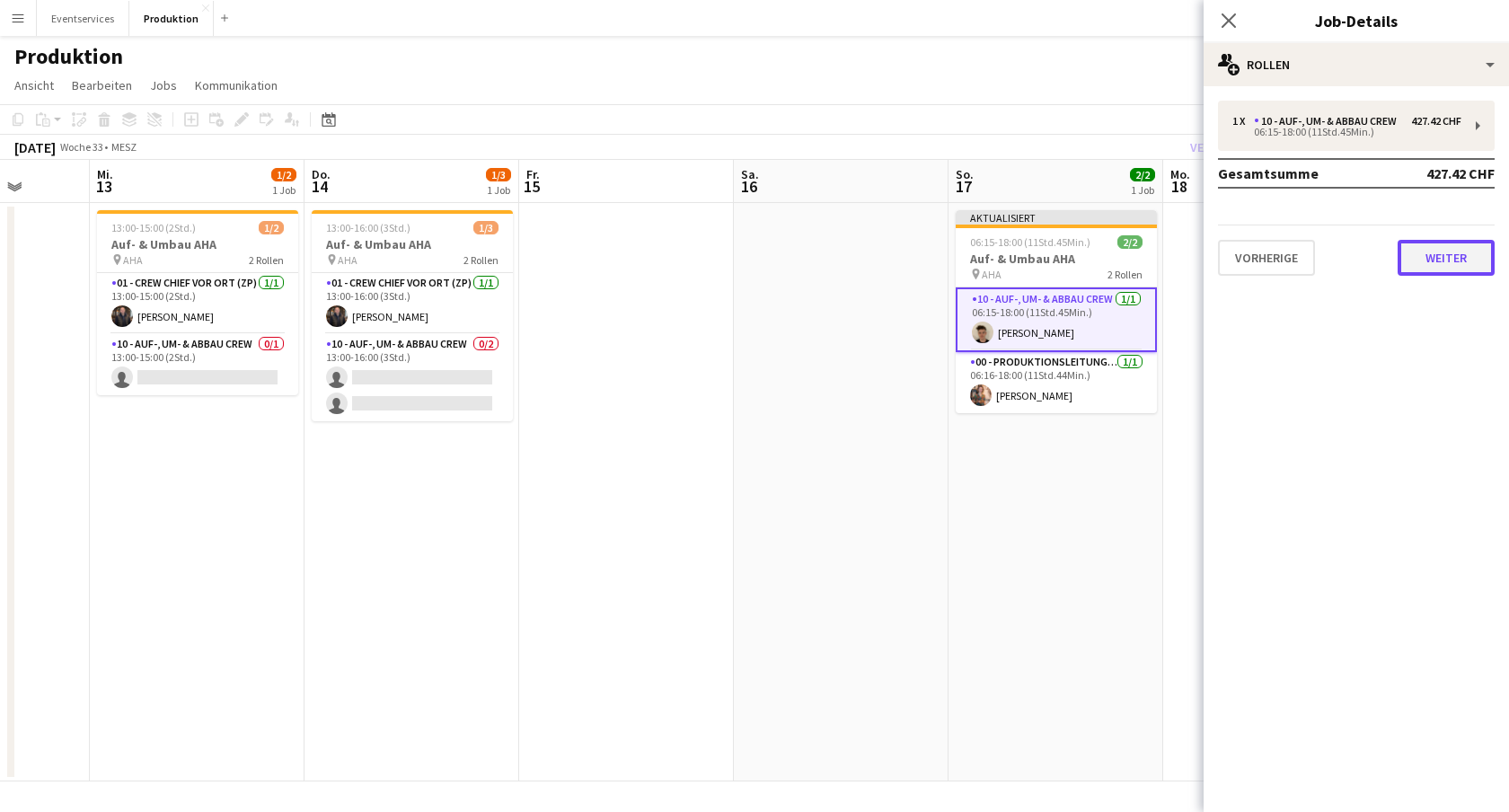
click at [1455, 254] on button "Weiter" at bounding box center [1447, 257] width 97 height 36
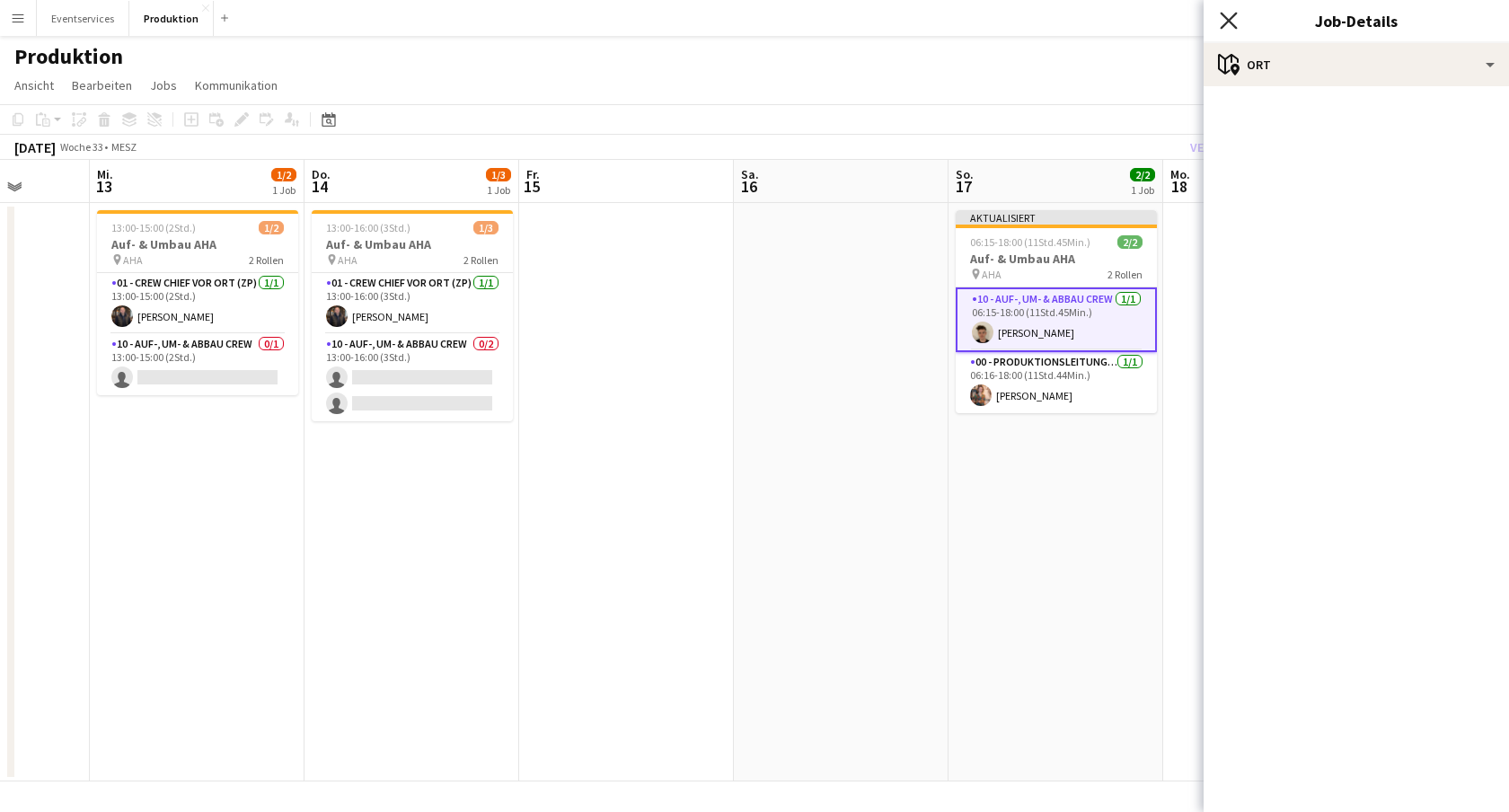
click at [1234, 27] on icon at bounding box center [1228, 20] width 17 height 17
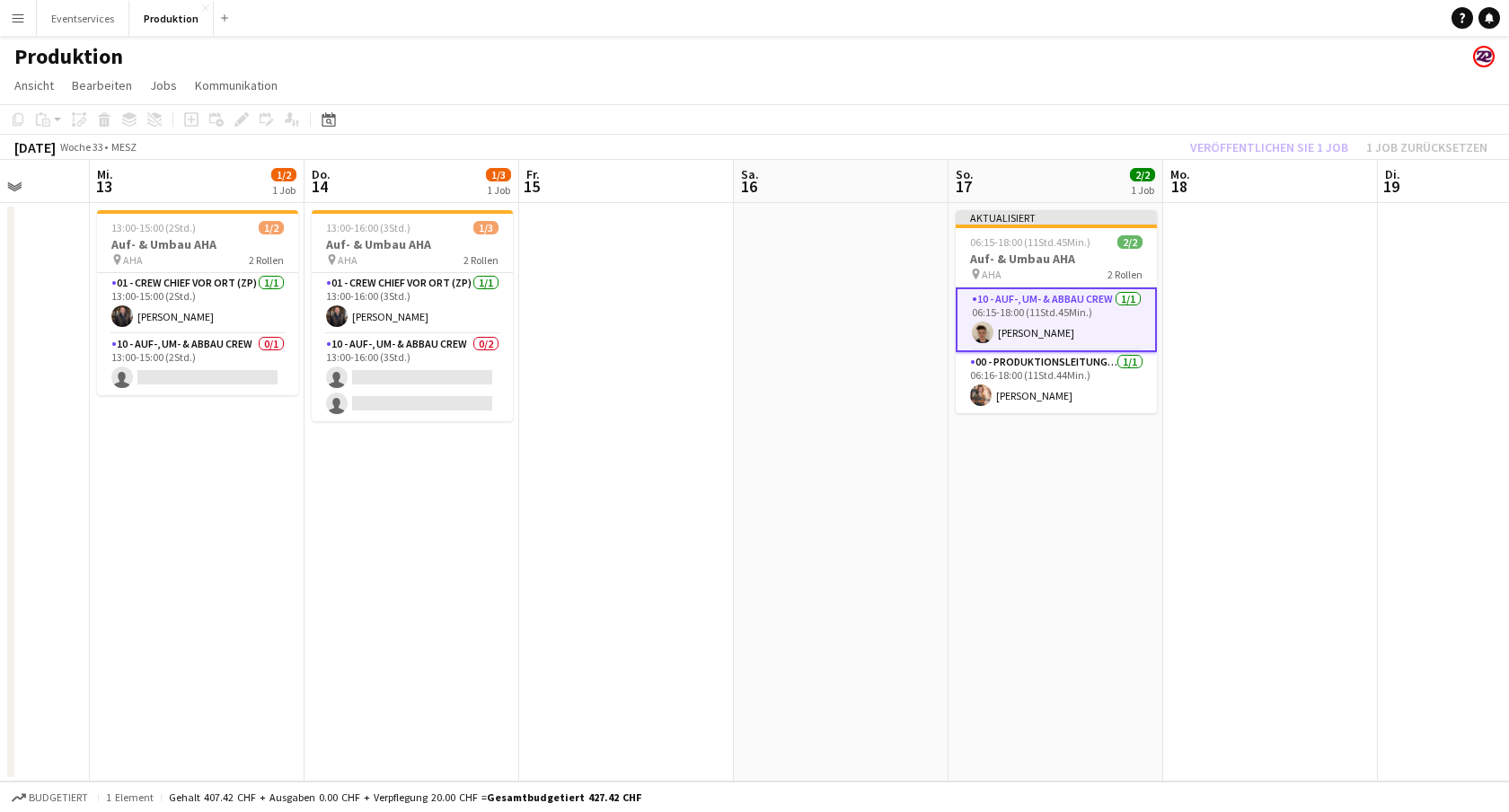
click at [1191, 124] on app-toolbar "Kopieren Einfügen Einfügen Befehl V Mit Crew einfügen Befehl Schicht V Verknüpf…" at bounding box center [754, 119] width 1509 height 30
